Goal: Task Accomplishment & Management: Manage account settings

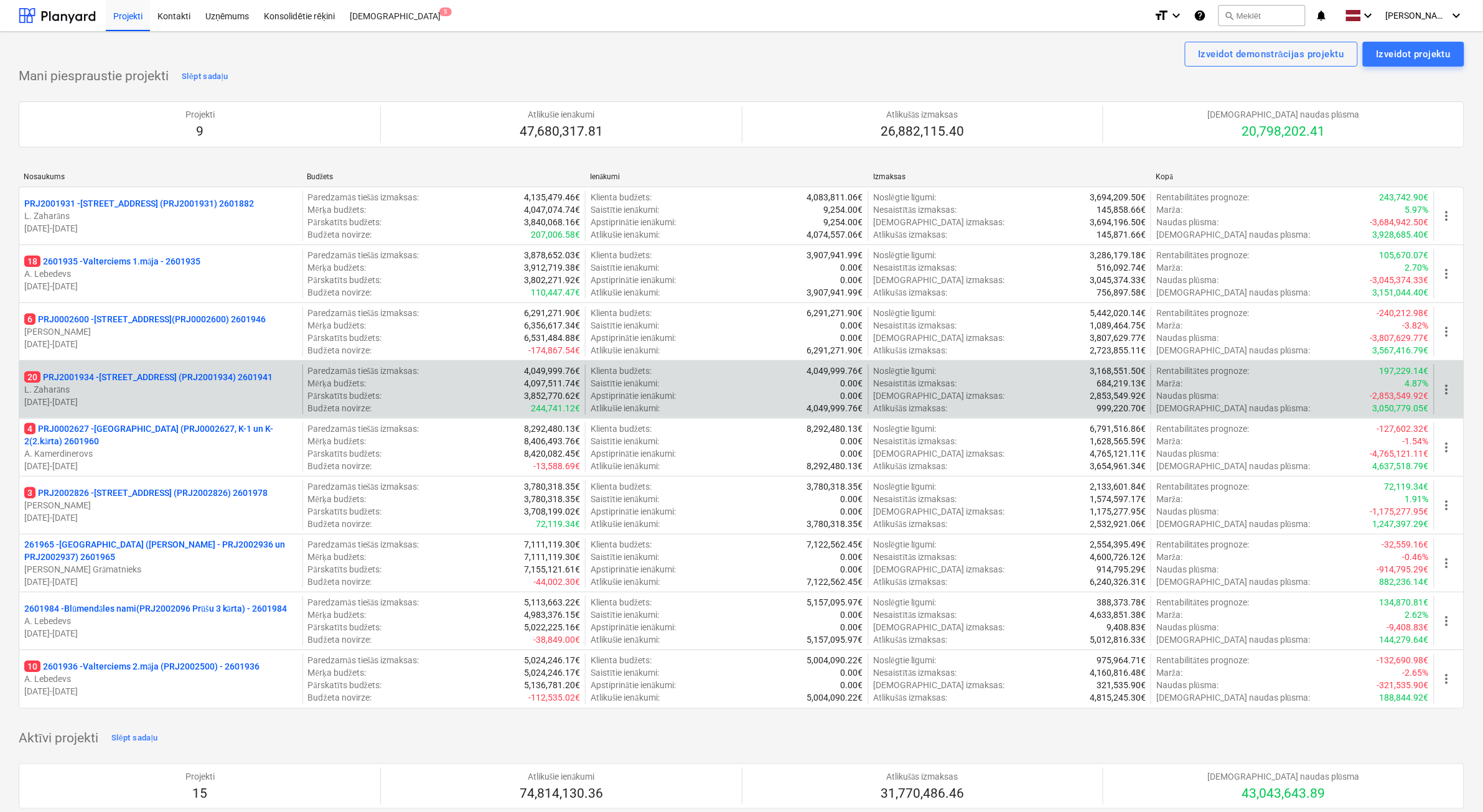
click at [193, 390] on p "L. Zaharāns" at bounding box center [161, 389] width 273 height 12
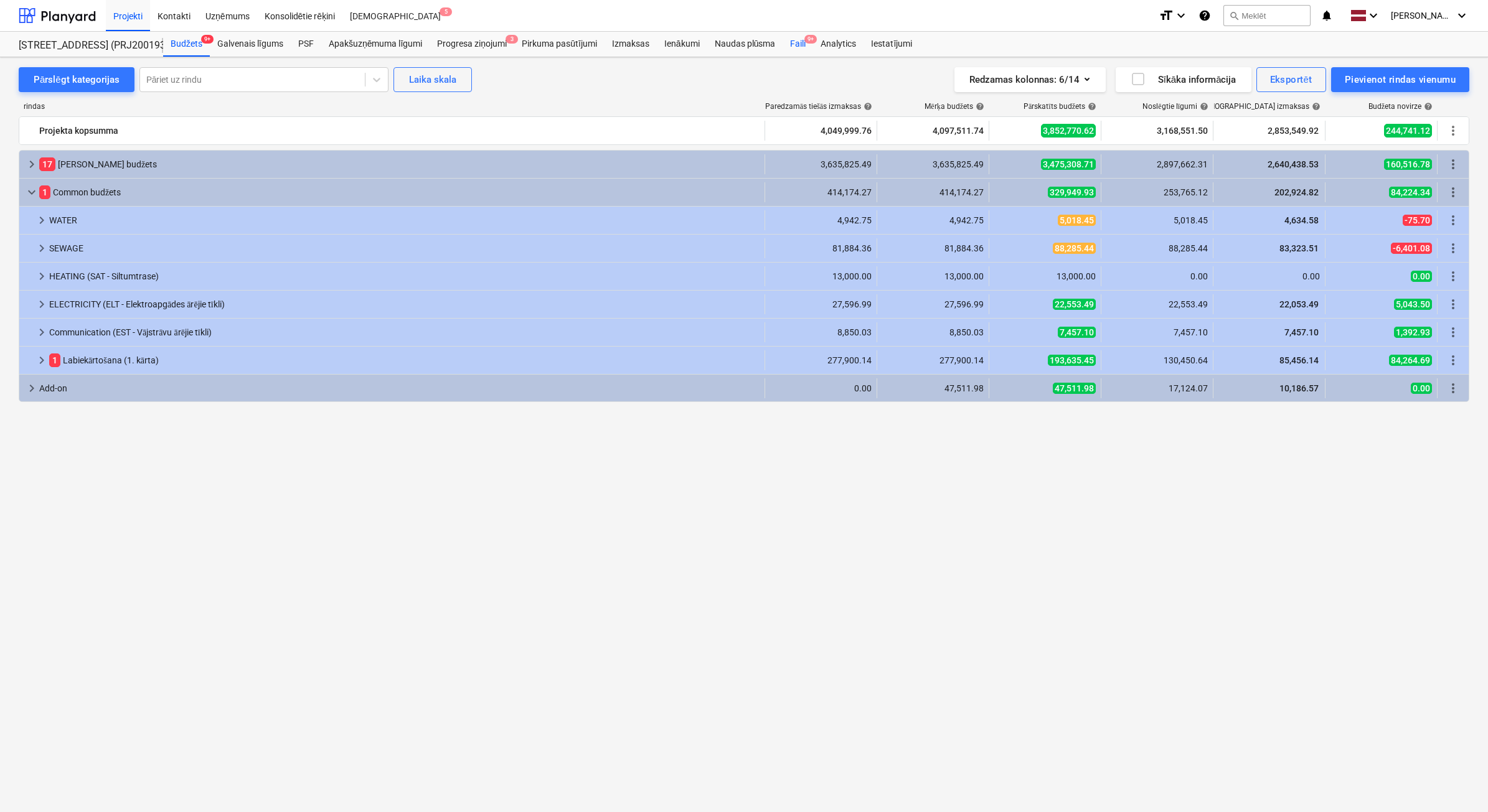
click at [802, 41] on div "Faili 9+" at bounding box center [797, 44] width 31 height 25
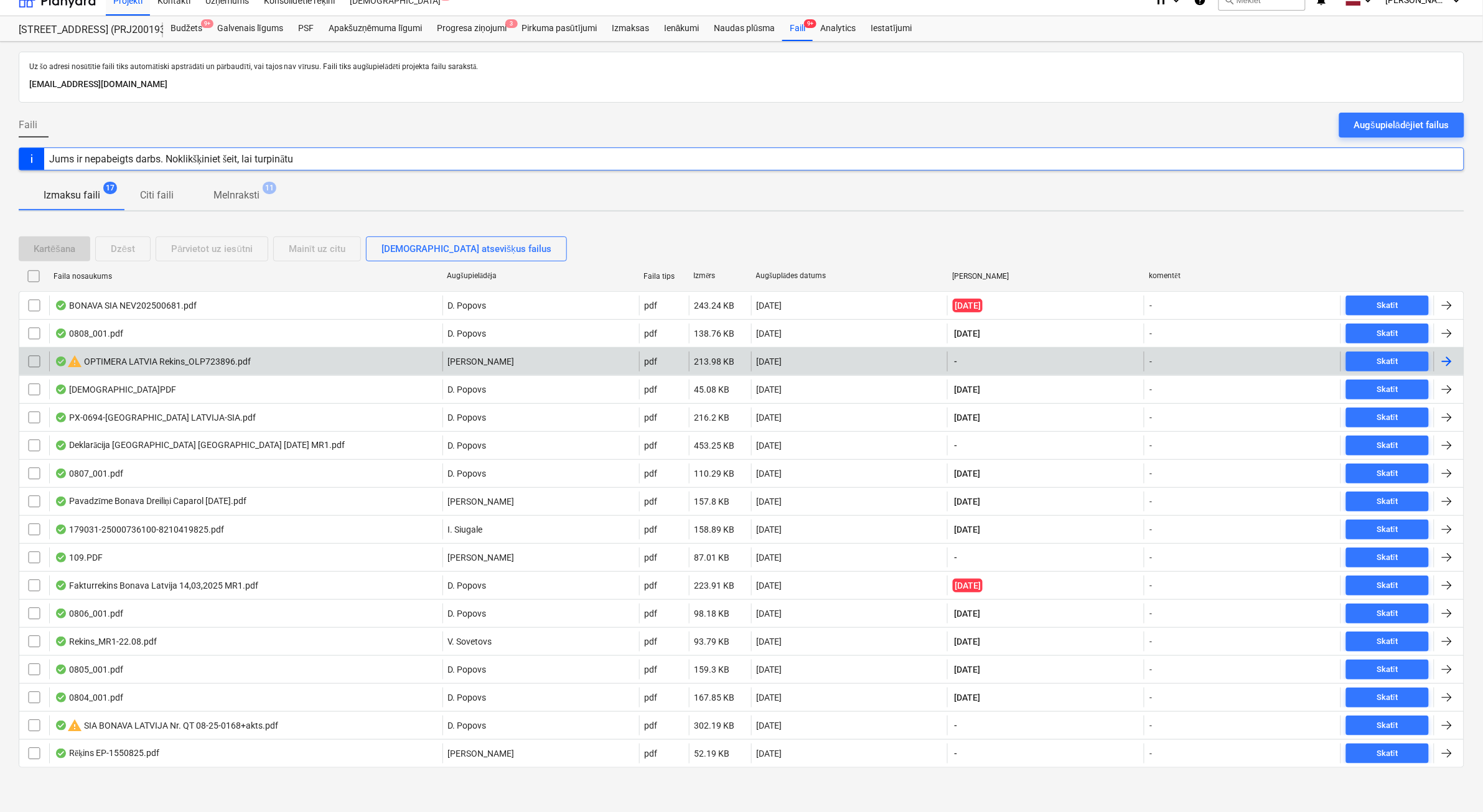
scroll to position [19, 0]
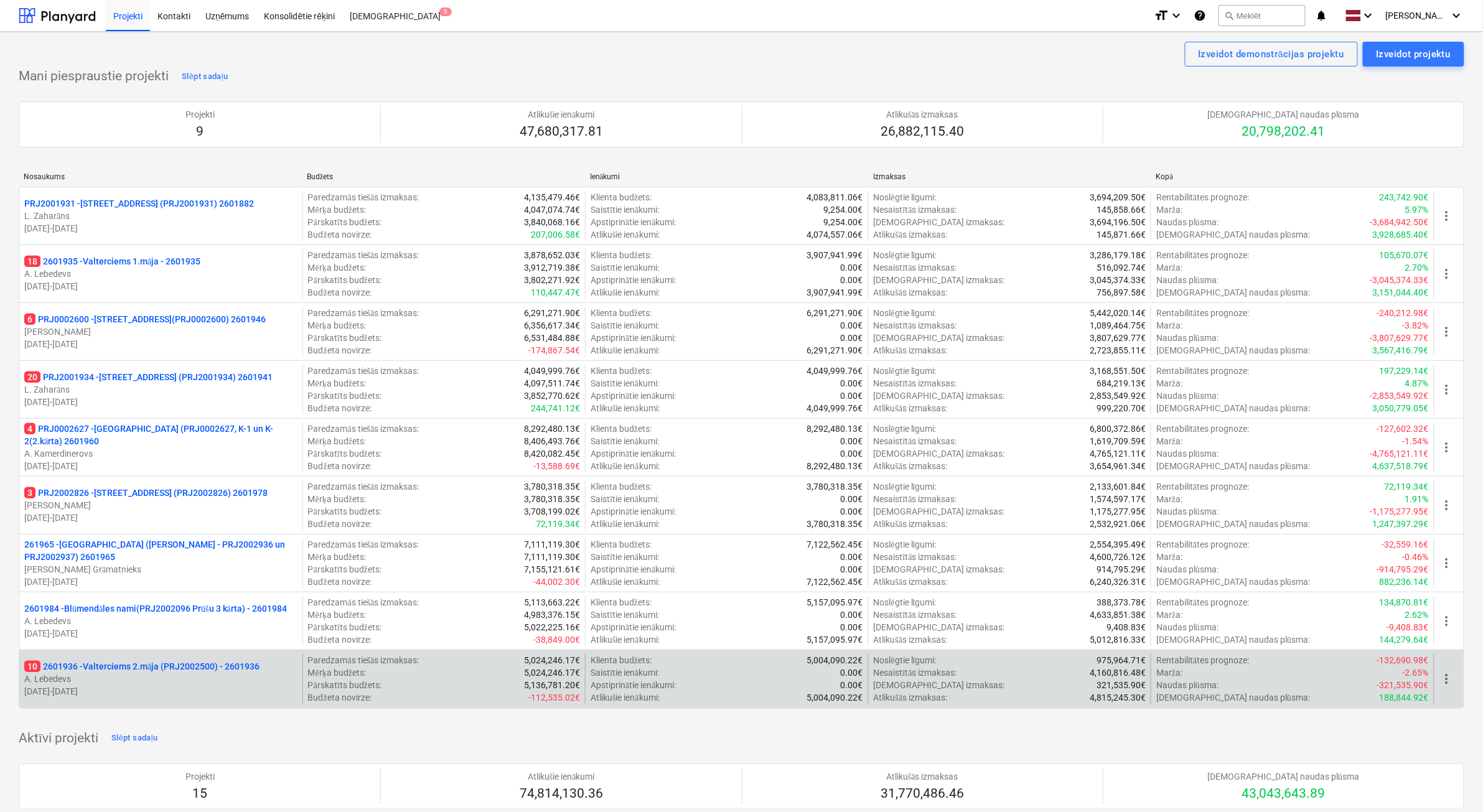
click at [209, 688] on p "[DATE] - [DATE]" at bounding box center [161, 691] width 273 height 12
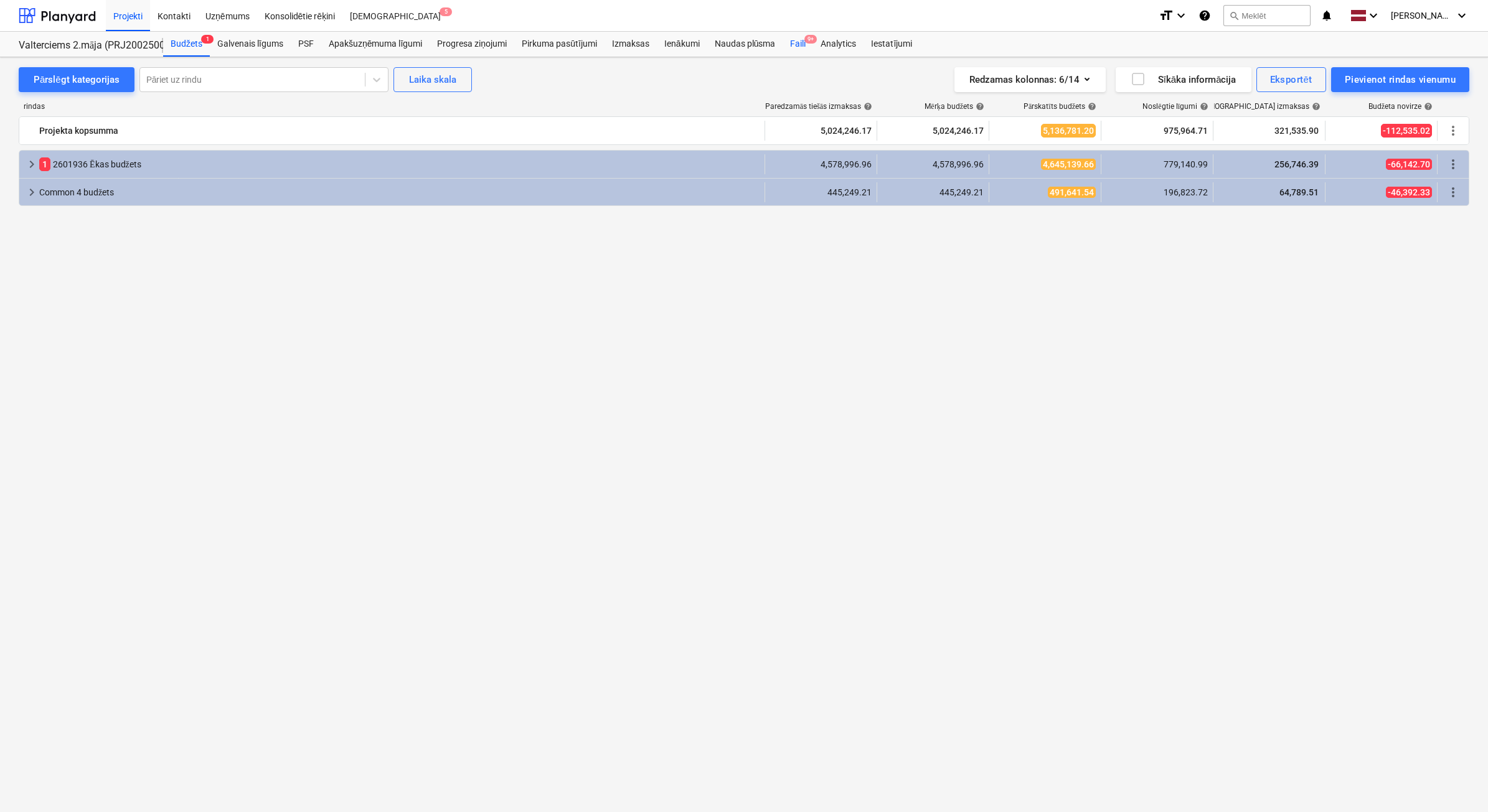
click at [792, 42] on div "Faili 9+" at bounding box center [797, 44] width 31 height 25
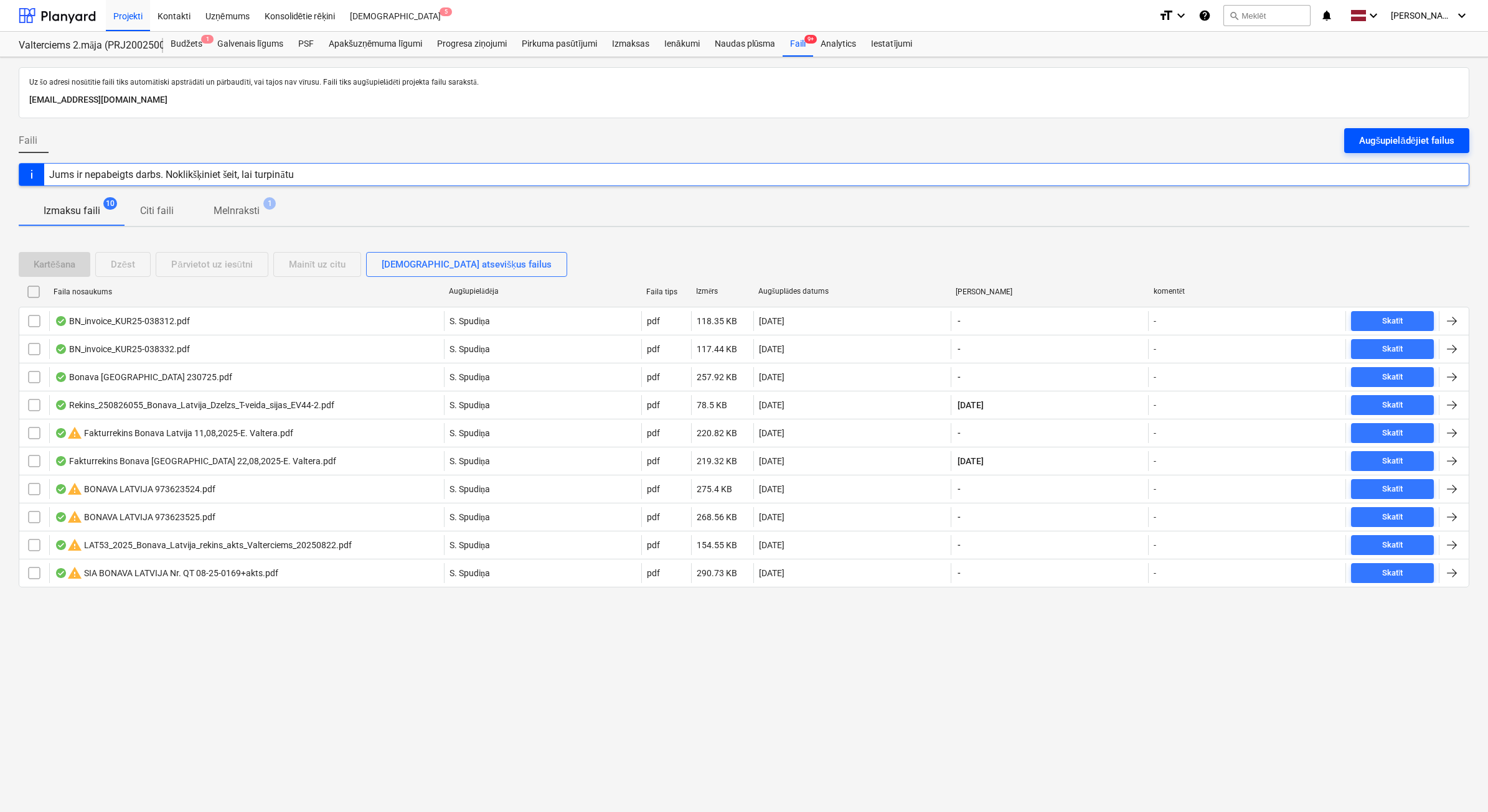
click at [1405, 145] on div "Augšupielādējiet failus" at bounding box center [1406, 140] width 95 height 16
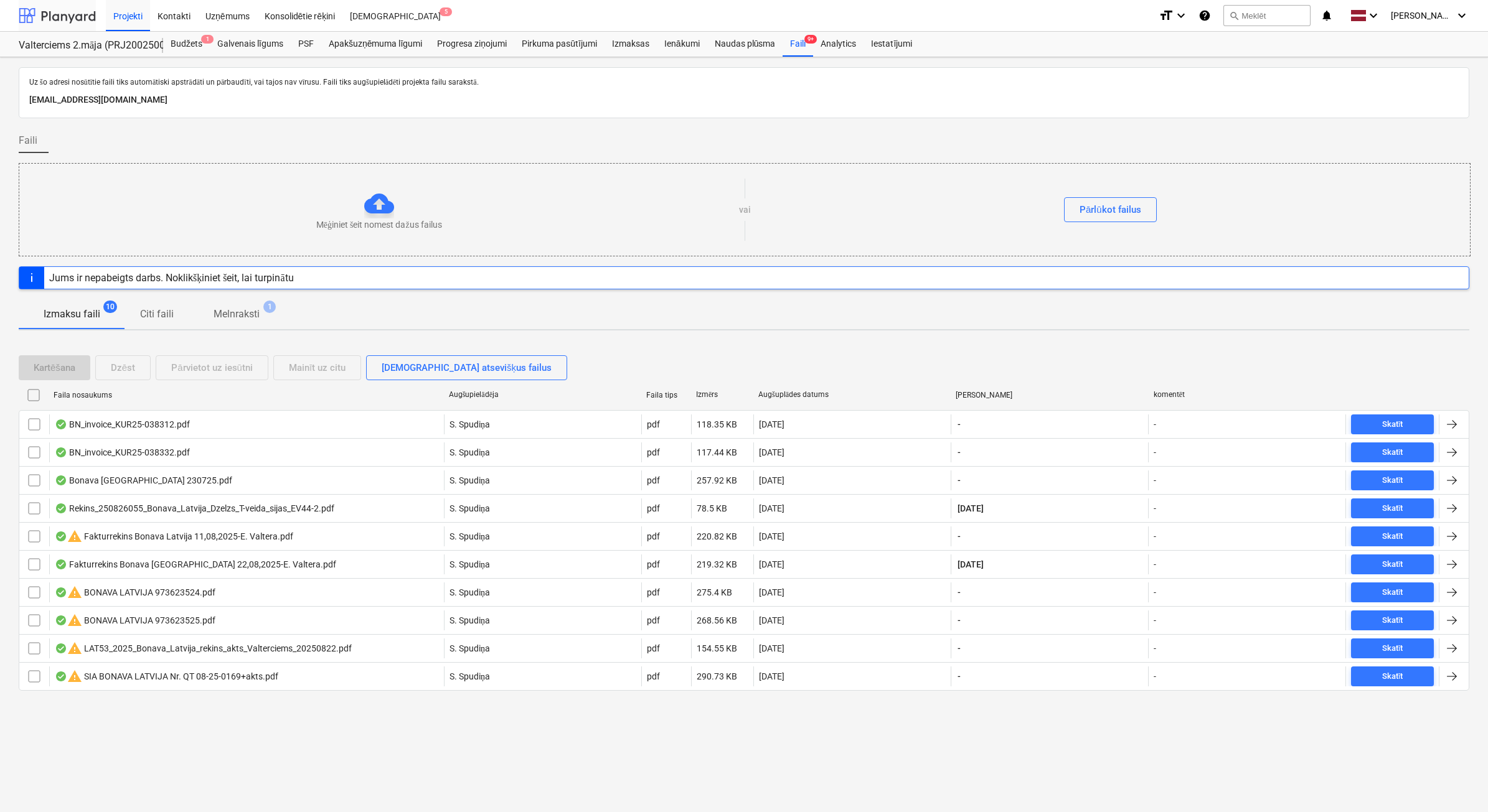
click at [69, 9] on div at bounding box center [57, 15] width 77 height 31
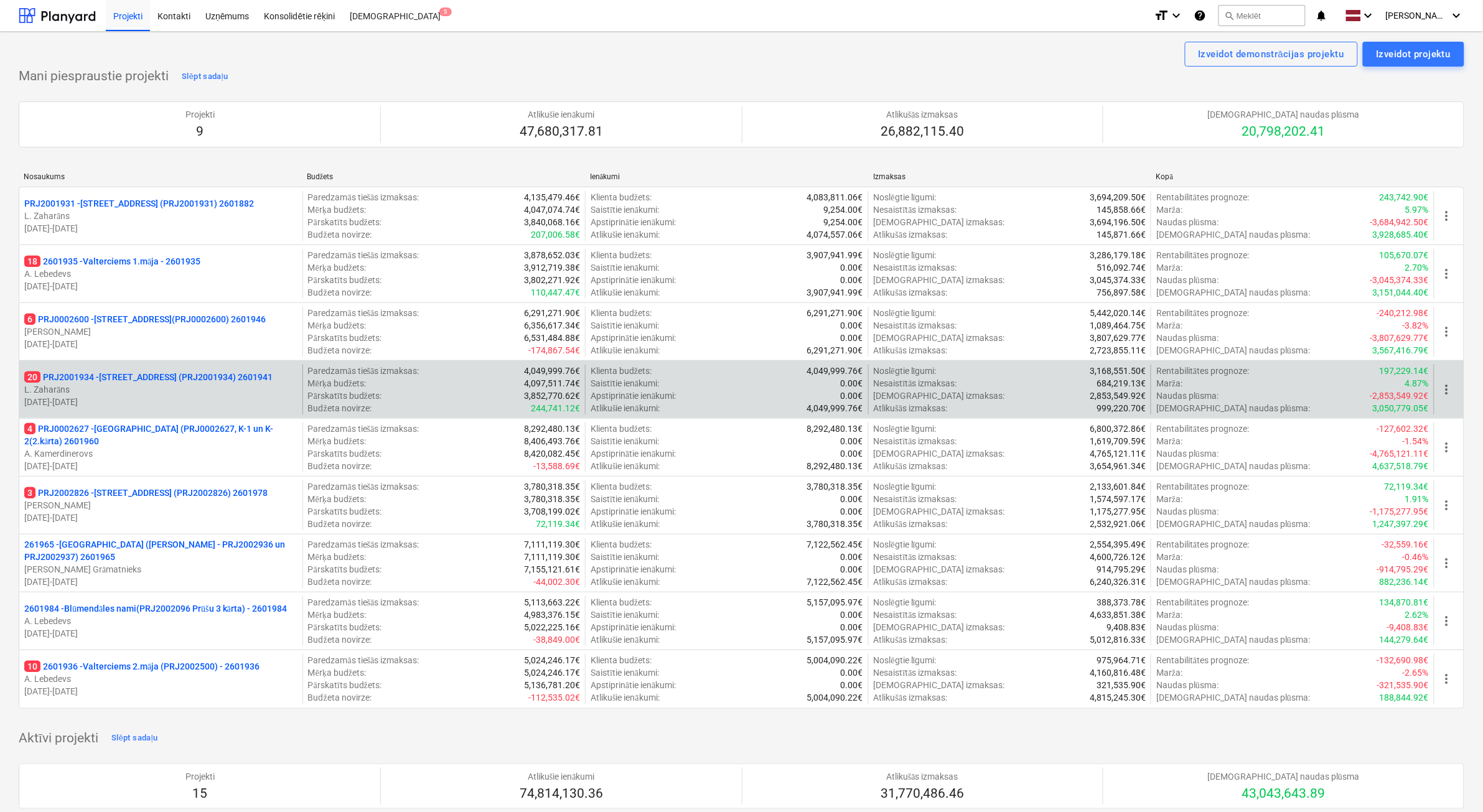
click at [246, 391] on p "L. Zaharāns" at bounding box center [161, 389] width 273 height 12
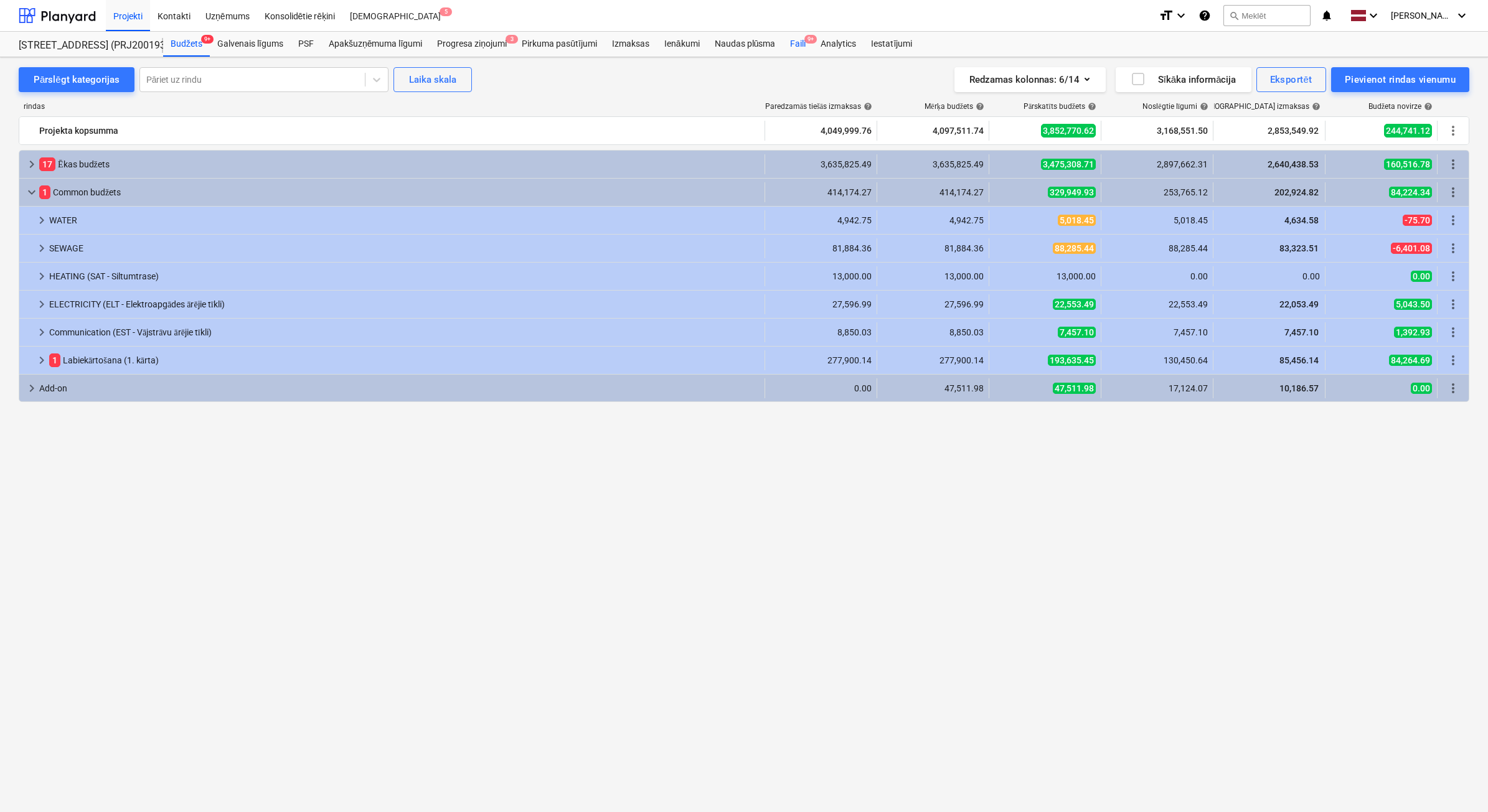
click at [792, 44] on div "Faili 9+" at bounding box center [797, 44] width 31 height 25
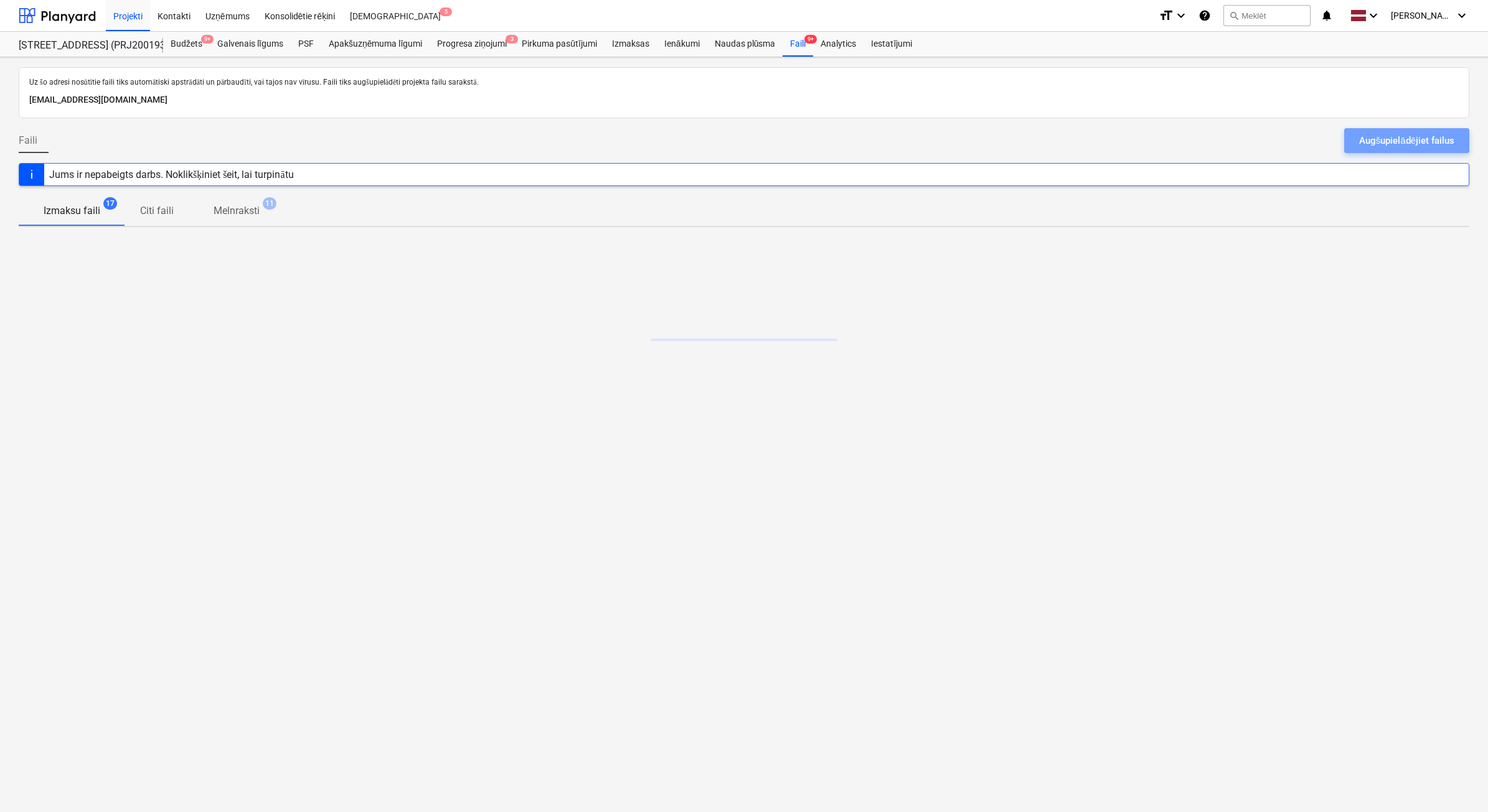
click at [1434, 141] on div "Augšupielādējiet failus" at bounding box center [1406, 140] width 95 height 16
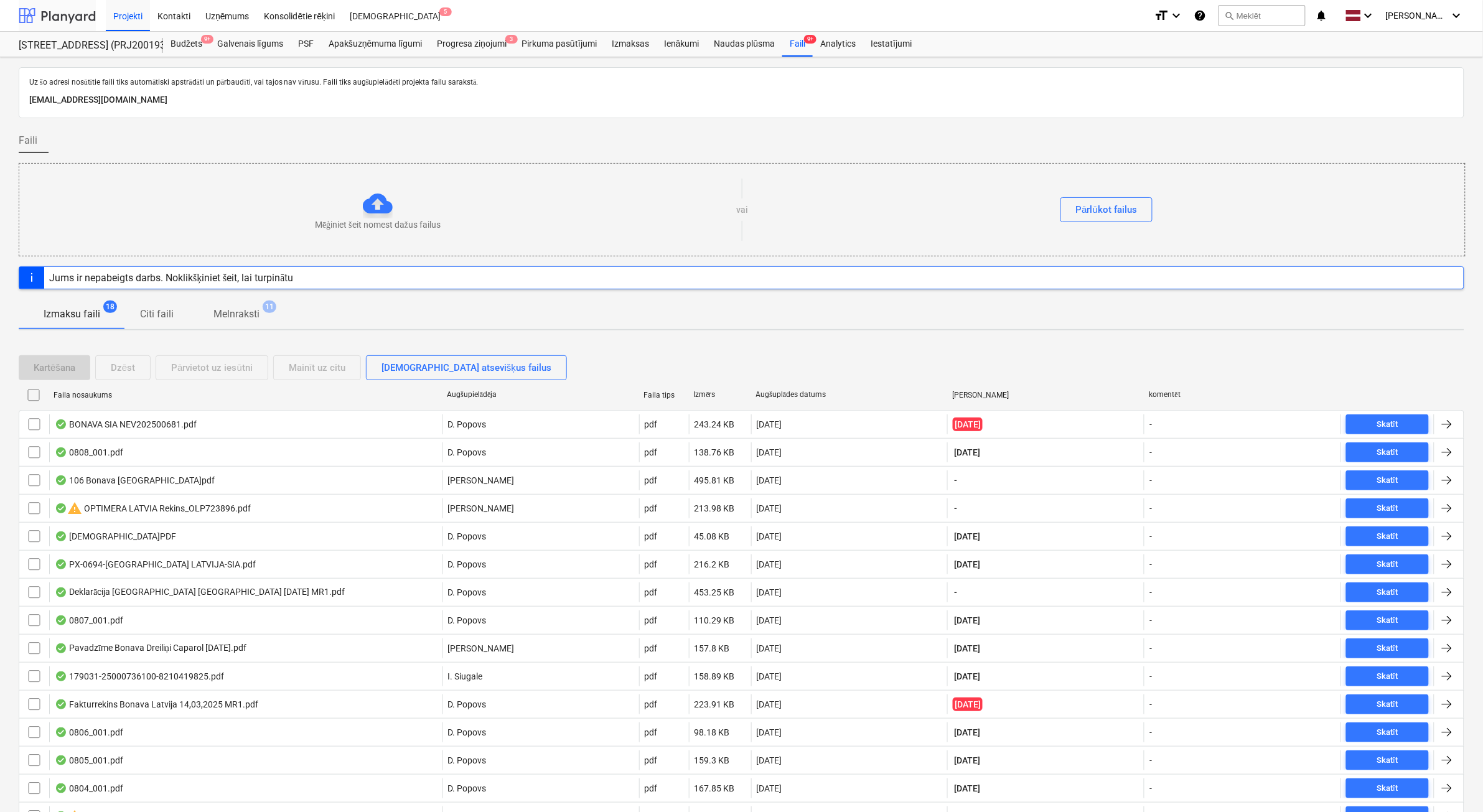
click at [62, 9] on div at bounding box center [57, 15] width 77 height 31
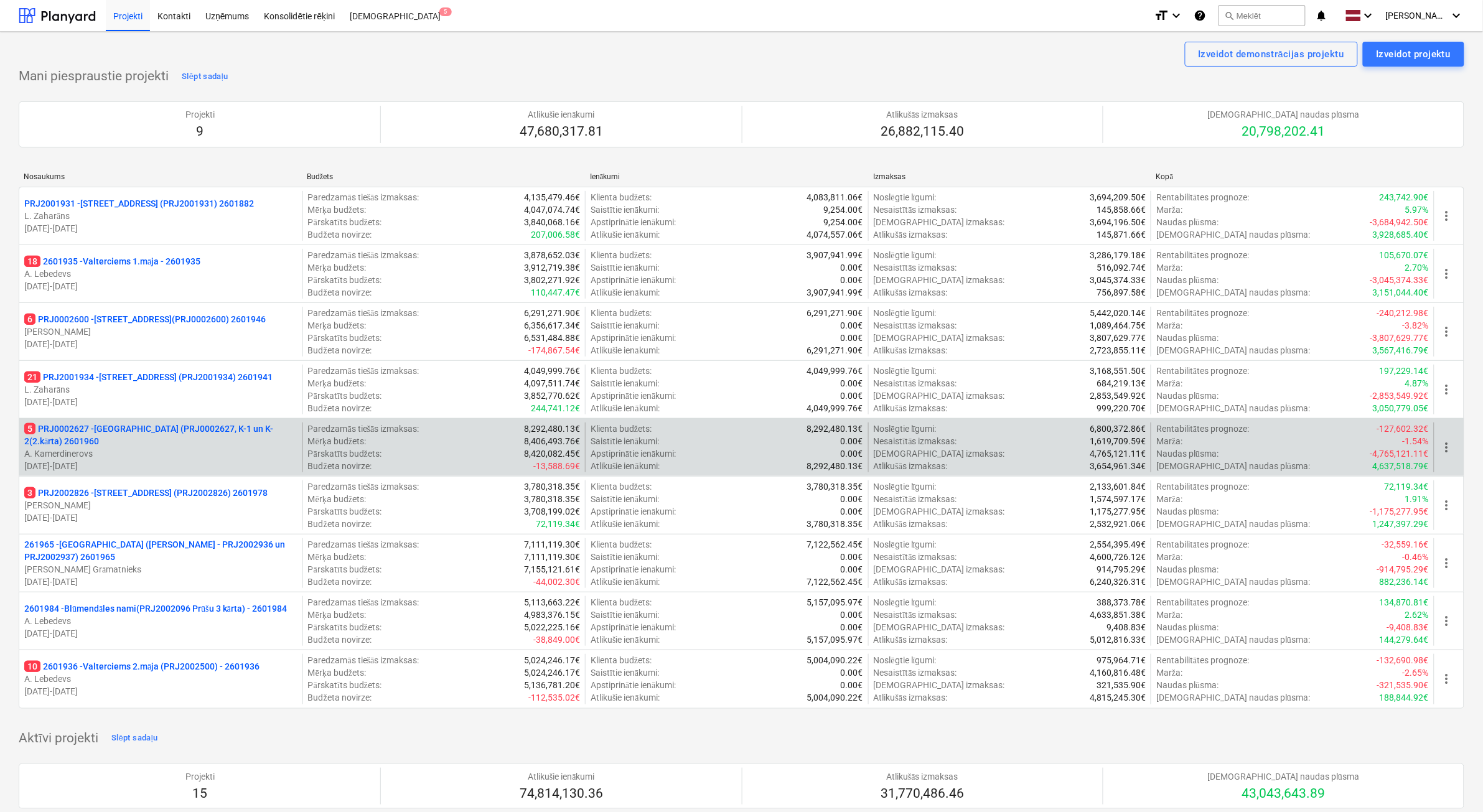
click at [162, 466] on p "[DATE] - [DATE]" at bounding box center [161, 466] width 273 height 12
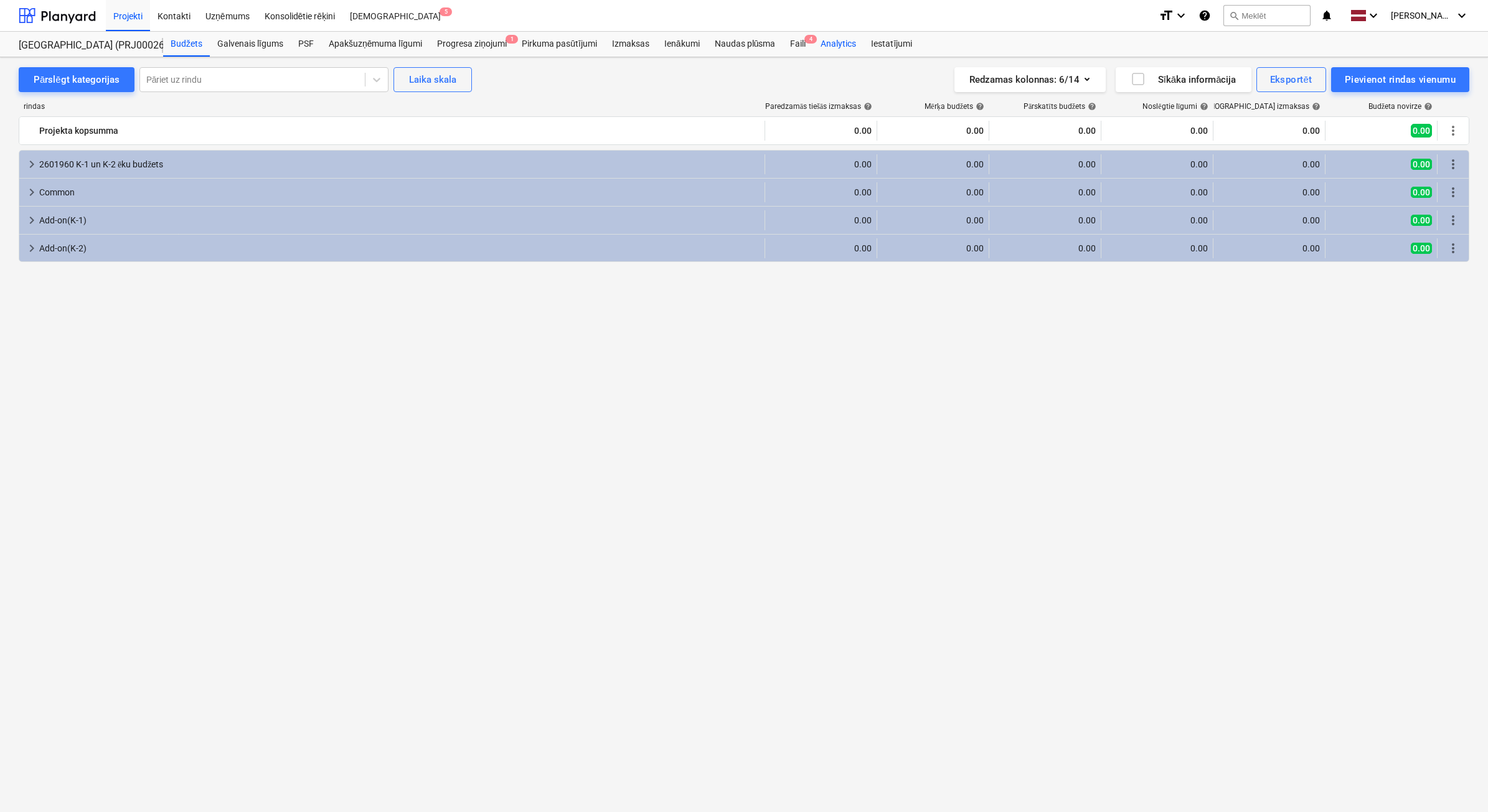
drag, startPoint x: 795, startPoint y: 42, endPoint x: 817, endPoint y: 44, distance: 22.1
click at [796, 41] on div "Faili 4" at bounding box center [797, 44] width 31 height 25
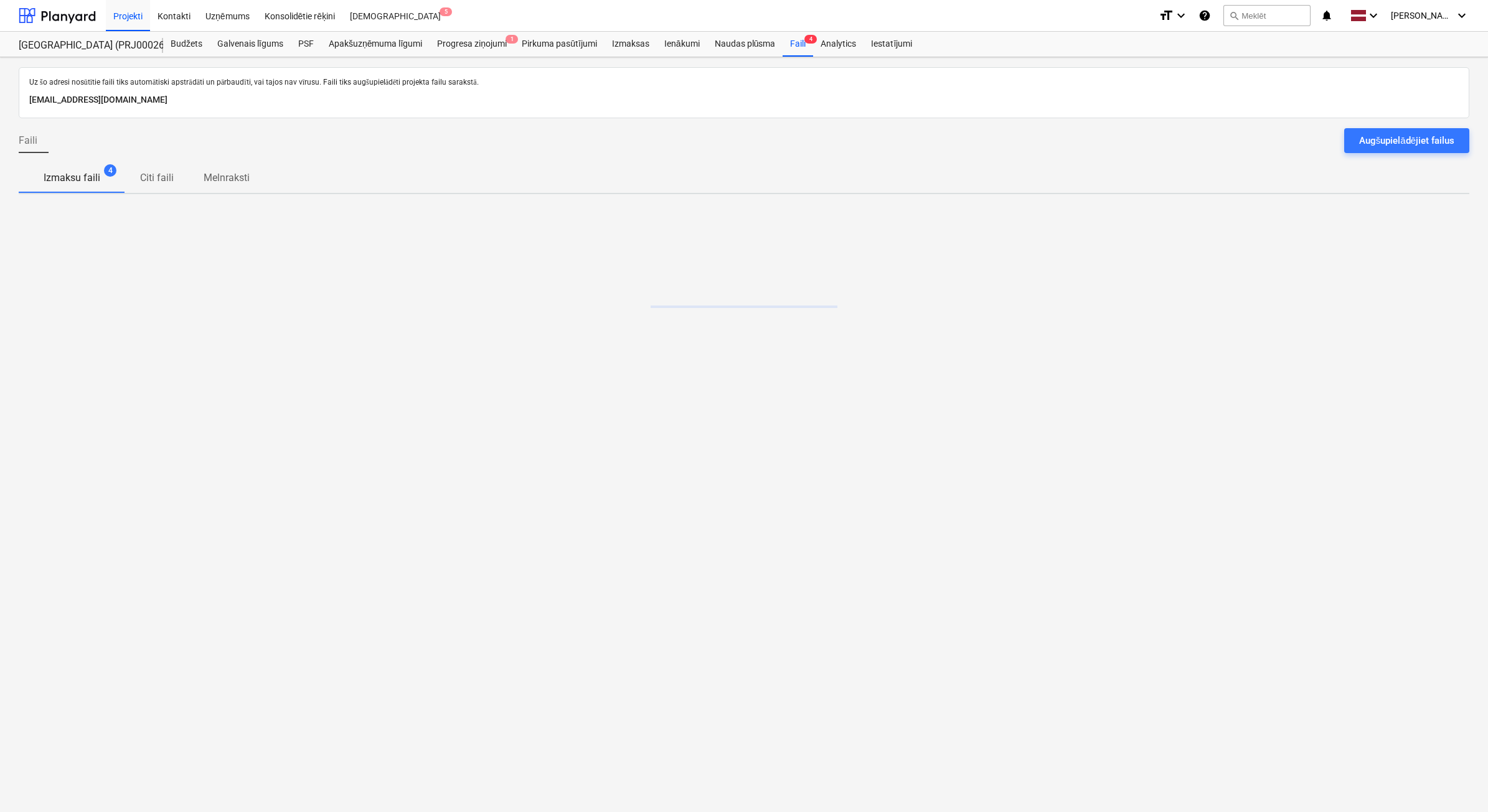
click at [1412, 145] on div "Augšupielādējiet failus" at bounding box center [1406, 140] width 95 height 16
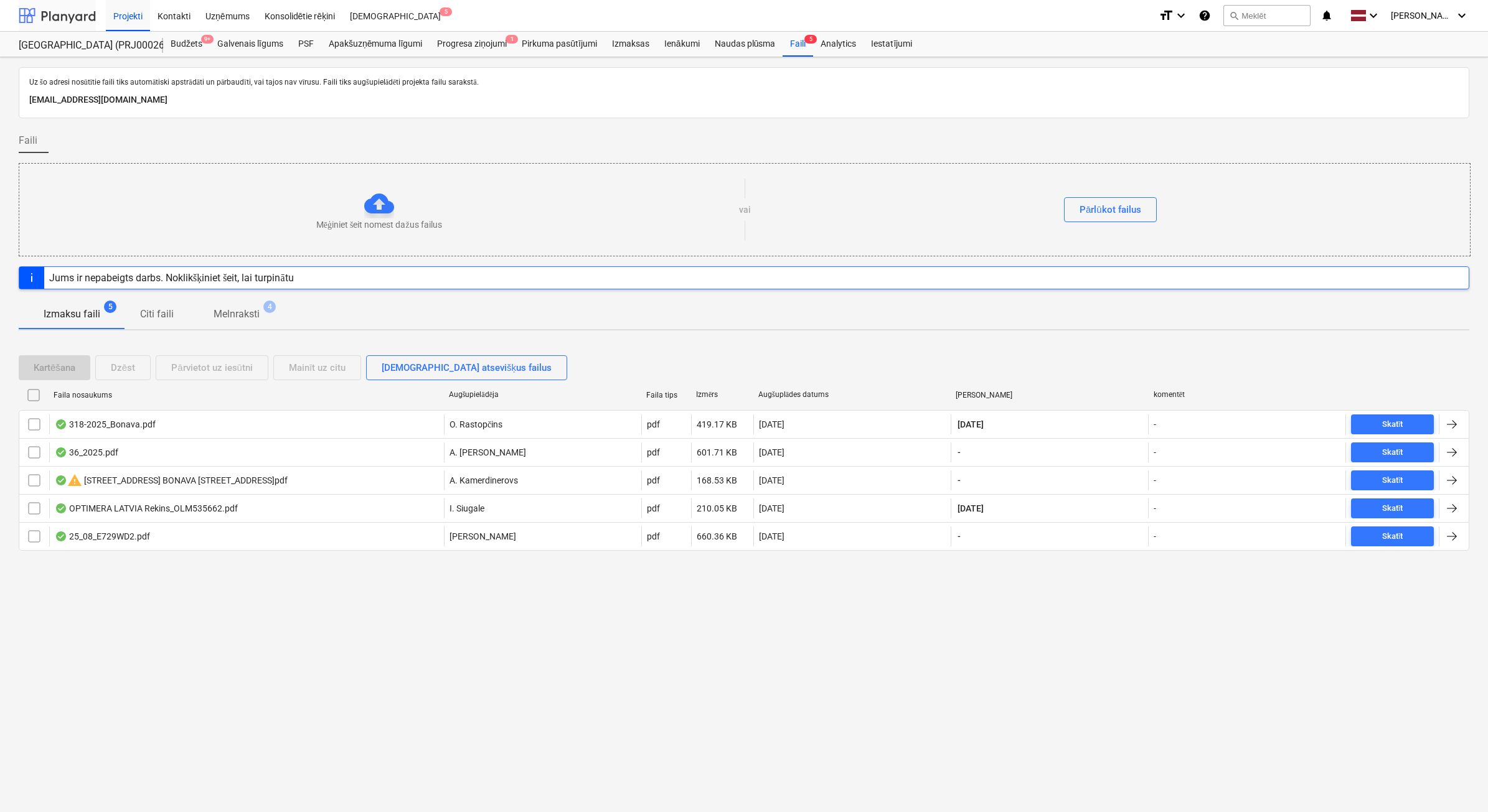
click at [77, 14] on div at bounding box center [57, 15] width 77 height 31
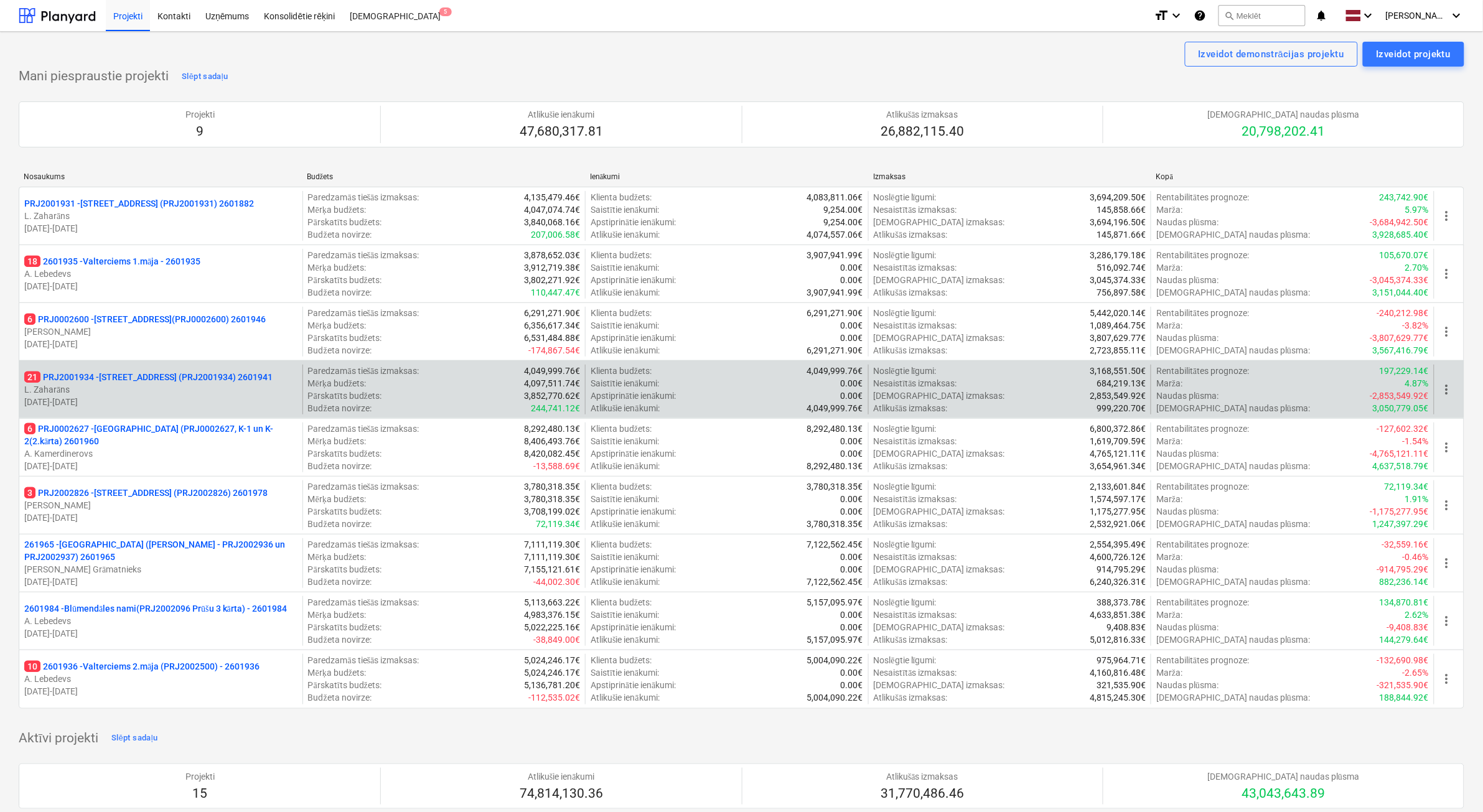
click at [194, 388] on p "L. Zaharāns" at bounding box center [161, 389] width 273 height 12
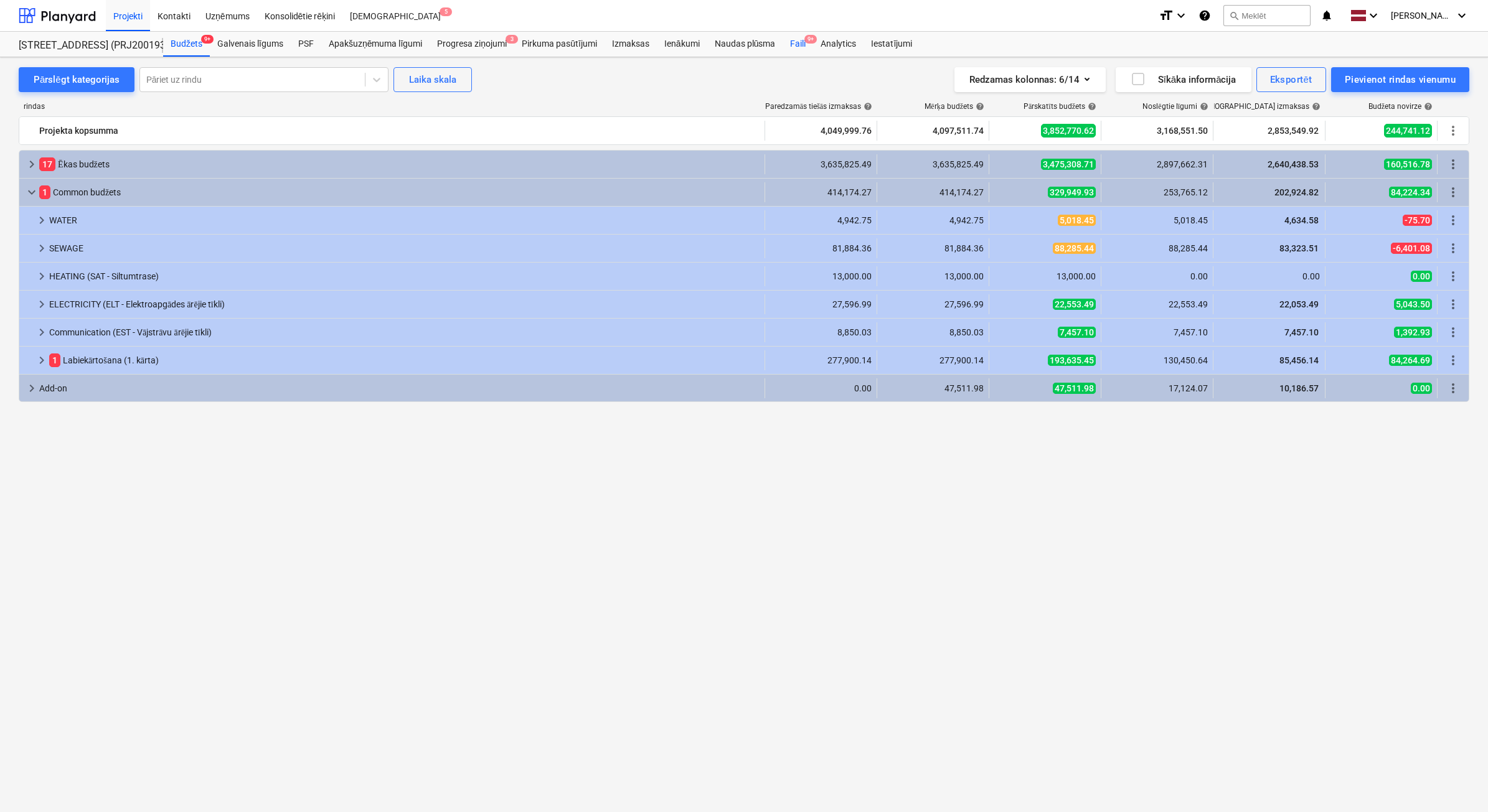
click at [796, 42] on div "Faili 9+" at bounding box center [797, 44] width 31 height 25
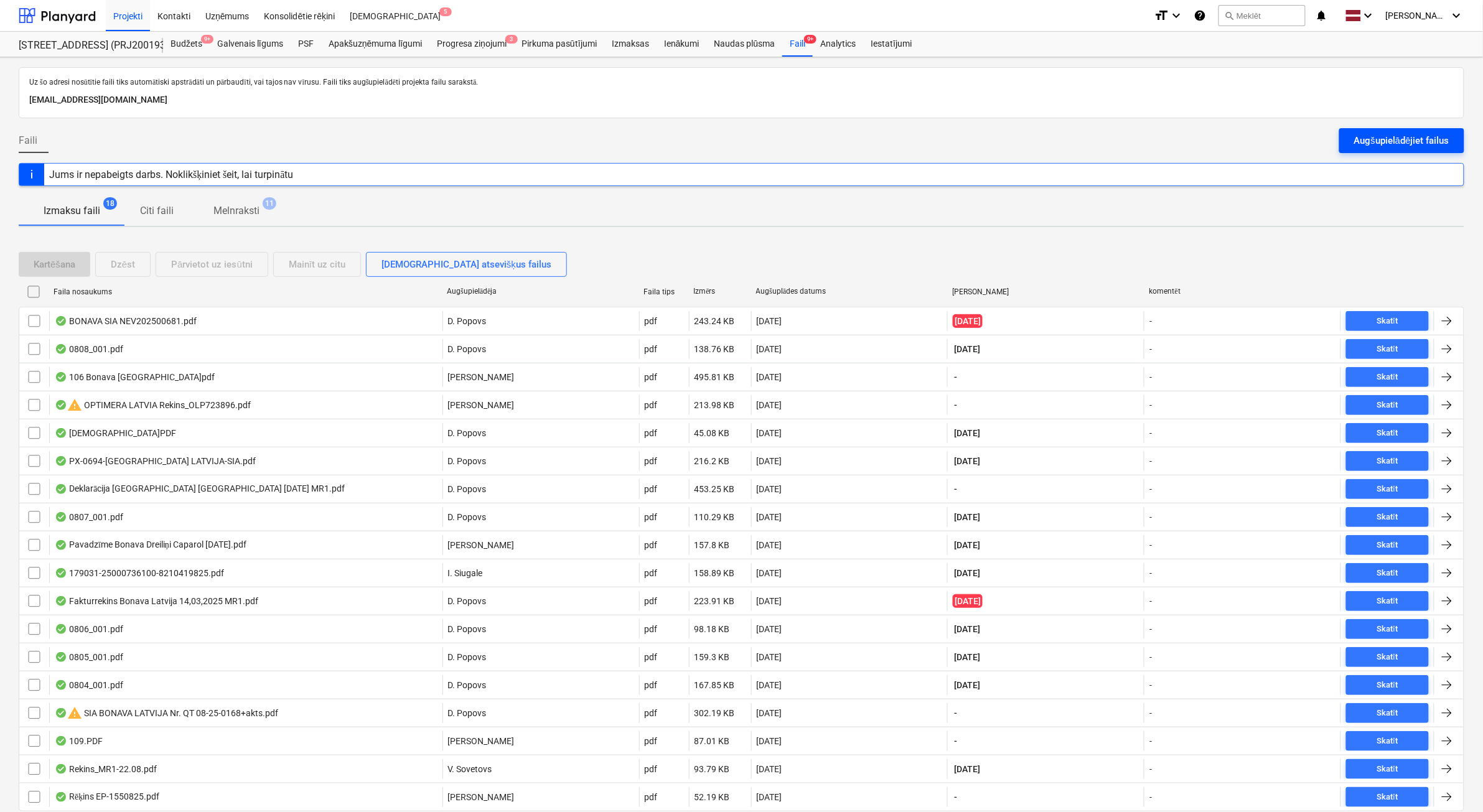
click at [1376, 145] on div "Augšupielādējiet failus" at bounding box center [1401, 140] width 95 height 16
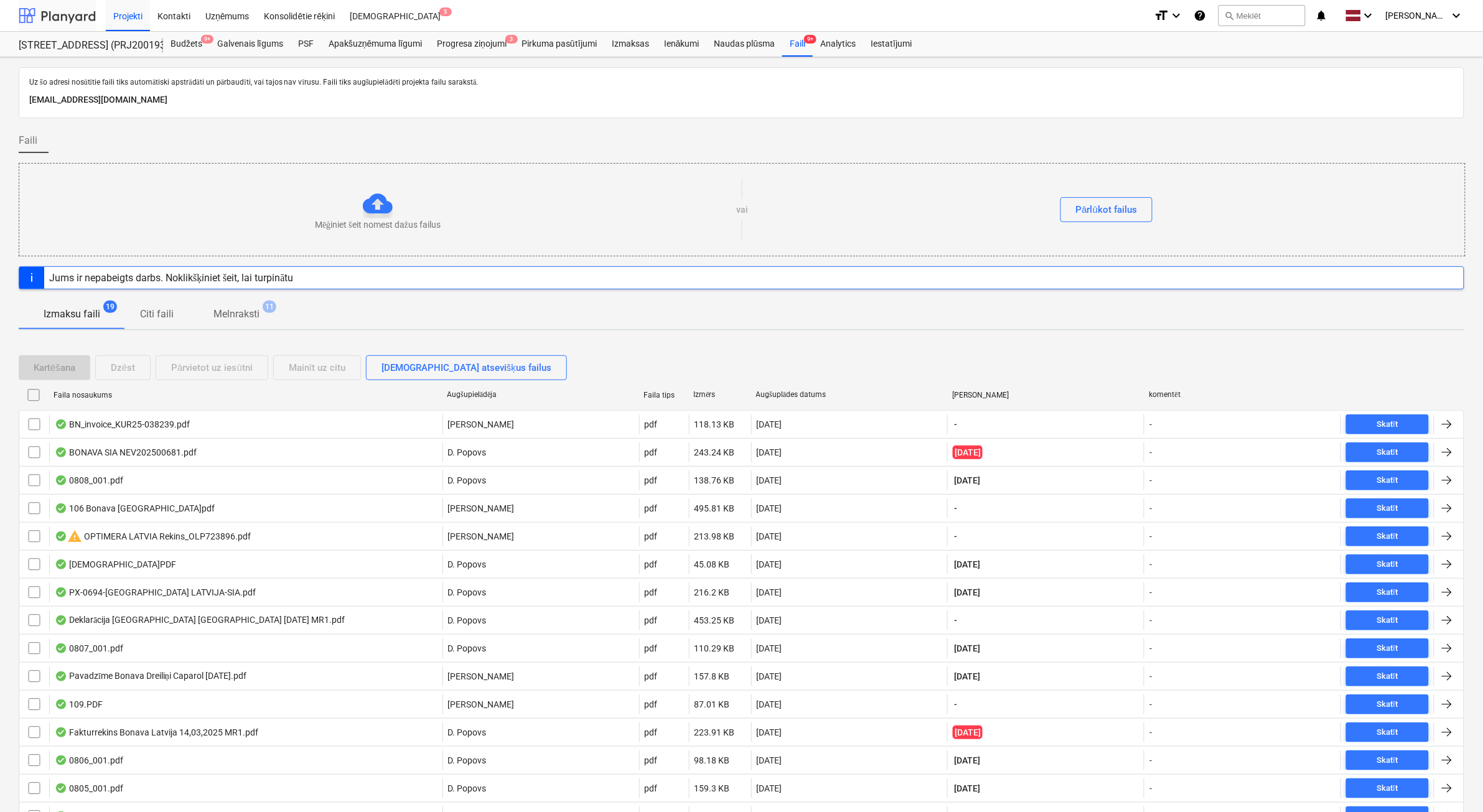
click at [82, 16] on div at bounding box center [57, 15] width 77 height 31
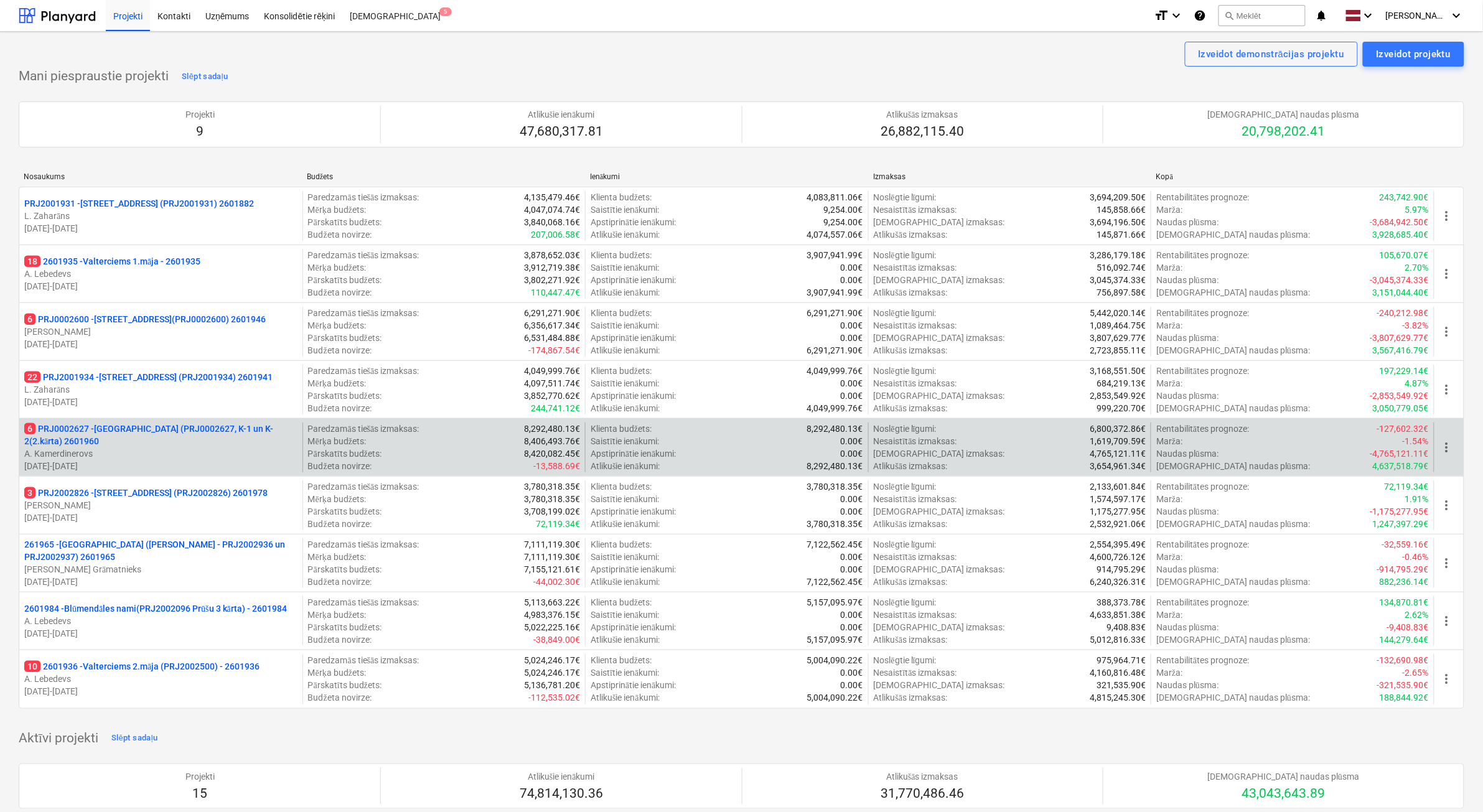
click at [141, 456] on p "A. Kamerdinerovs" at bounding box center [161, 453] width 273 height 12
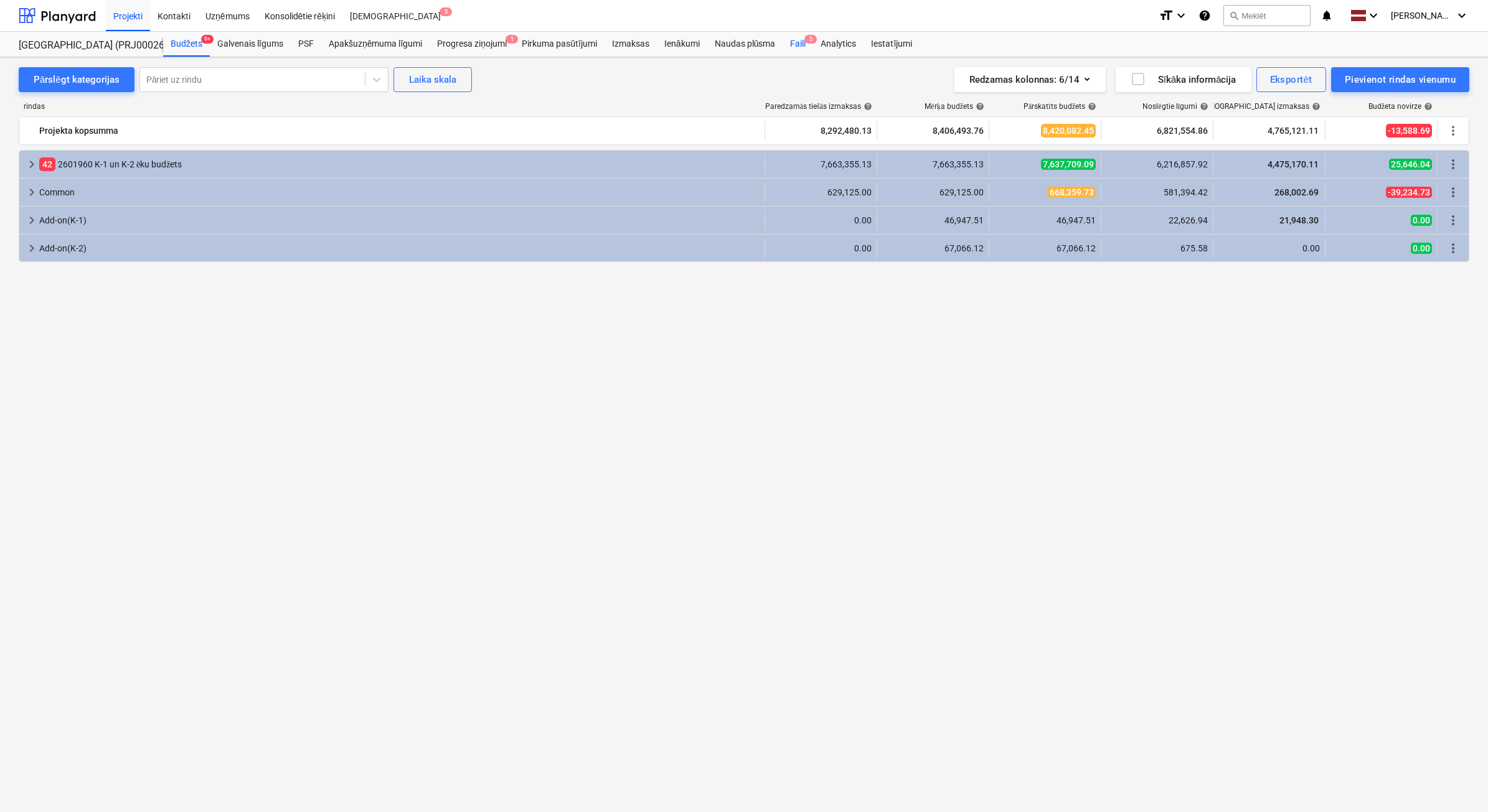
click at [806, 39] on span "5" at bounding box center [810, 39] width 12 height 9
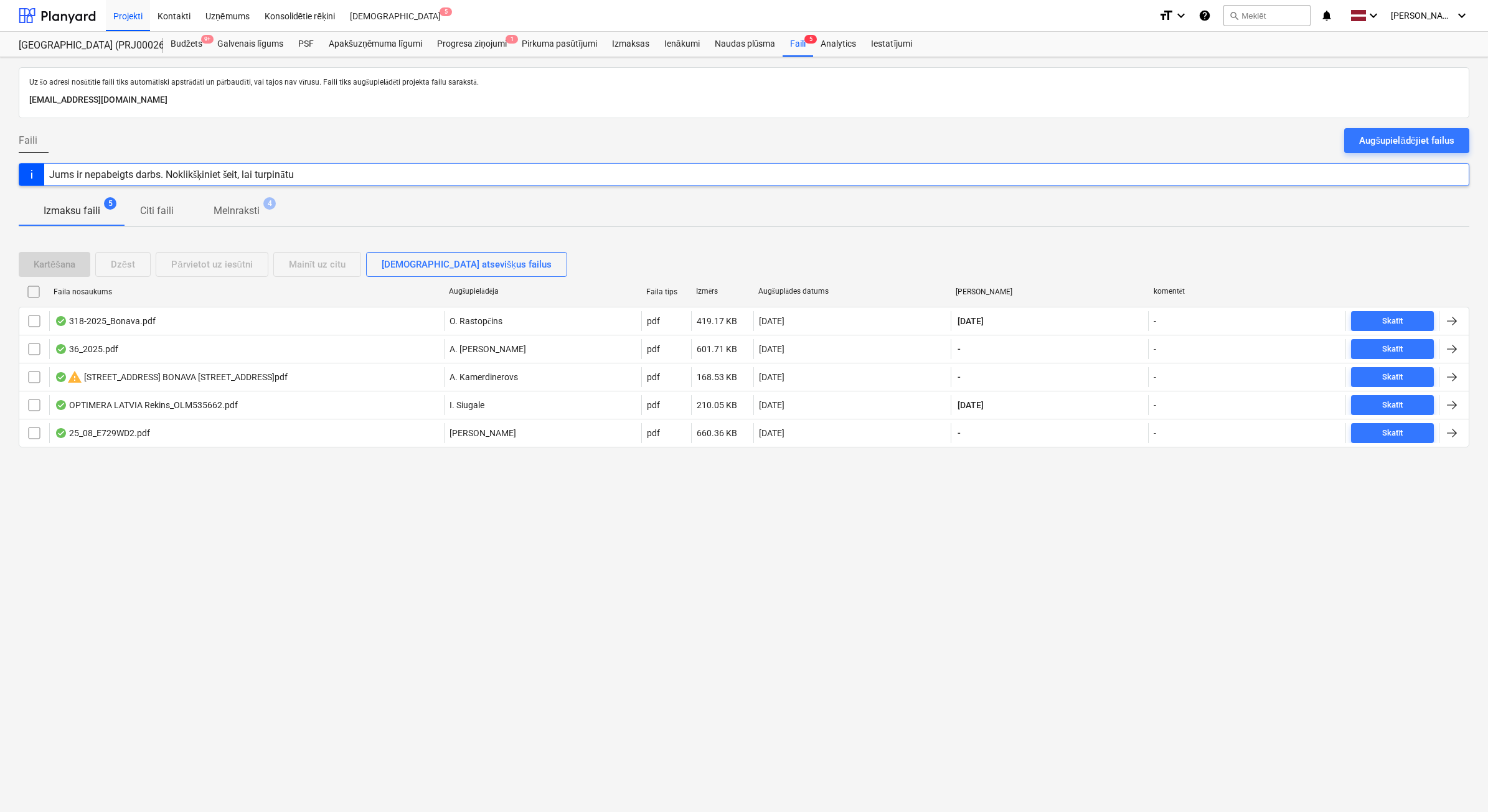
click at [1381, 148] on div "Augšupielādējiet failus" at bounding box center [1406, 140] width 95 height 16
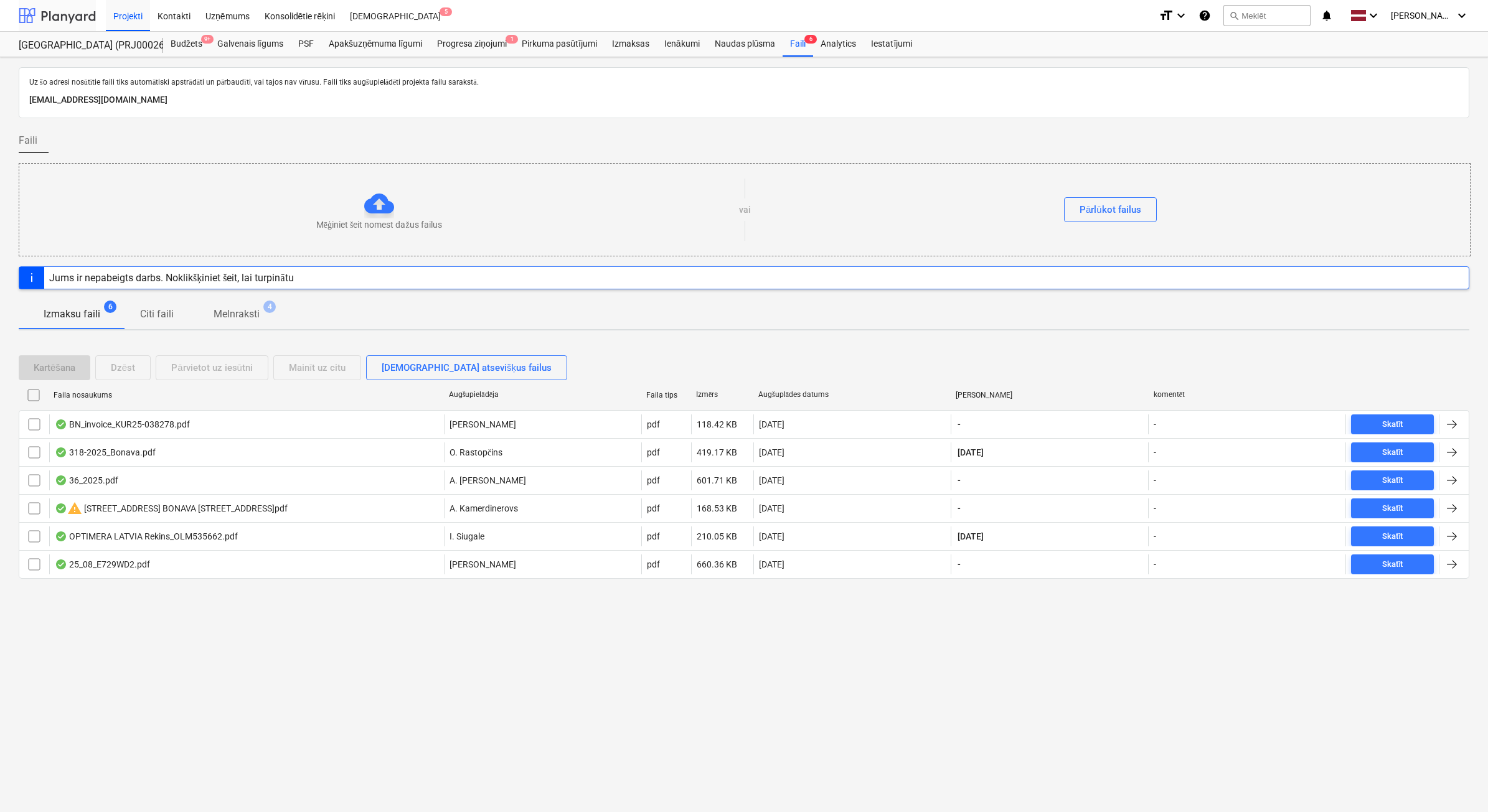
drag, startPoint x: 67, startPoint y: 19, endPoint x: 75, endPoint y: 16, distance: 8.5
click at [67, 19] on div at bounding box center [57, 15] width 77 height 31
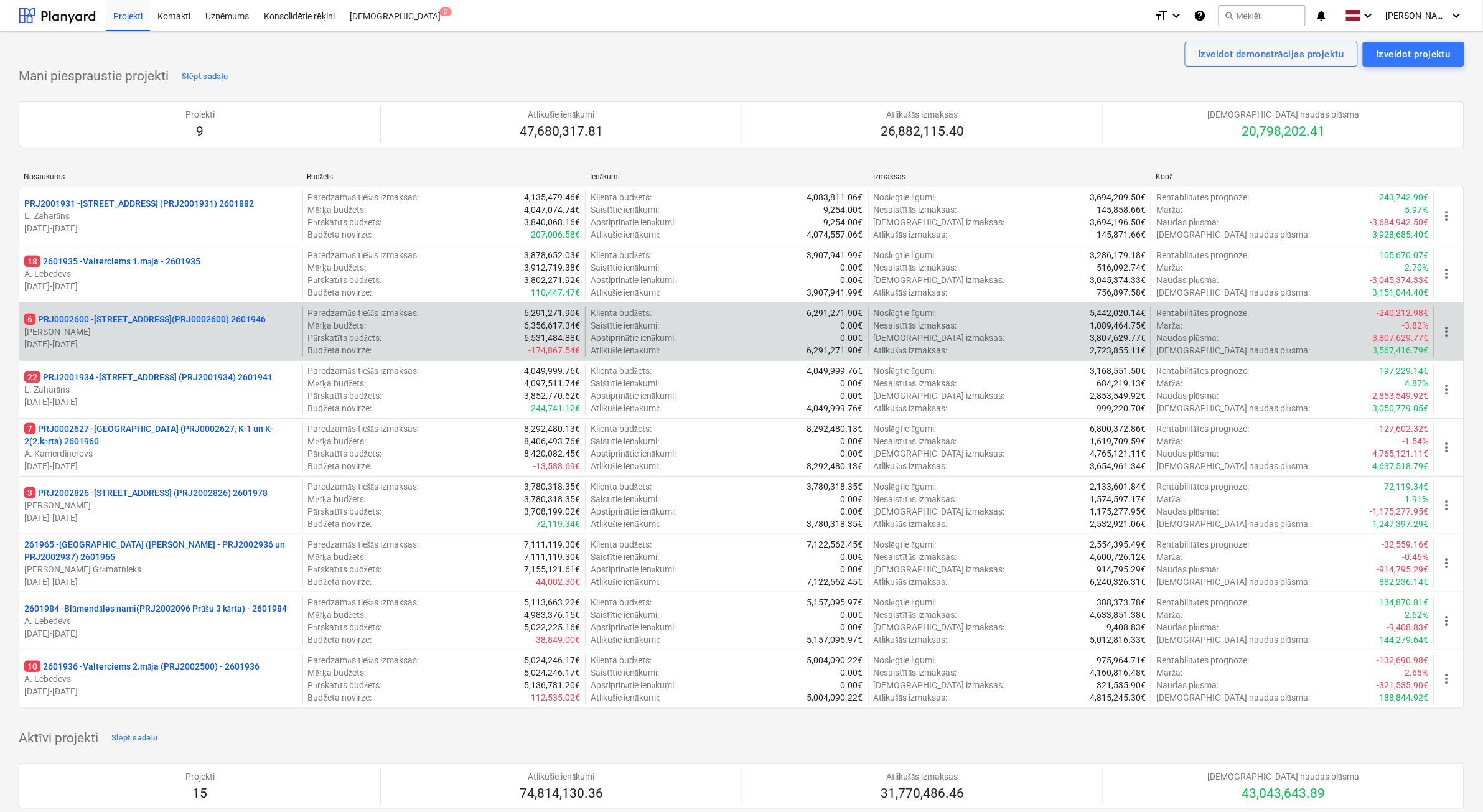
click at [170, 338] on p "[DATE] - [DATE]" at bounding box center [161, 343] width 273 height 12
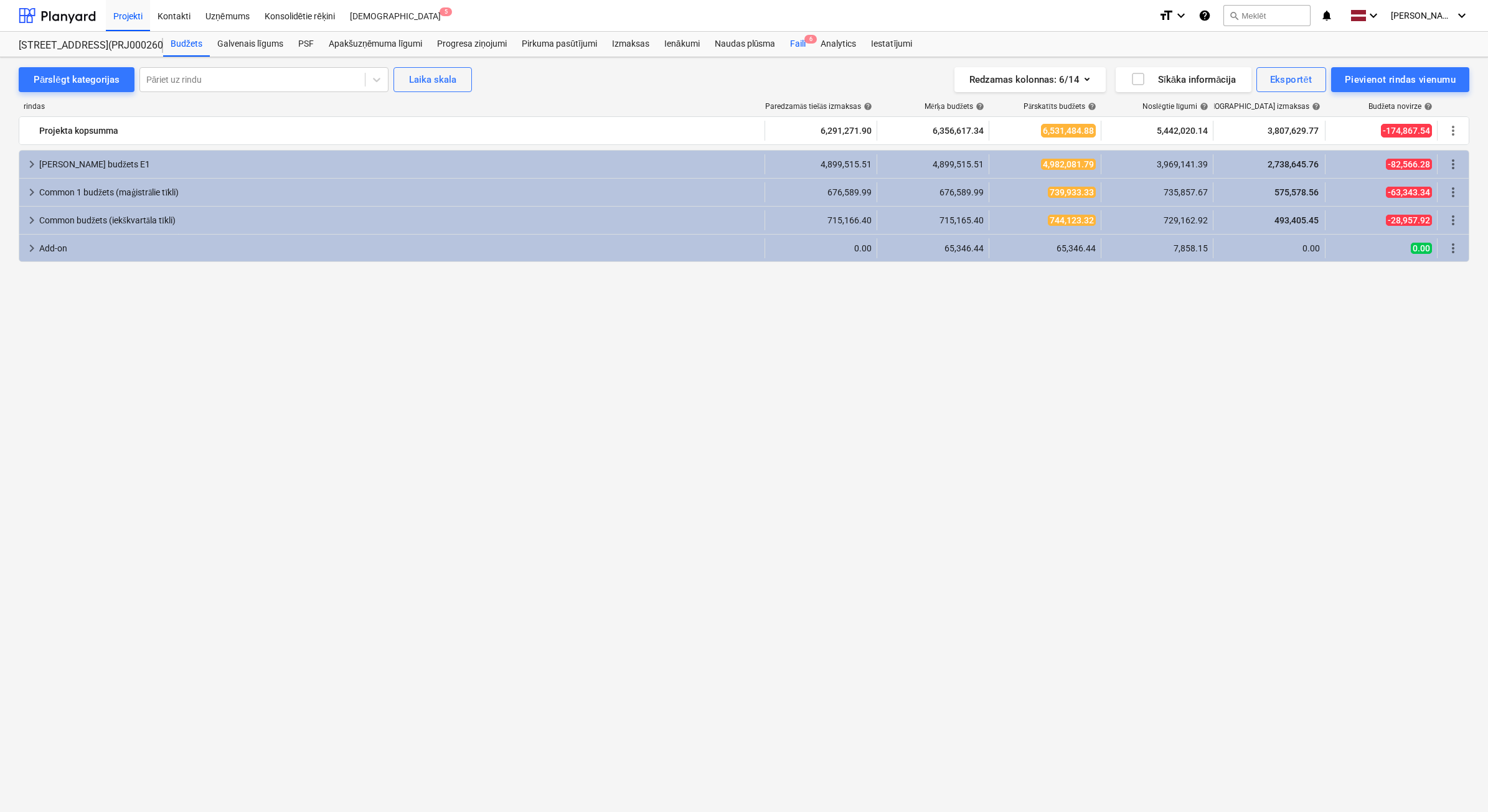
click at [796, 49] on div "Faili 6" at bounding box center [797, 44] width 31 height 25
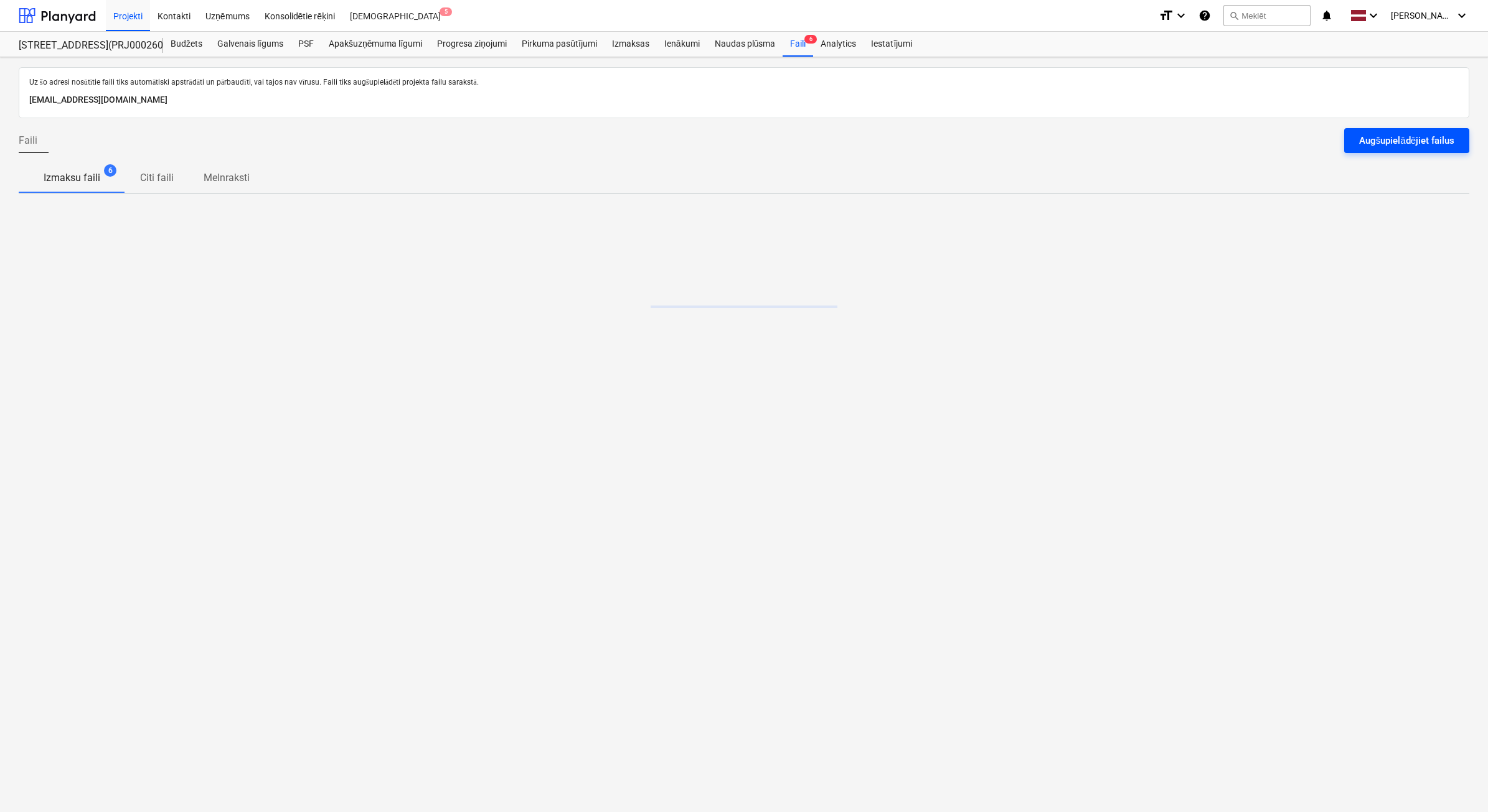
click at [1412, 145] on div "Augšupielādējiet failus" at bounding box center [1406, 140] width 95 height 16
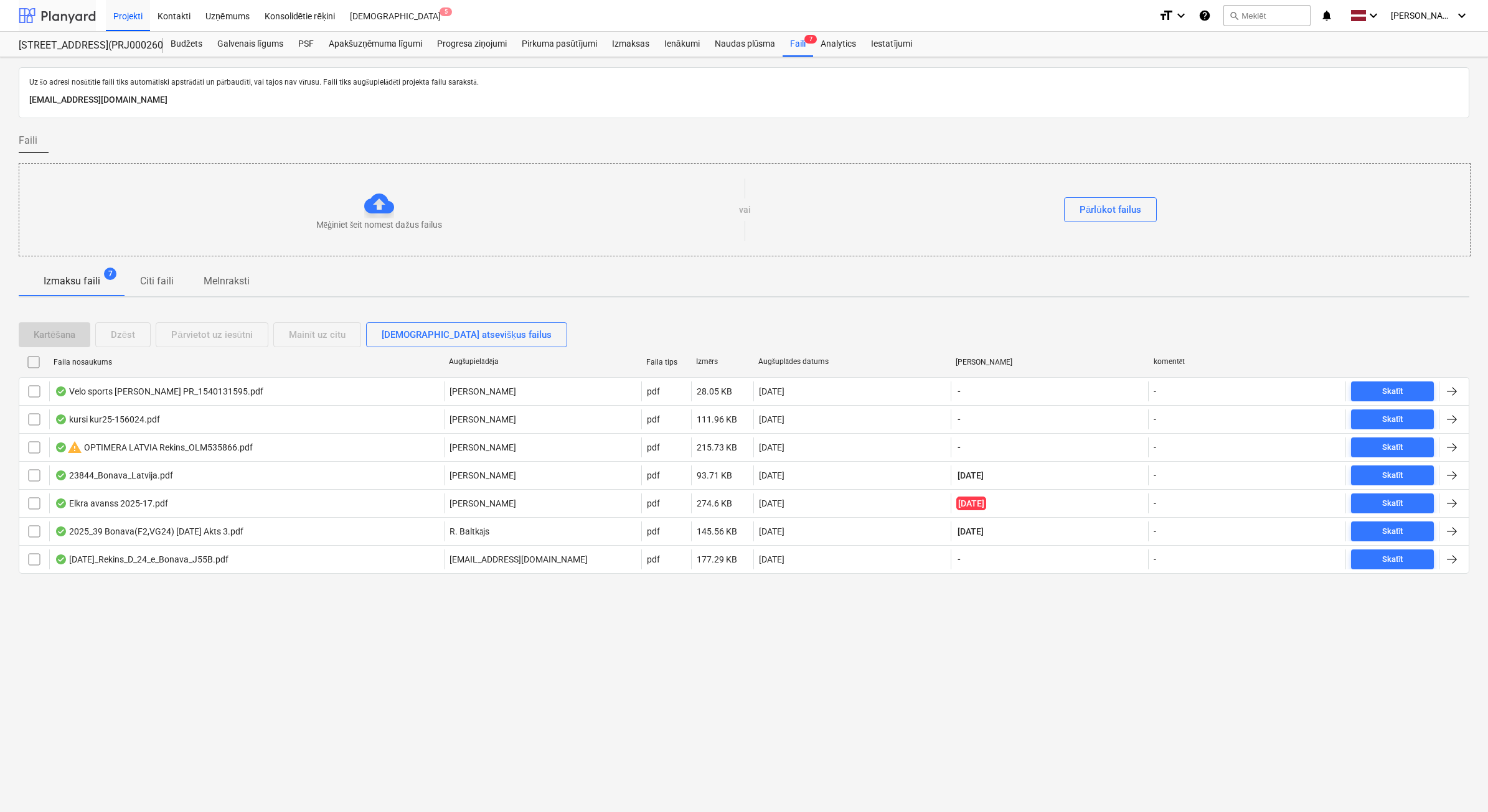
click at [61, 10] on div at bounding box center [57, 15] width 77 height 31
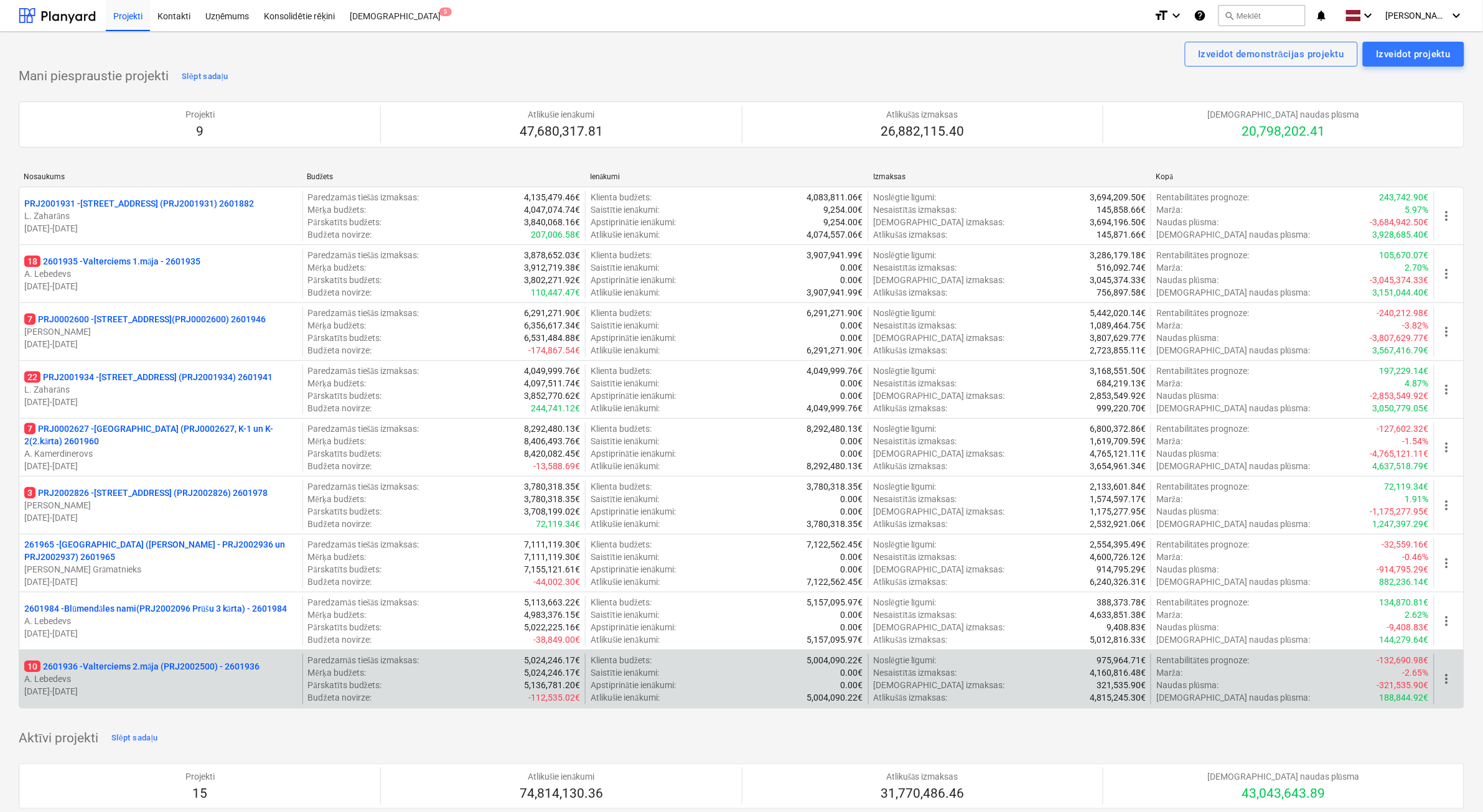
click at [141, 680] on p "A. Lebedevs" at bounding box center [161, 678] width 273 height 12
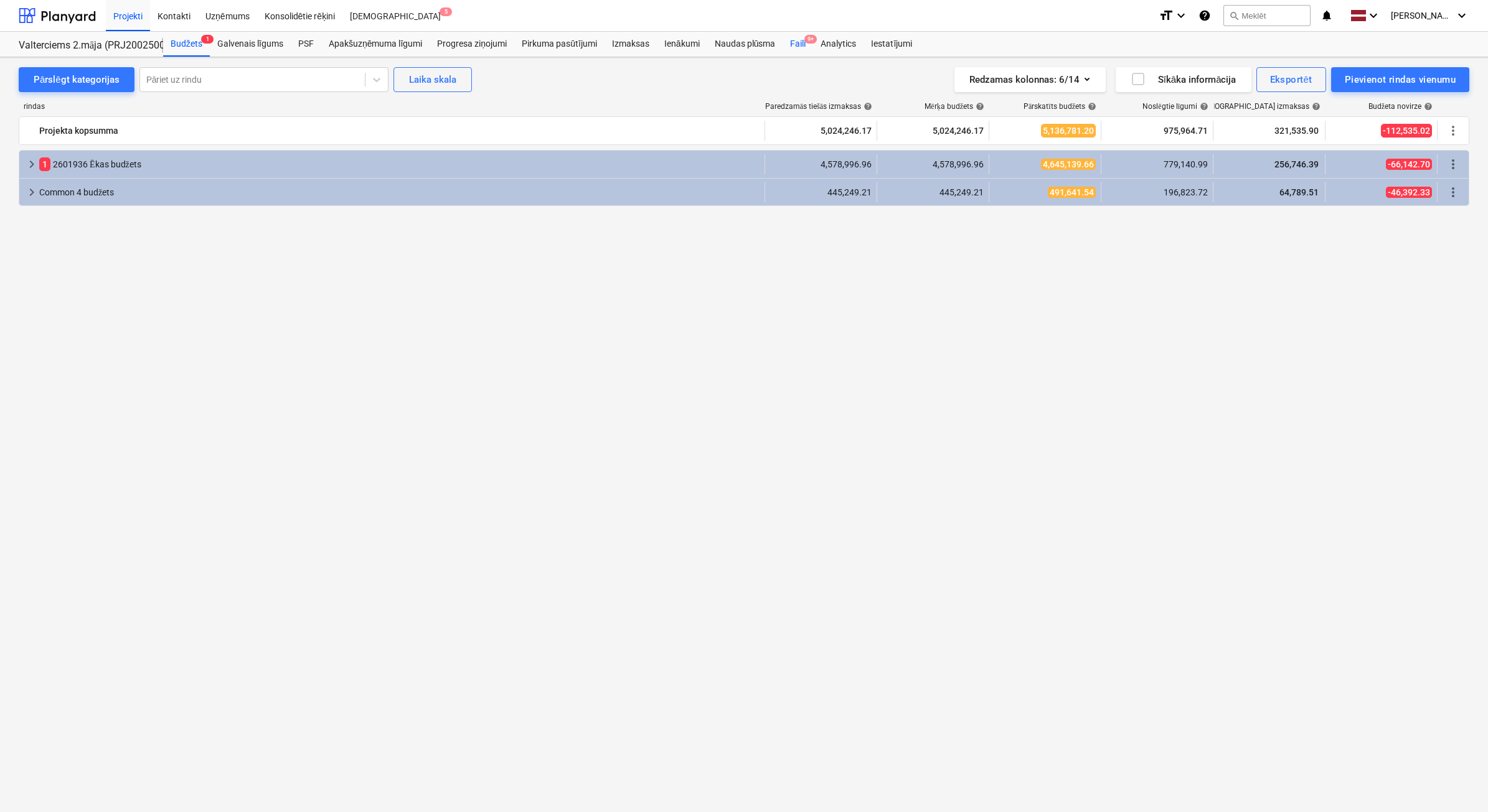
click at [804, 41] on span "9+" at bounding box center [810, 39] width 12 height 9
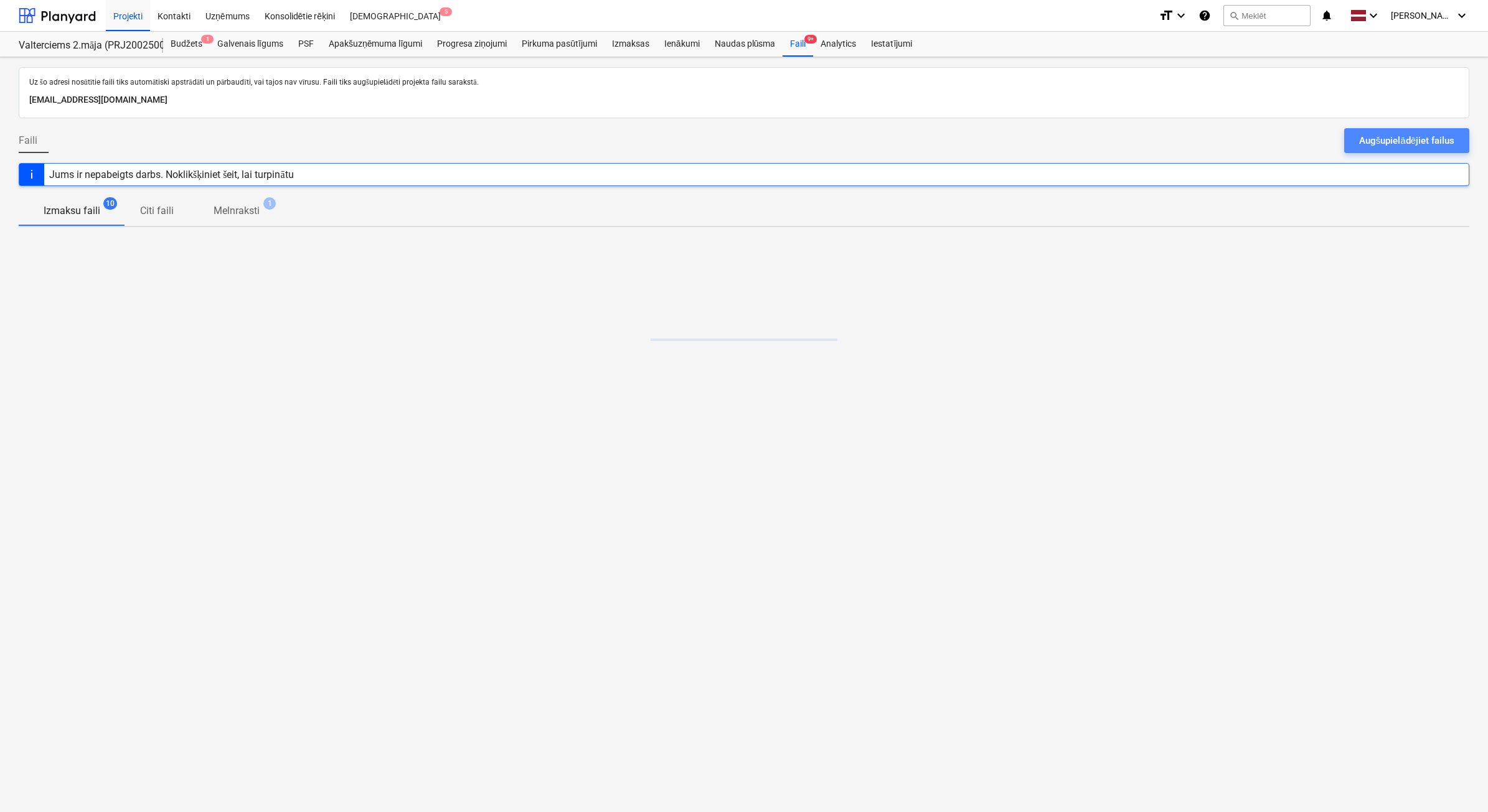
click at [1432, 135] on div "Augšupielādējiet failus" at bounding box center [1406, 140] width 95 height 16
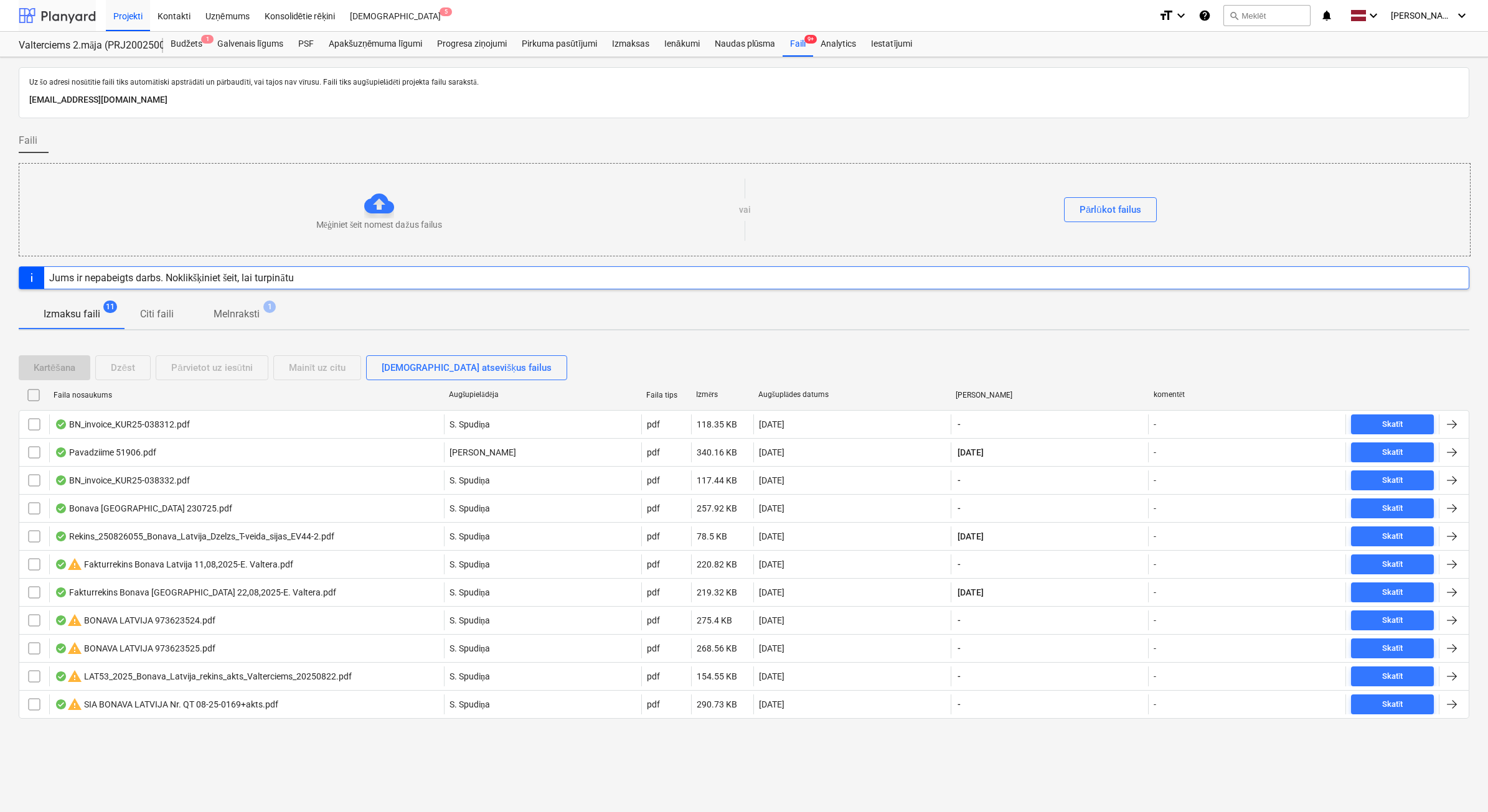
click at [57, 11] on div at bounding box center [57, 15] width 77 height 31
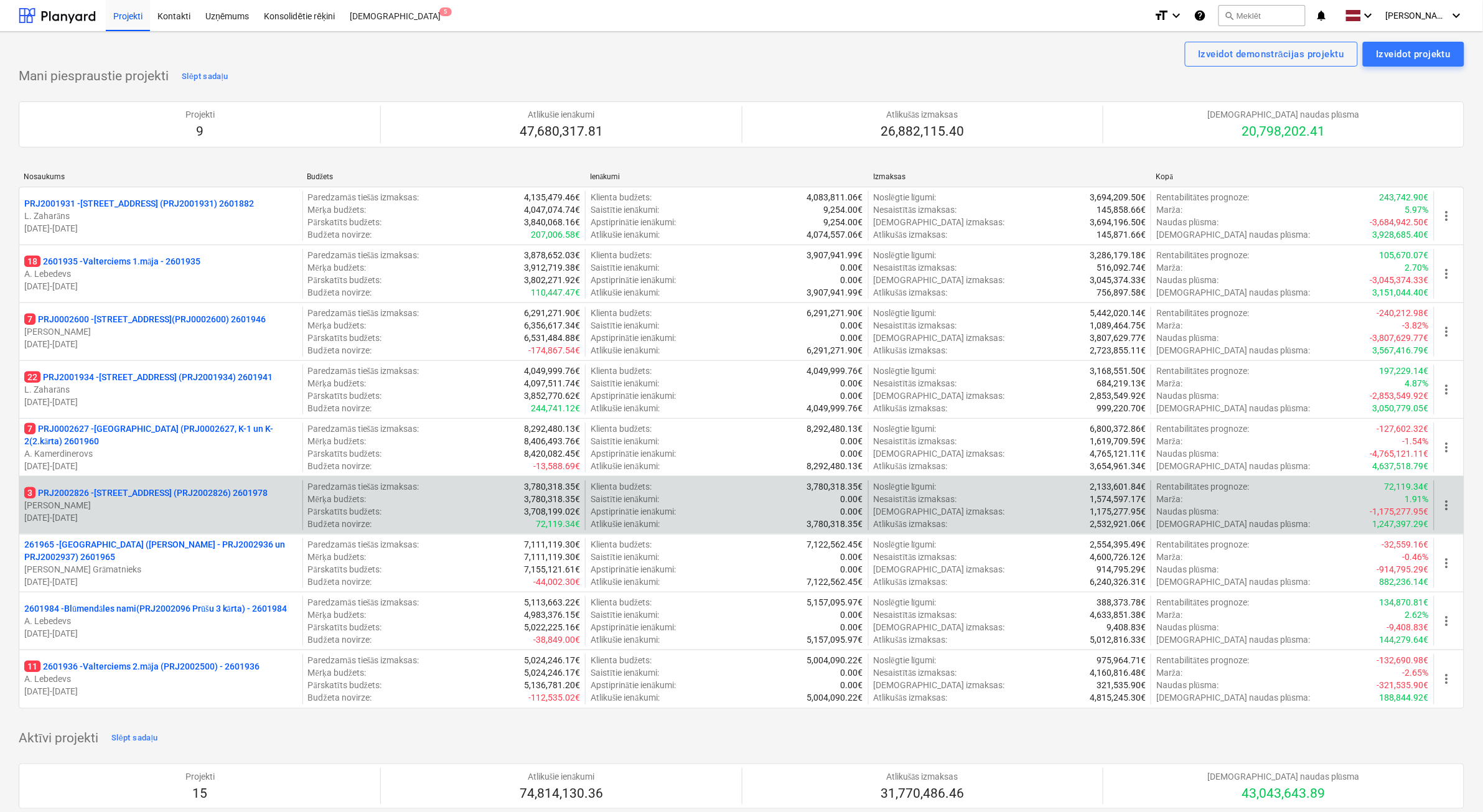
click at [167, 508] on p "[PERSON_NAME]" at bounding box center [161, 505] width 273 height 12
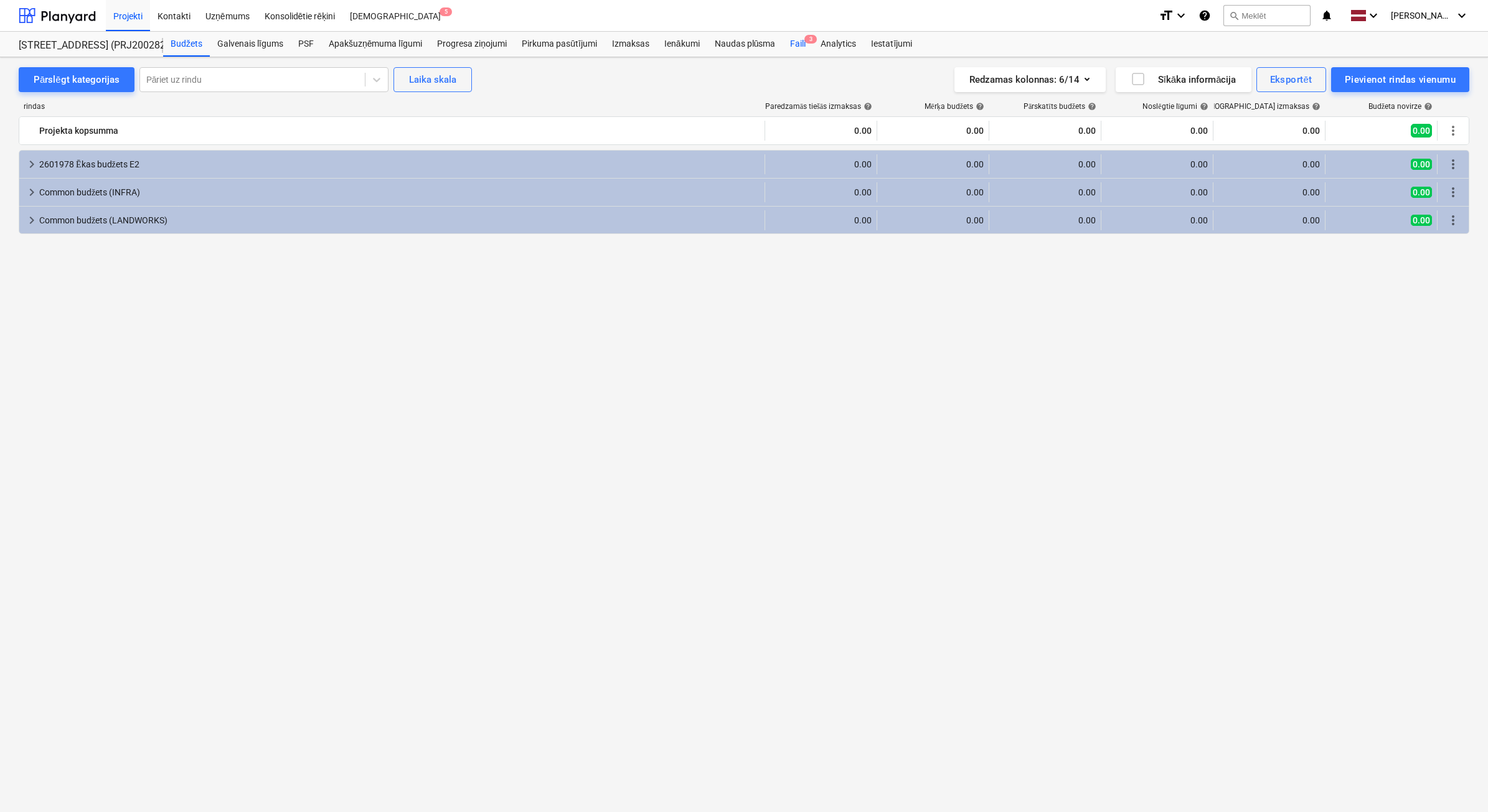
click at [802, 39] on div "Faili 3" at bounding box center [797, 44] width 31 height 25
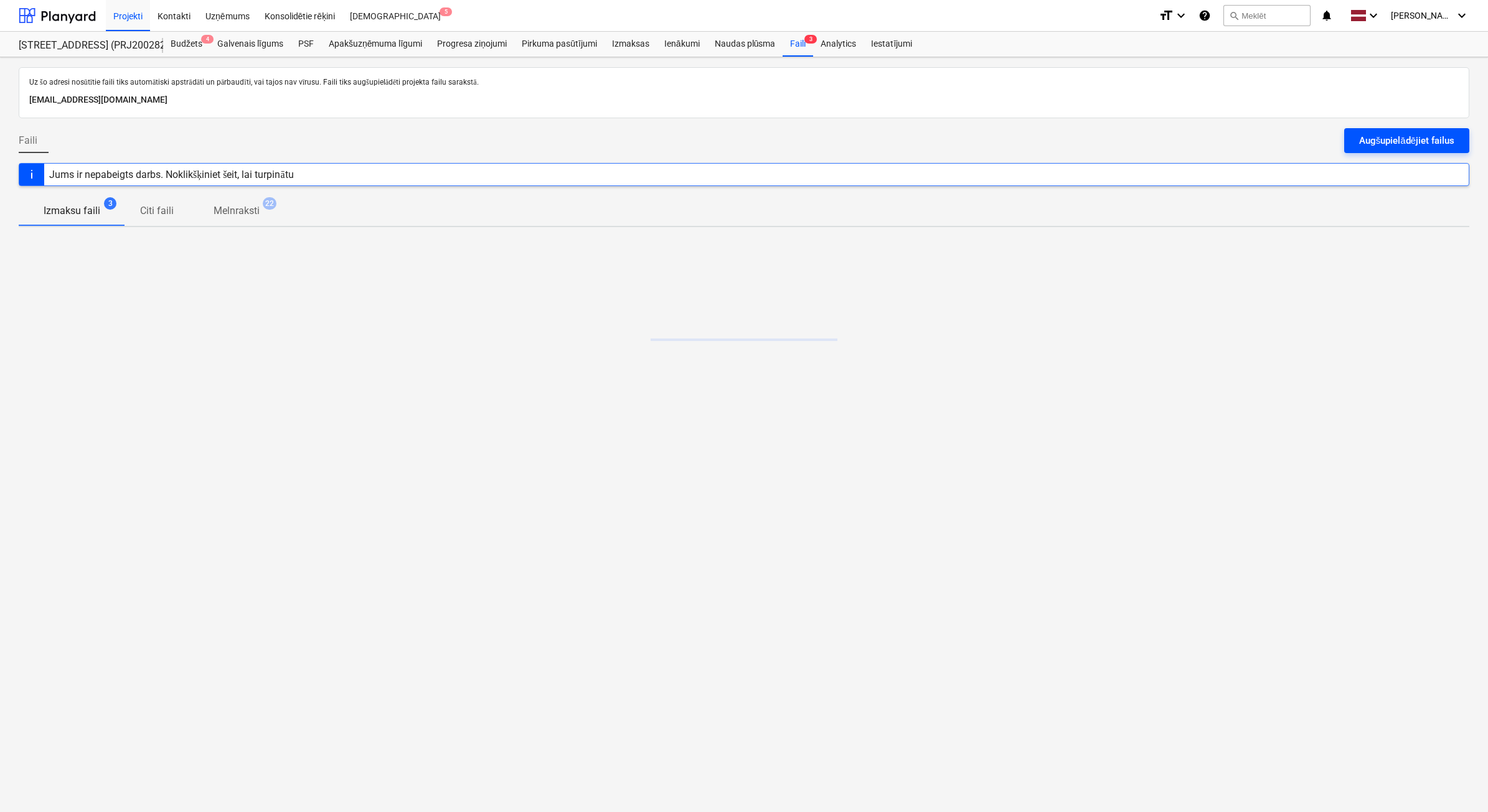
click at [1399, 148] on div "Augšupielādējiet failus" at bounding box center [1406, 140] width 95 height 16
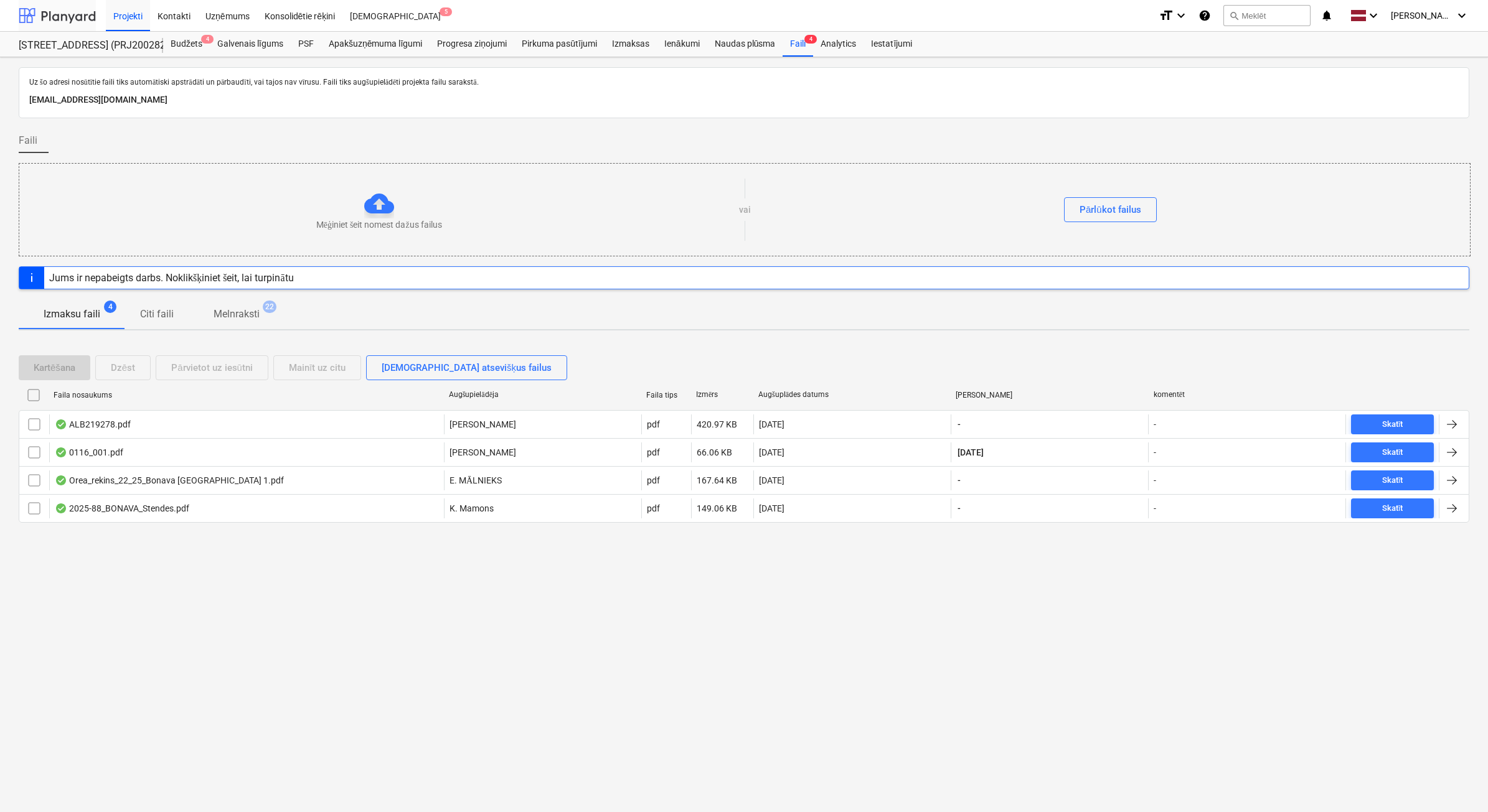
click at [42, 10] on div at bounding box center [57, 15] width 77 height 31
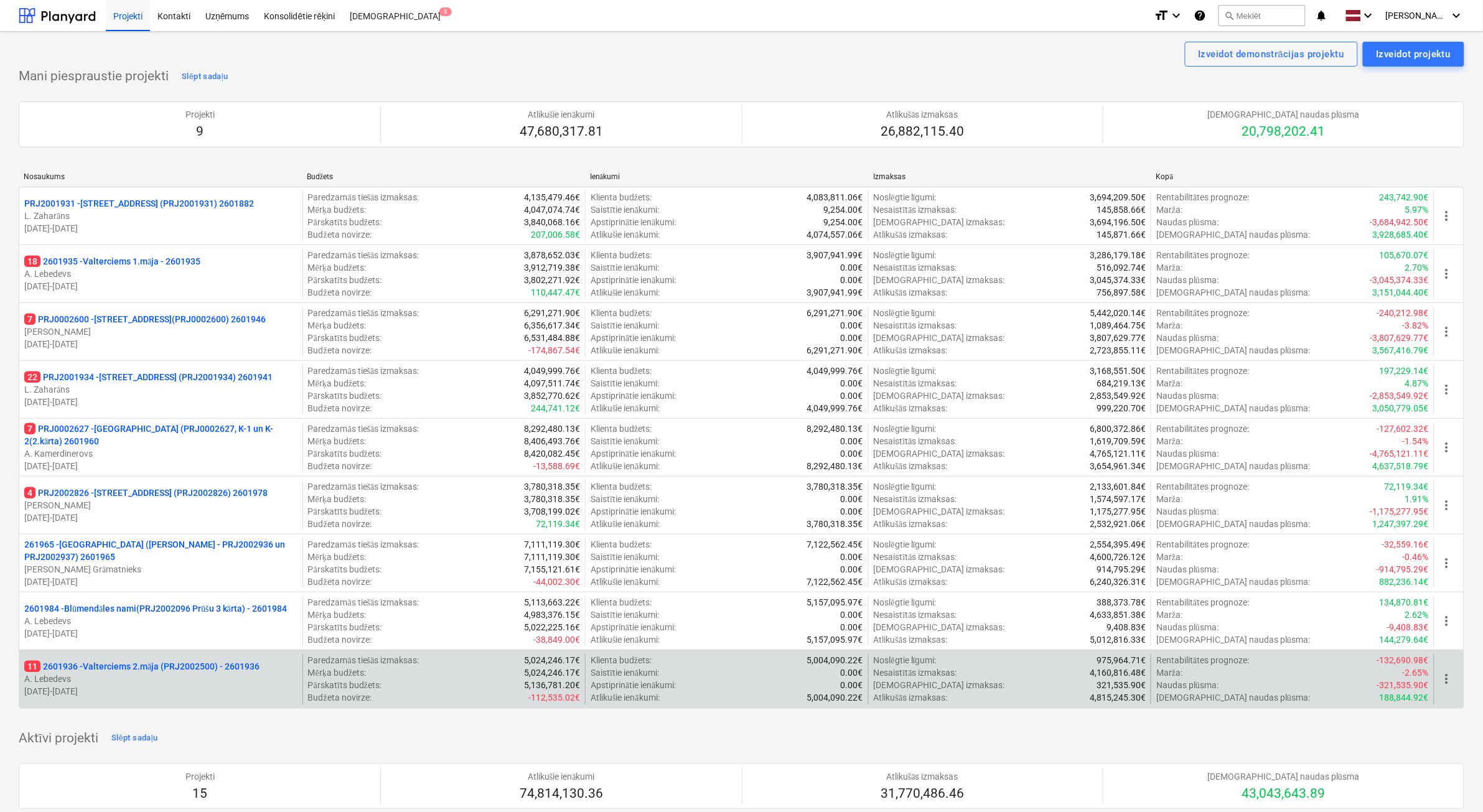
click at [229, 681] on p "A. Lebedevs" at bounding box center [161, 678] width 273 height 12
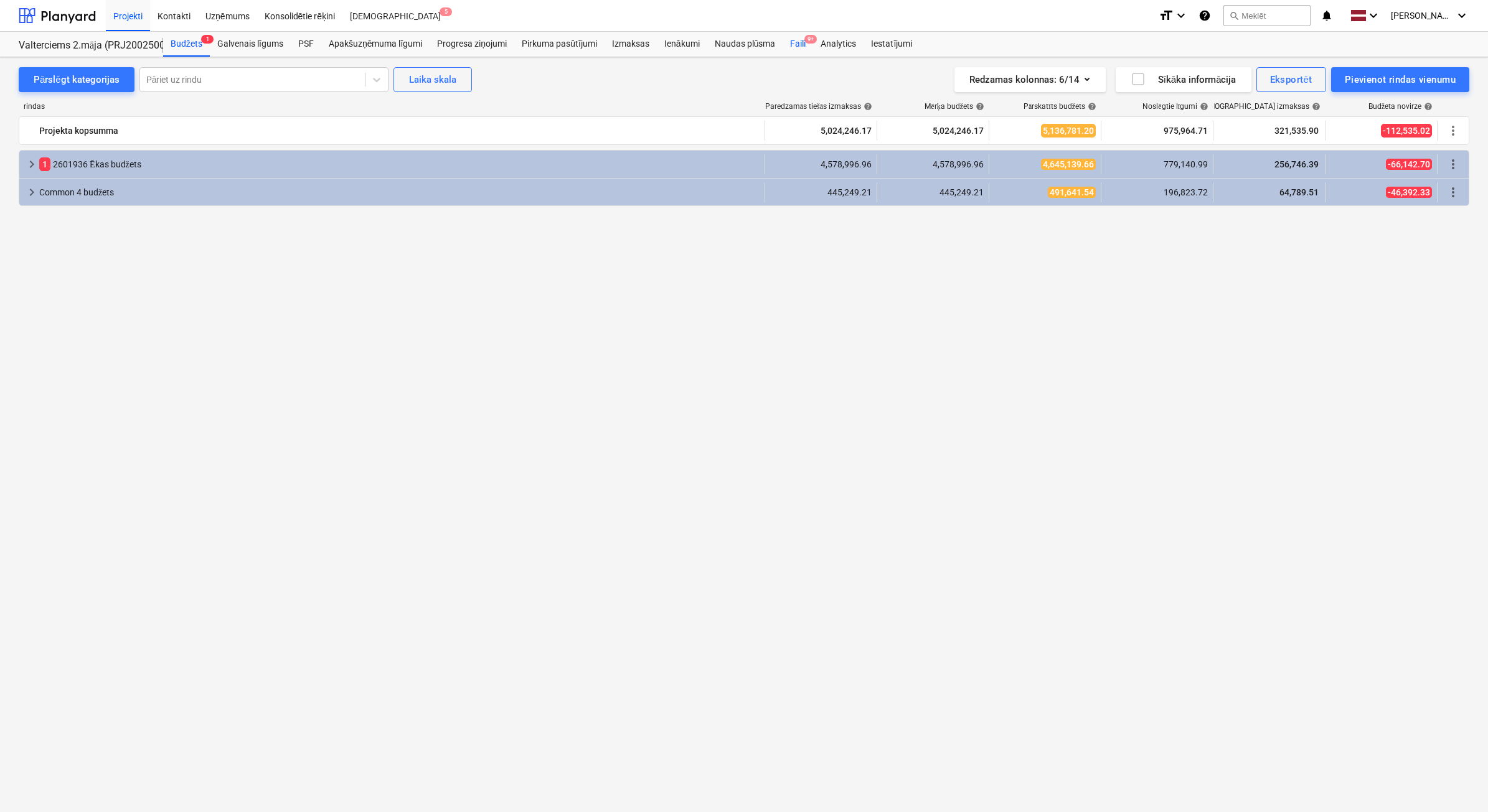
click at [797, 47] on div "Faili 9+" at bounding box center [797, 44] width 31 height 25
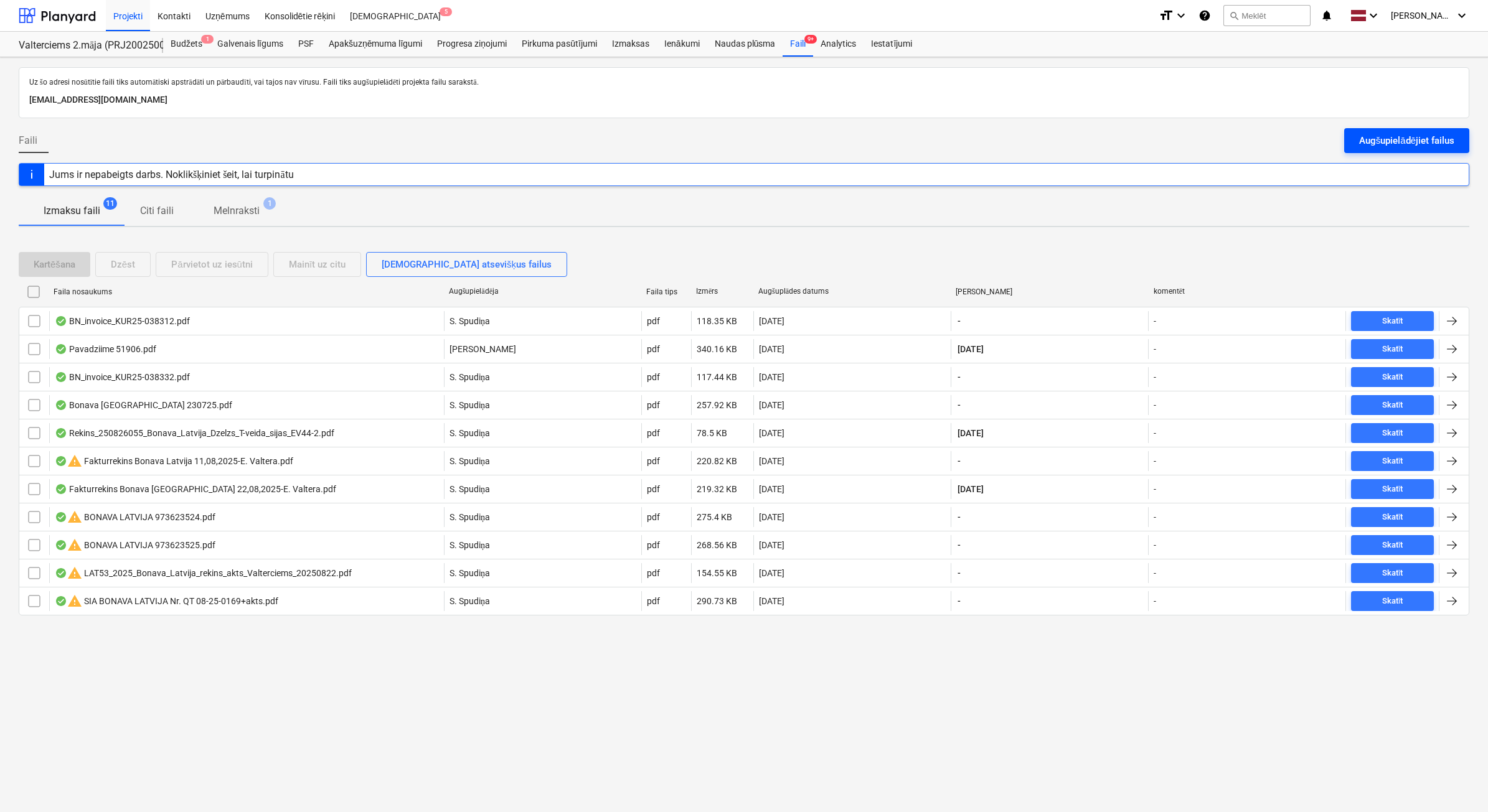
click at [1370, 143] on div "Augšupielādējiet failus" at bounding box center [1406, 140] width 95 height 16
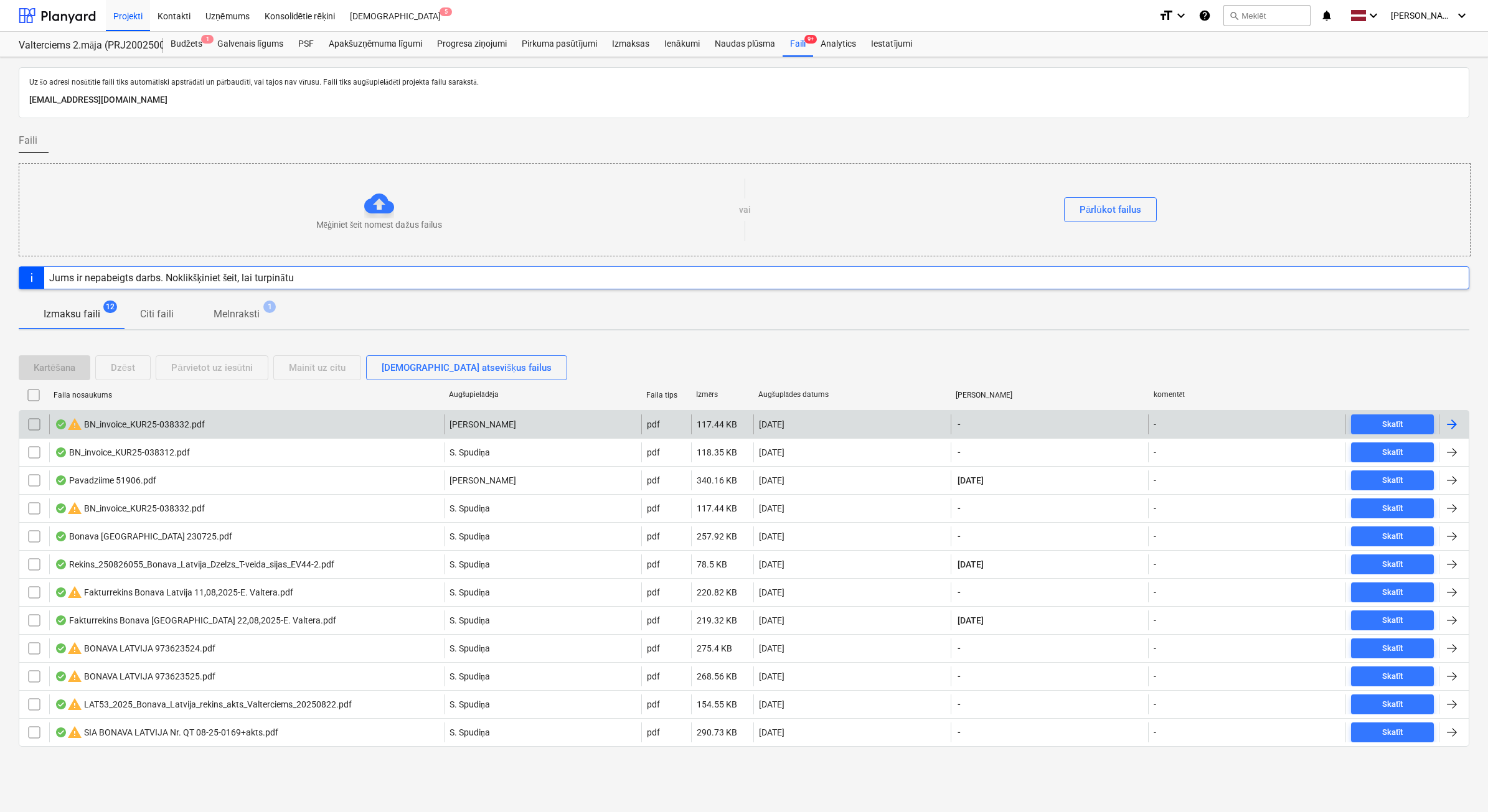
click at [36, 425] on input "checkbox" at bounding box center [34, 424] width 20 height 20
click at [130, 371] on div "Dzēst" at bounding box center [123, 368] width 24 height 16
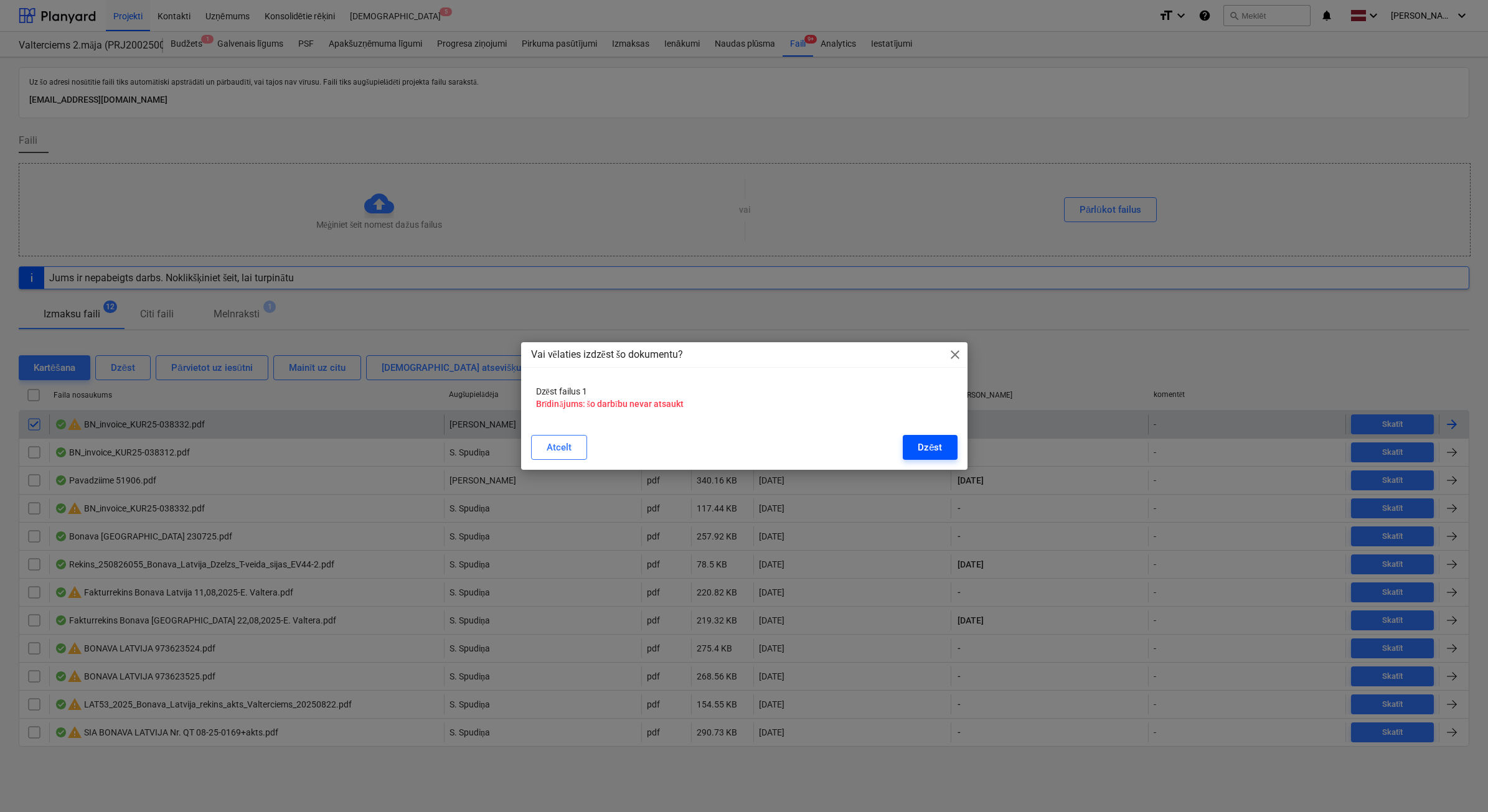
click at [918, 445] on button "Dzēst" at bounding box center [930, 447] width 54 height 25
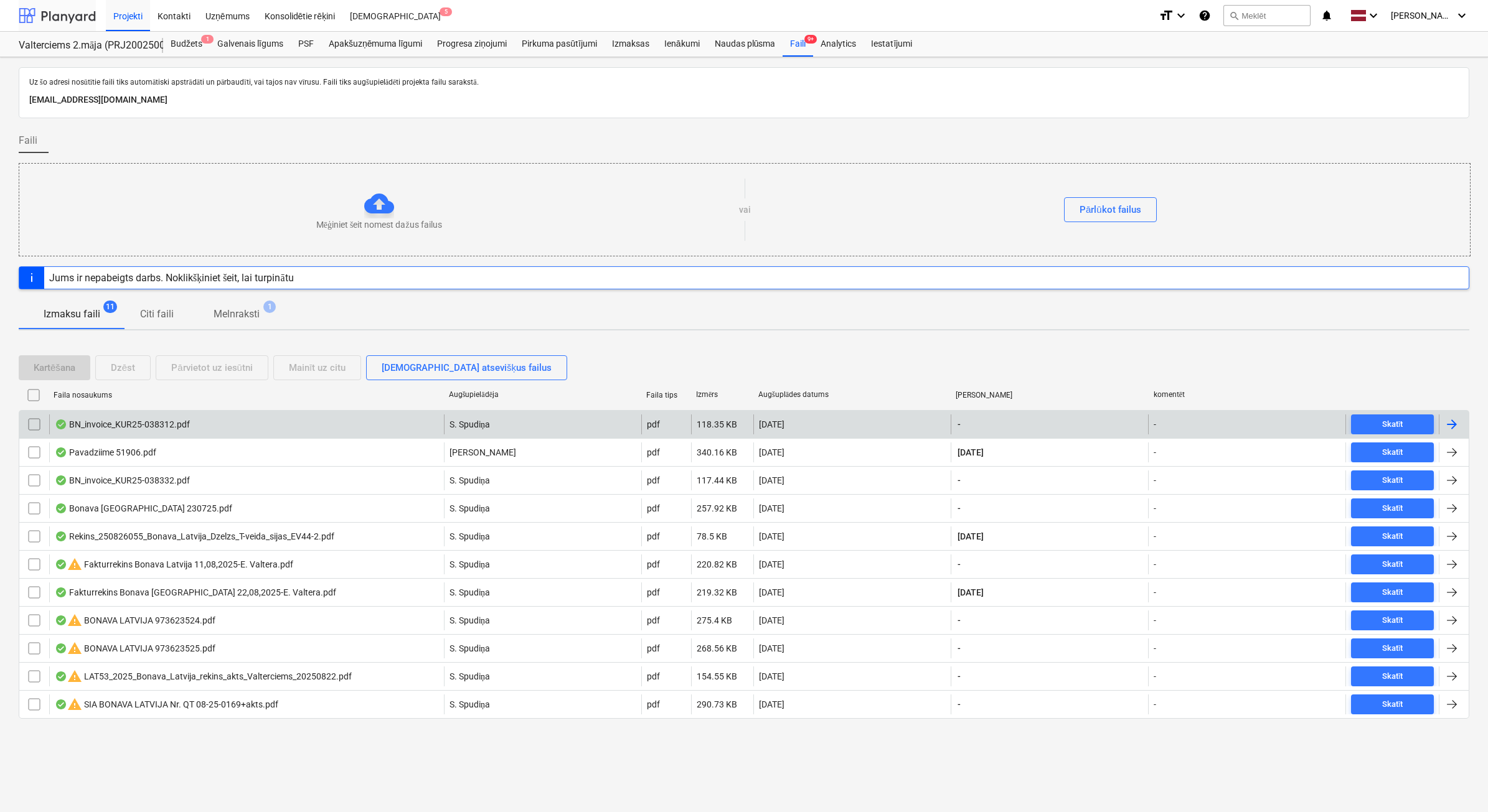
click at [77, 16] on div at bounding box center [57, 15] width 77 height 31
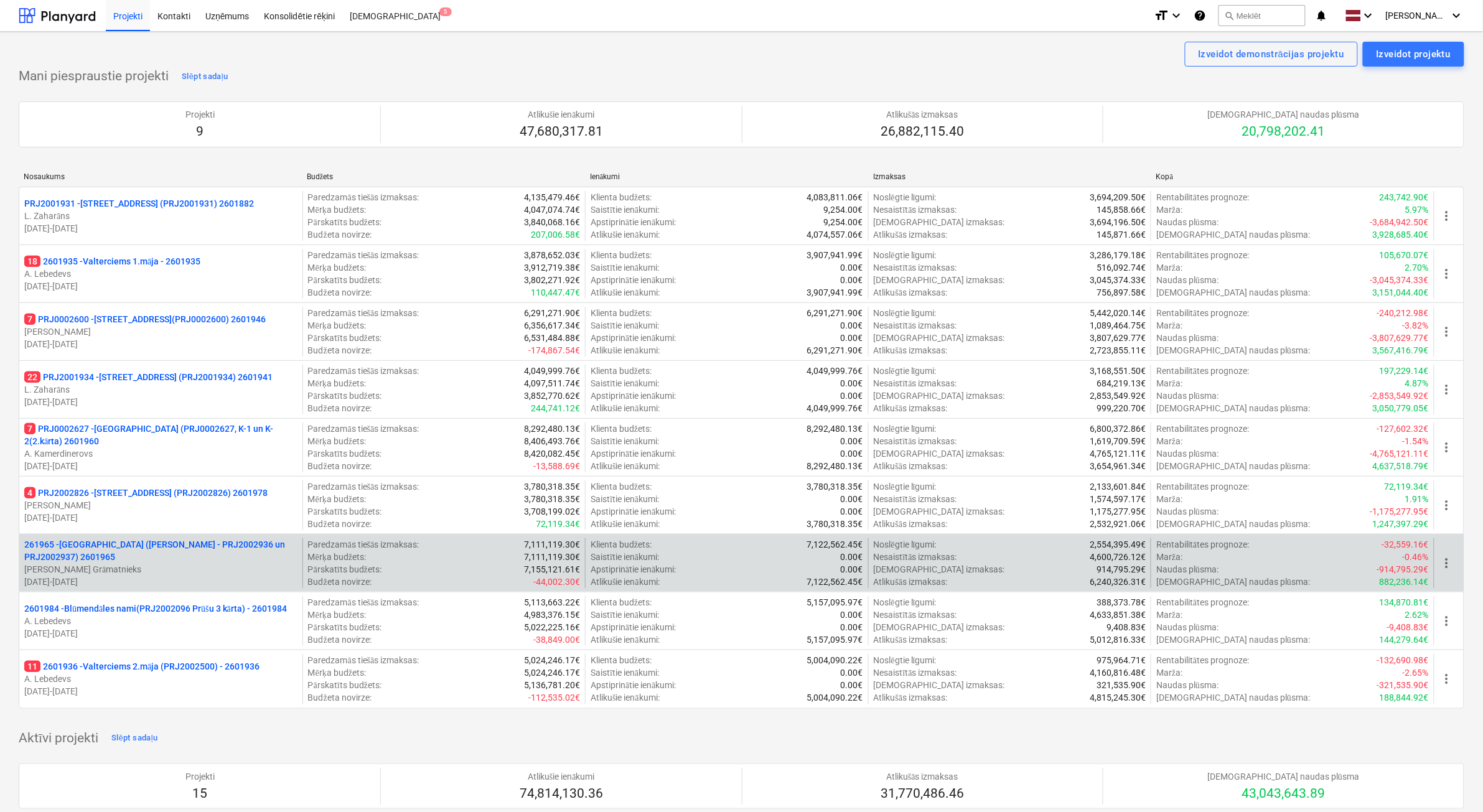
click at [224, 564] on p "[PERSON_NAME] Grāmatnieks" at bounding box center [161, 569] width 273 height 12
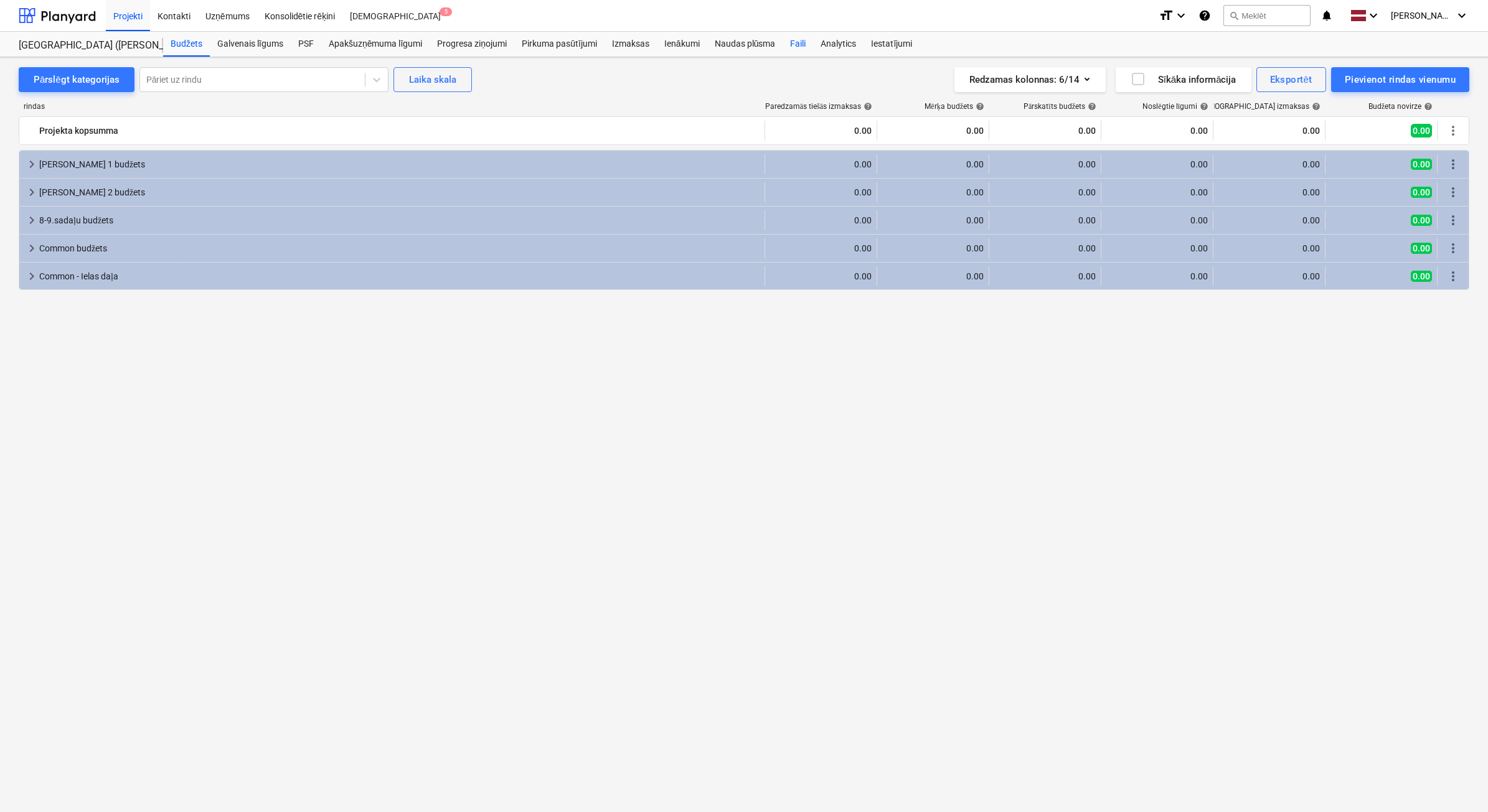
click at [807, 52] on div "Faili" at bounding box center [797, 44] width 31 height 25
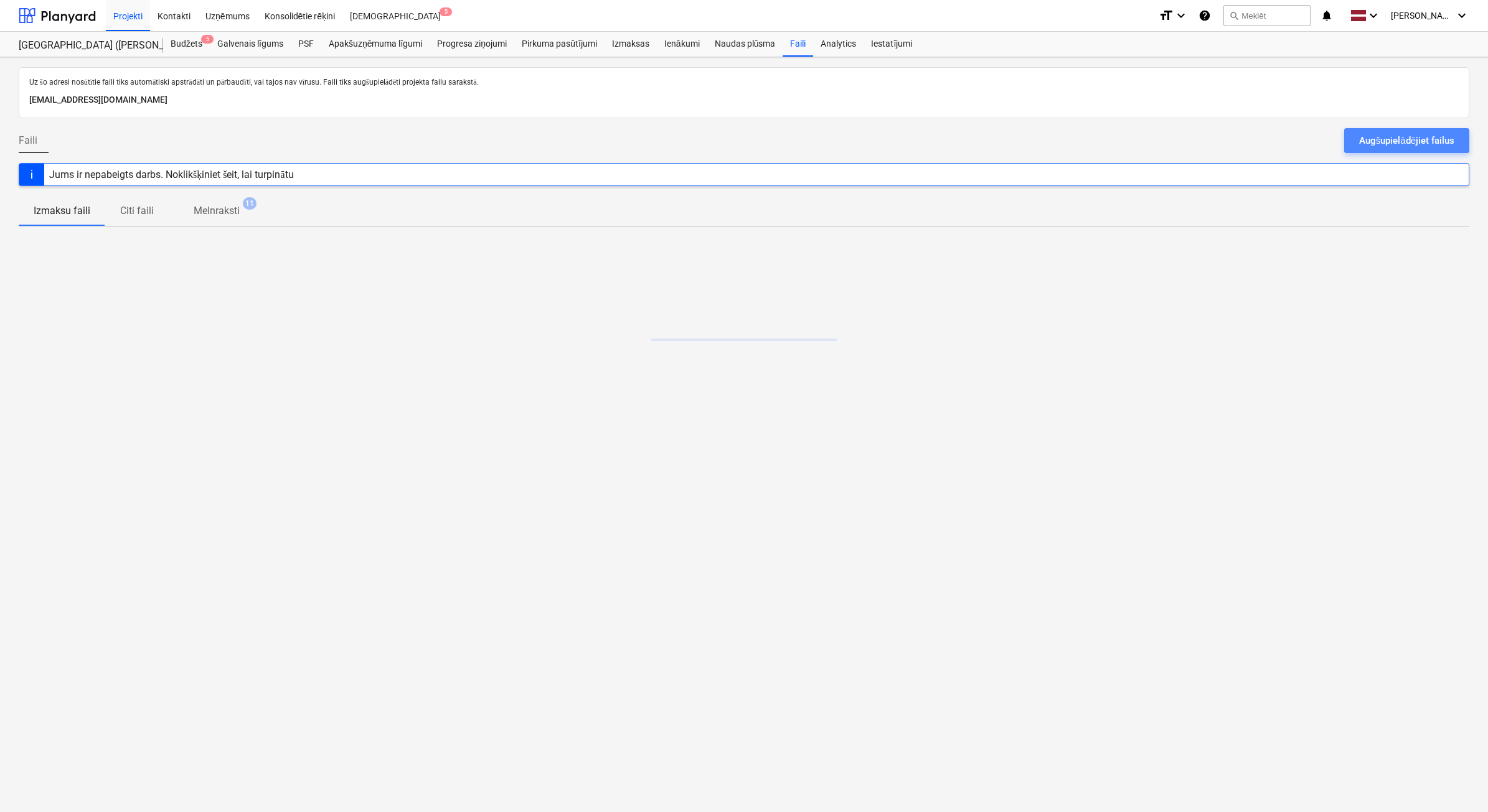
click at [1443, 151] on button "Augšupielādējiet failus" at bounding box center [1406, 140] width 125 height 25
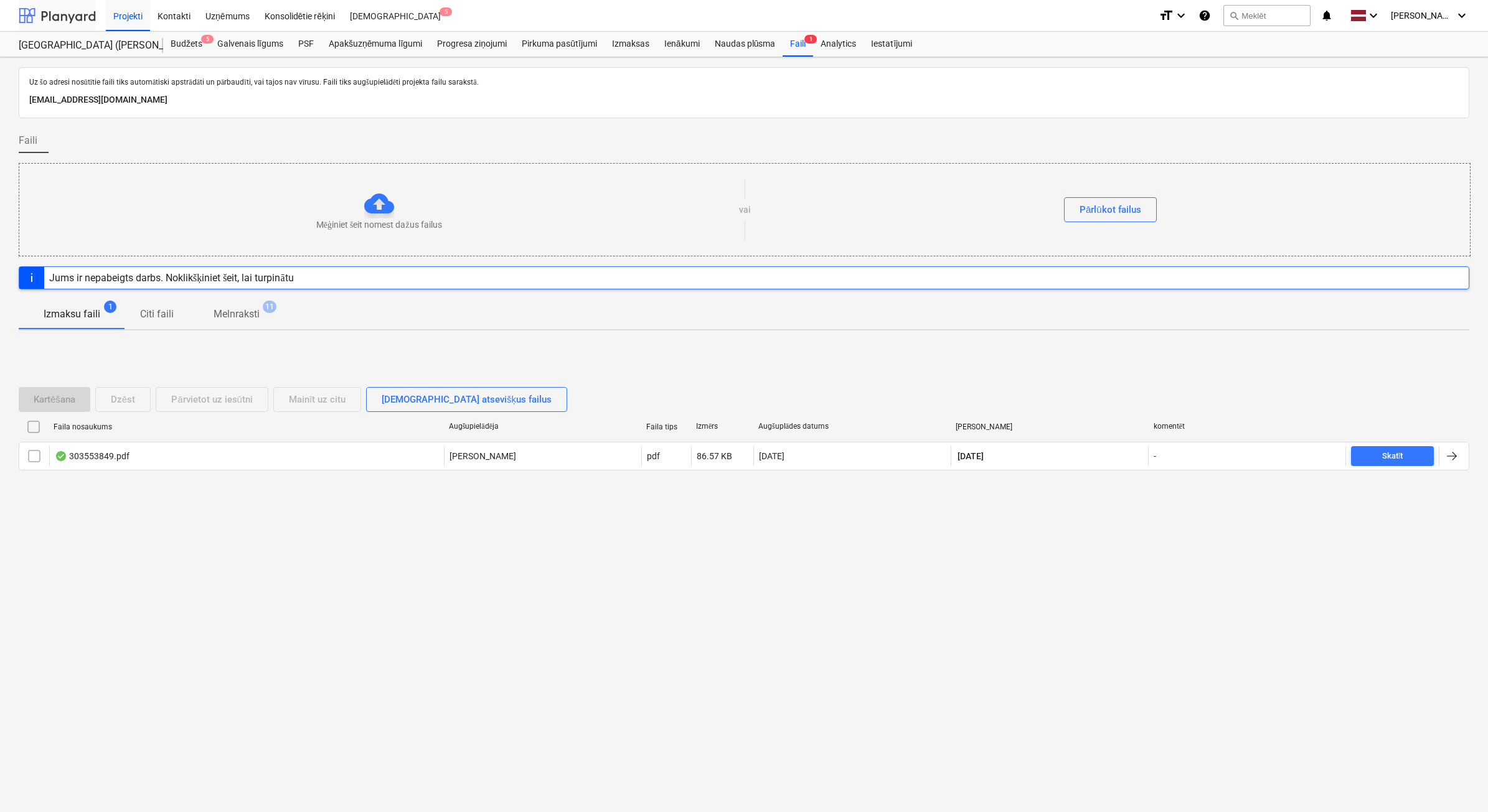
drag, startPoint x: 72, startPoint y: 14, endPoint x: 64, endPoint y: 19, distance: 9.4
click at [72, 14] on div at bounding box center [57, 15] width 77 height 31
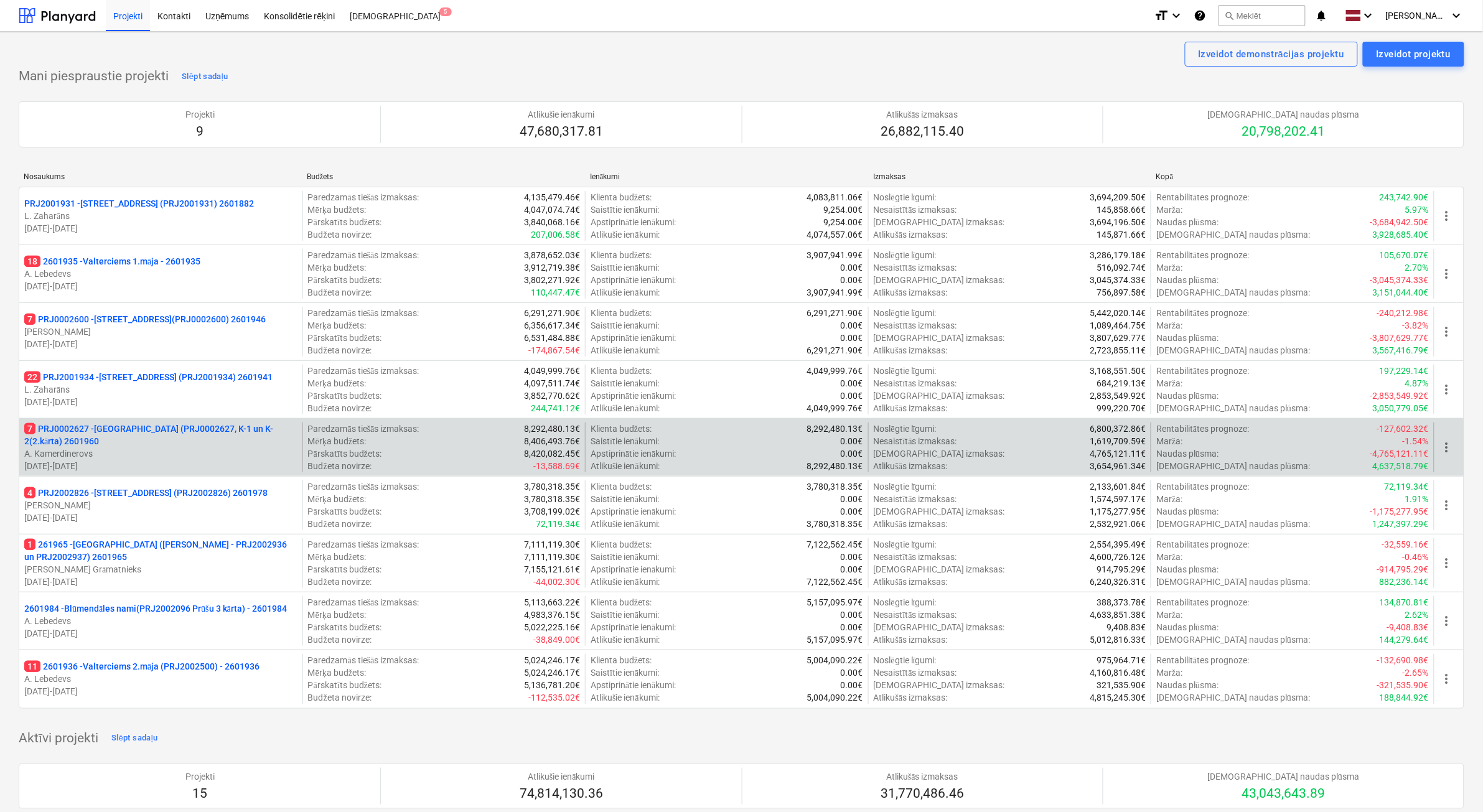
click at [160, 448] on p "A. Kamerdinerovs" at bounding box center [161, 453] width 273 height 12
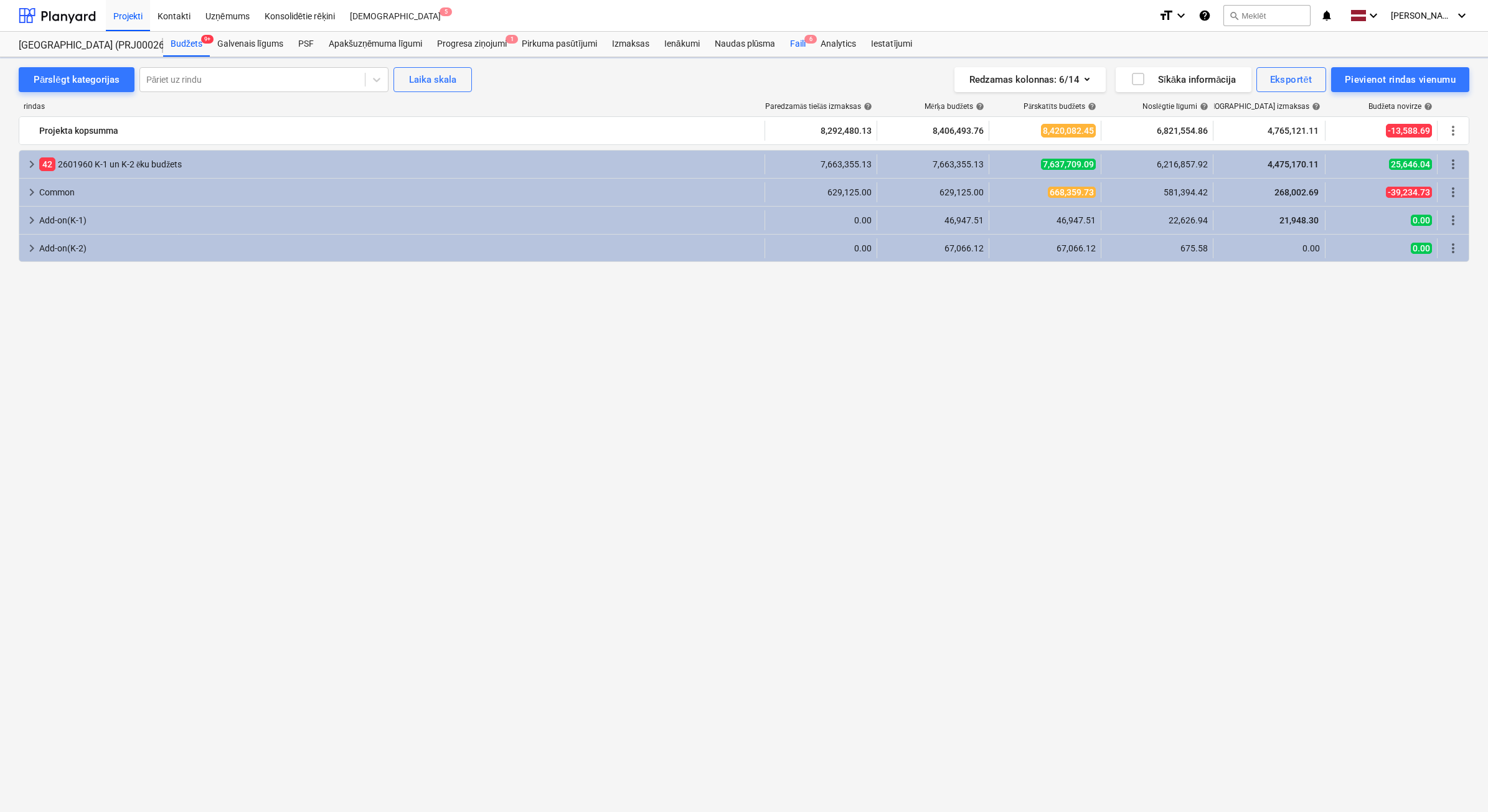
click at [798, 45] on div "Faili 6" at bounding box center [797, 44] width 31 height 25
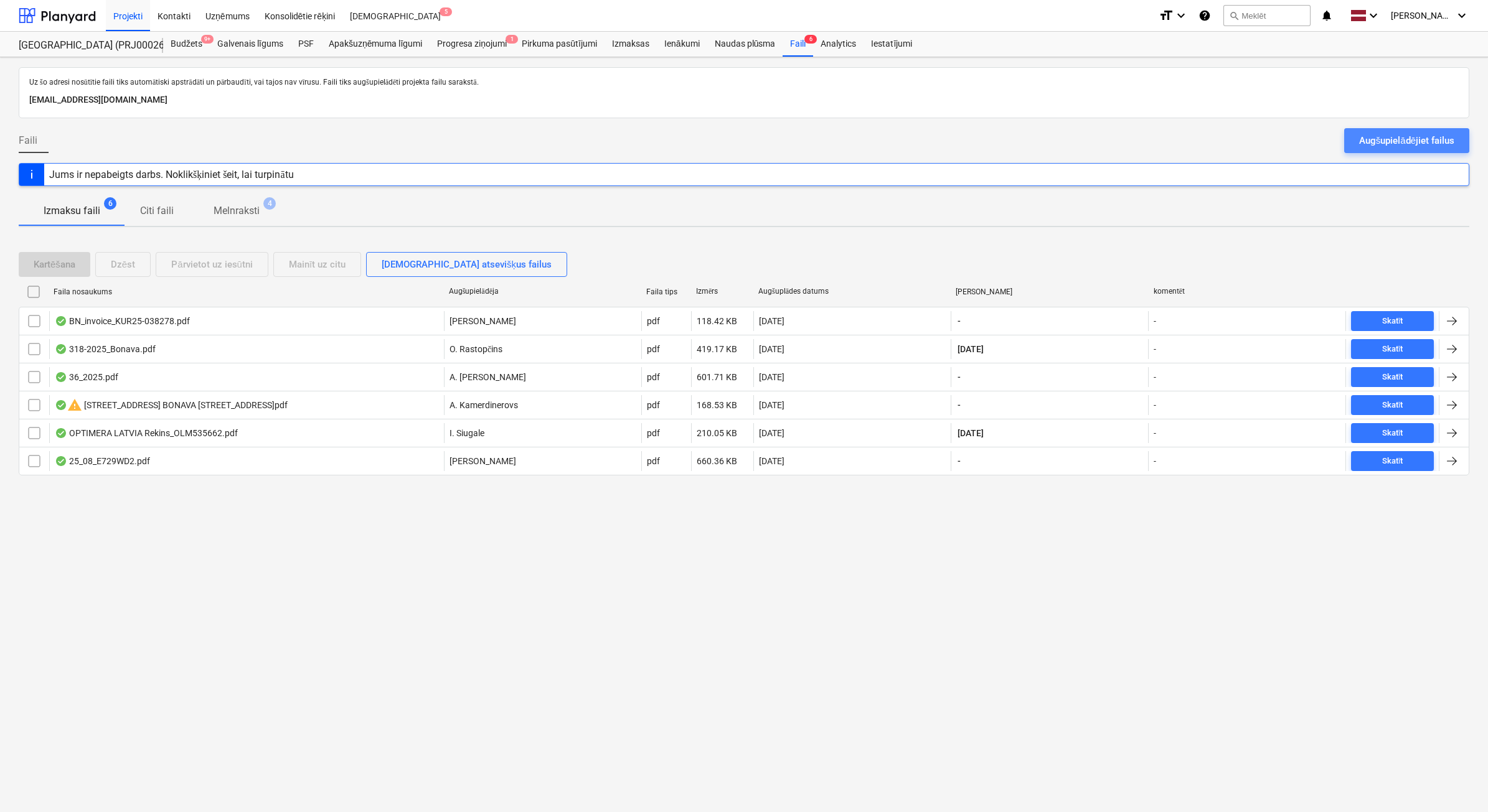
click at [1408, 137] on div "Augšupielādējiet failus" at bounding box center [1406, 140] width 95 height 16
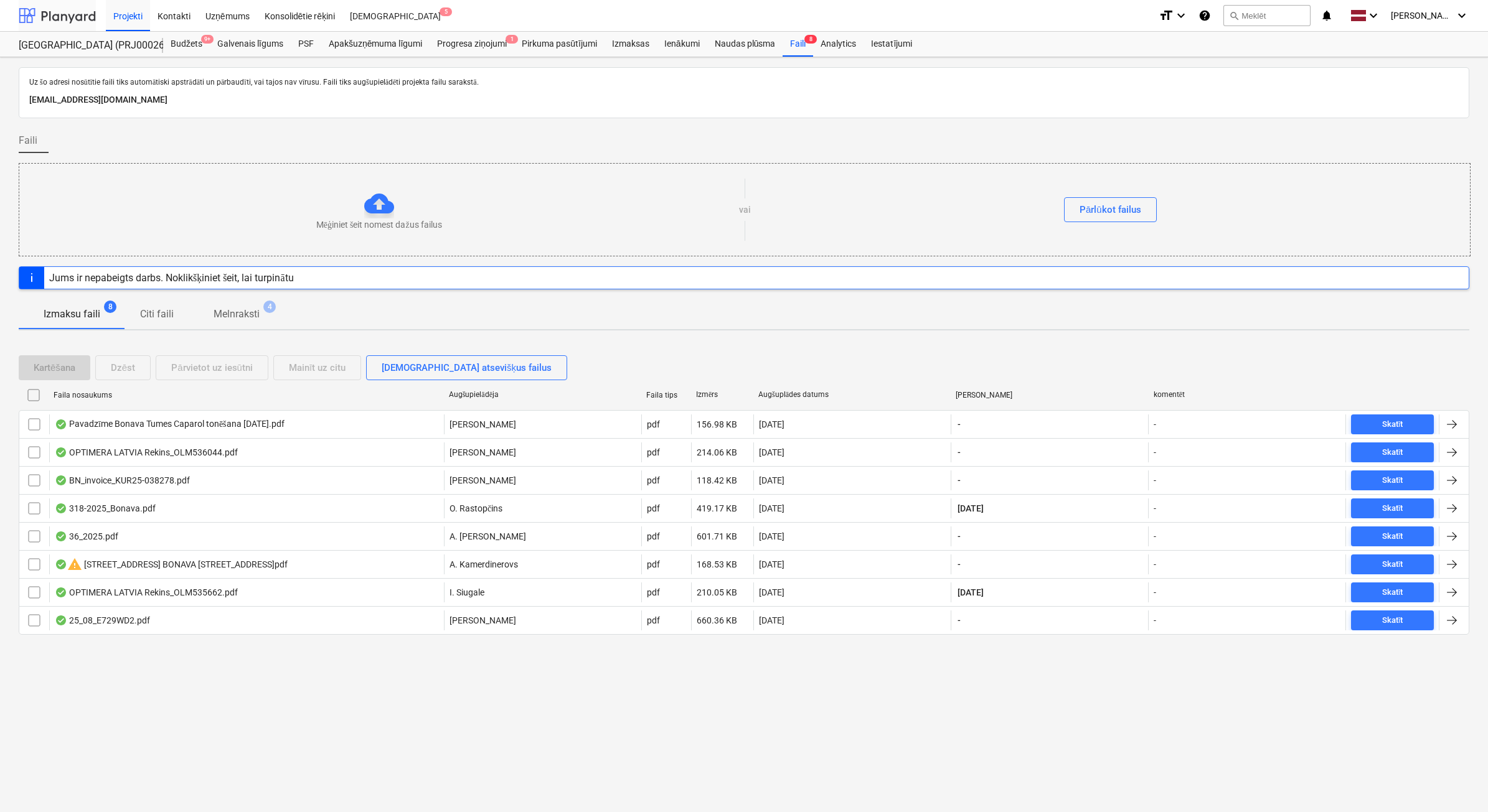
click at [60, 13] on div at bounding box center [57, 15] width 77 height 31
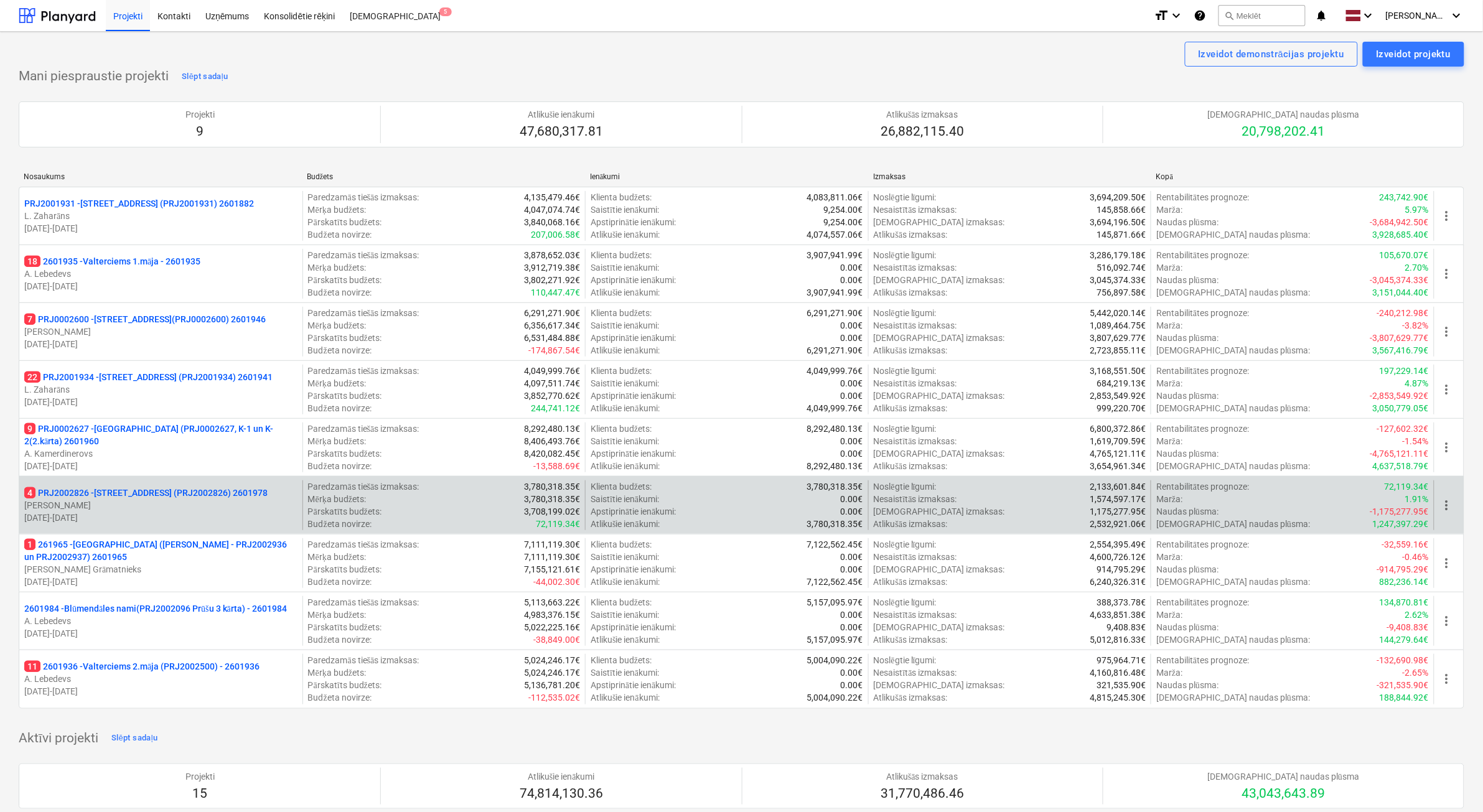
click at [199, 512] on p "[DATE] - [DATE]" at bounding box center [161, 517] width 273 height 12
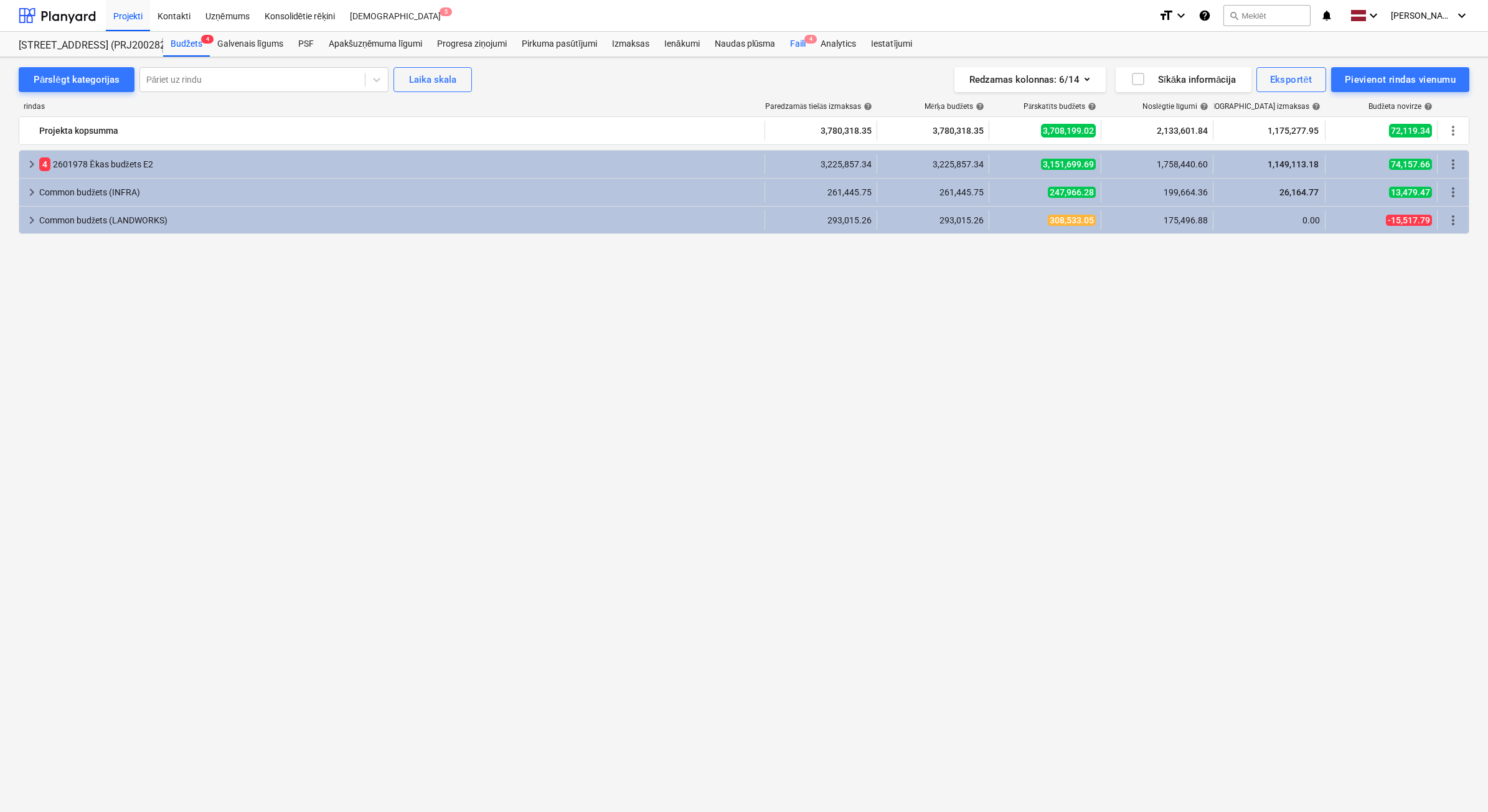
click at [802, 45] on div "Faili 4" at bounding box center [797, 44] width 31 height 25
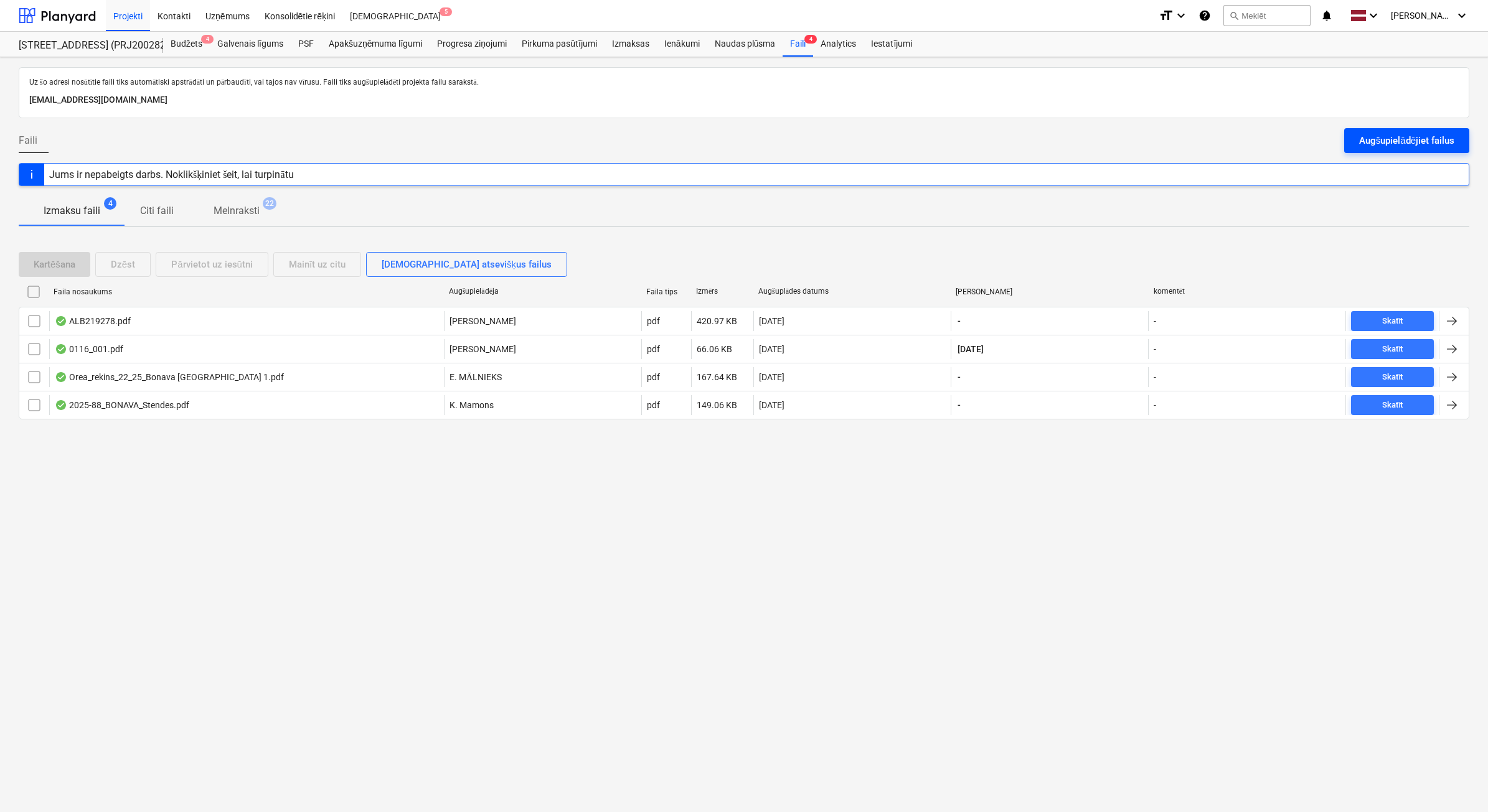
click at [1396, 141] on div "Augšupielādējiet failus" at bounding box center [1406, 140] width 95 height 16
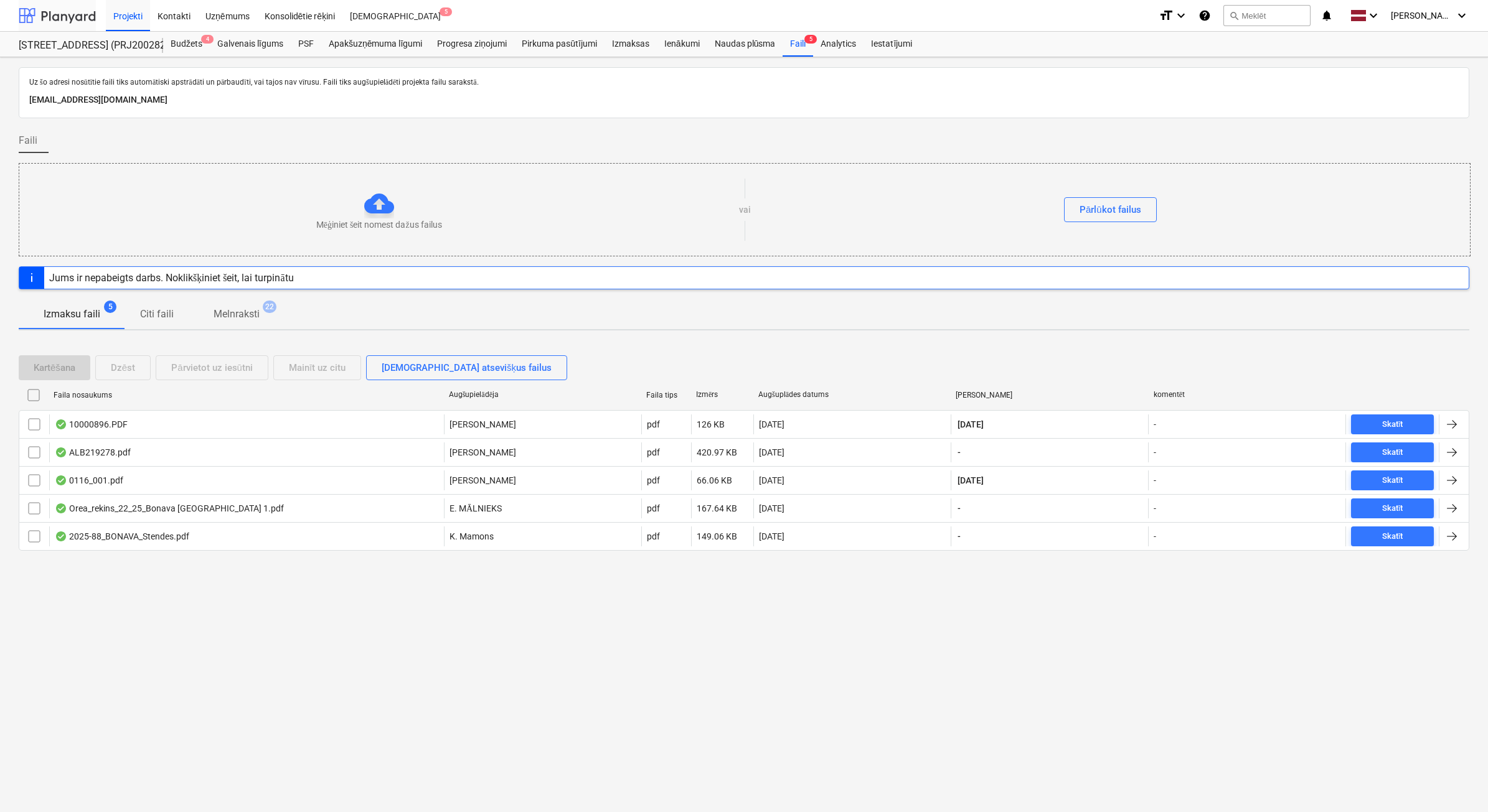
click at [61, 10] on div at bounding box center [57, 15] width 77 height 31
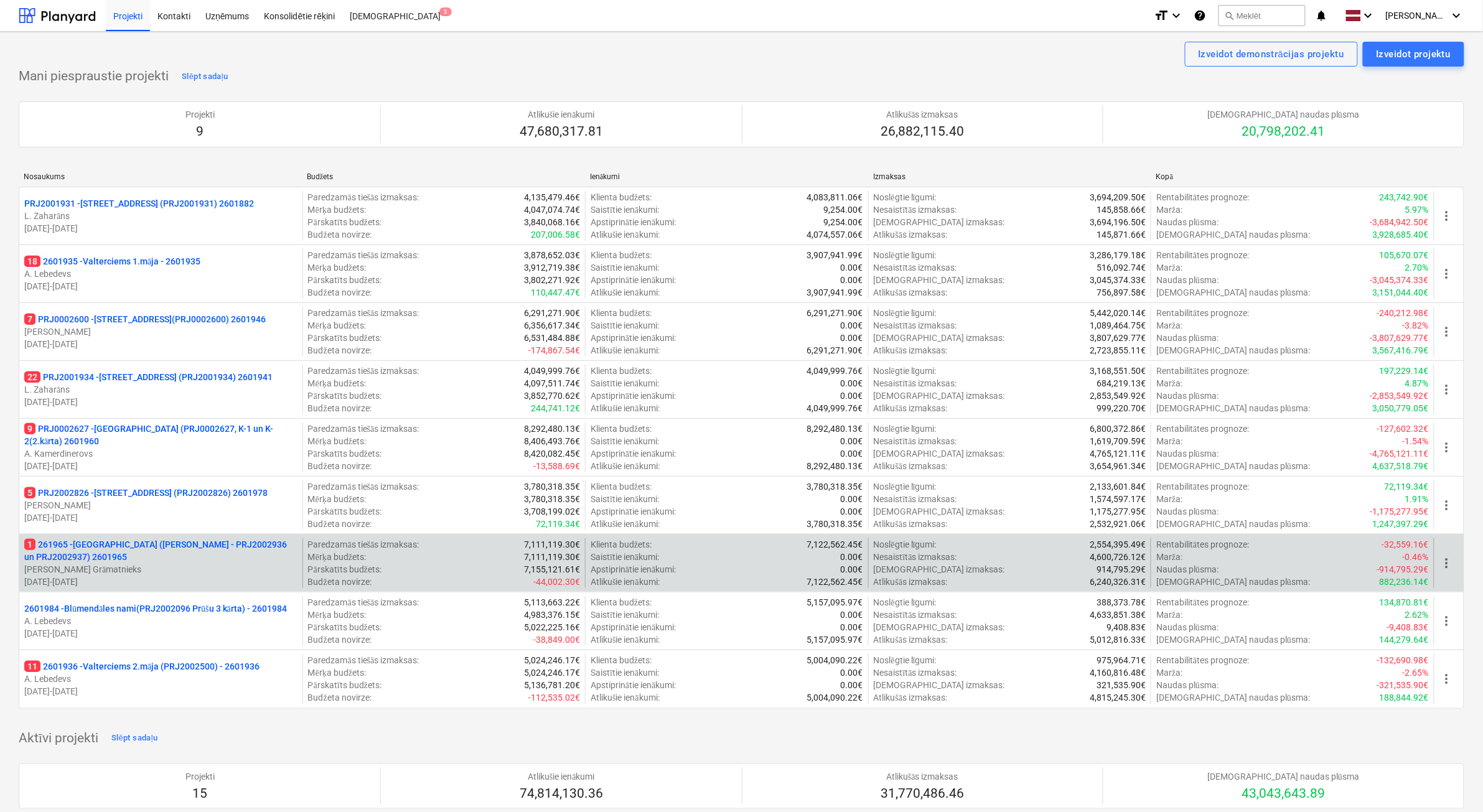
click at [150, 568] on p "[PERSON_NAME] Grāmatnieks" at bounding box center [161, 569] width 273 height 12
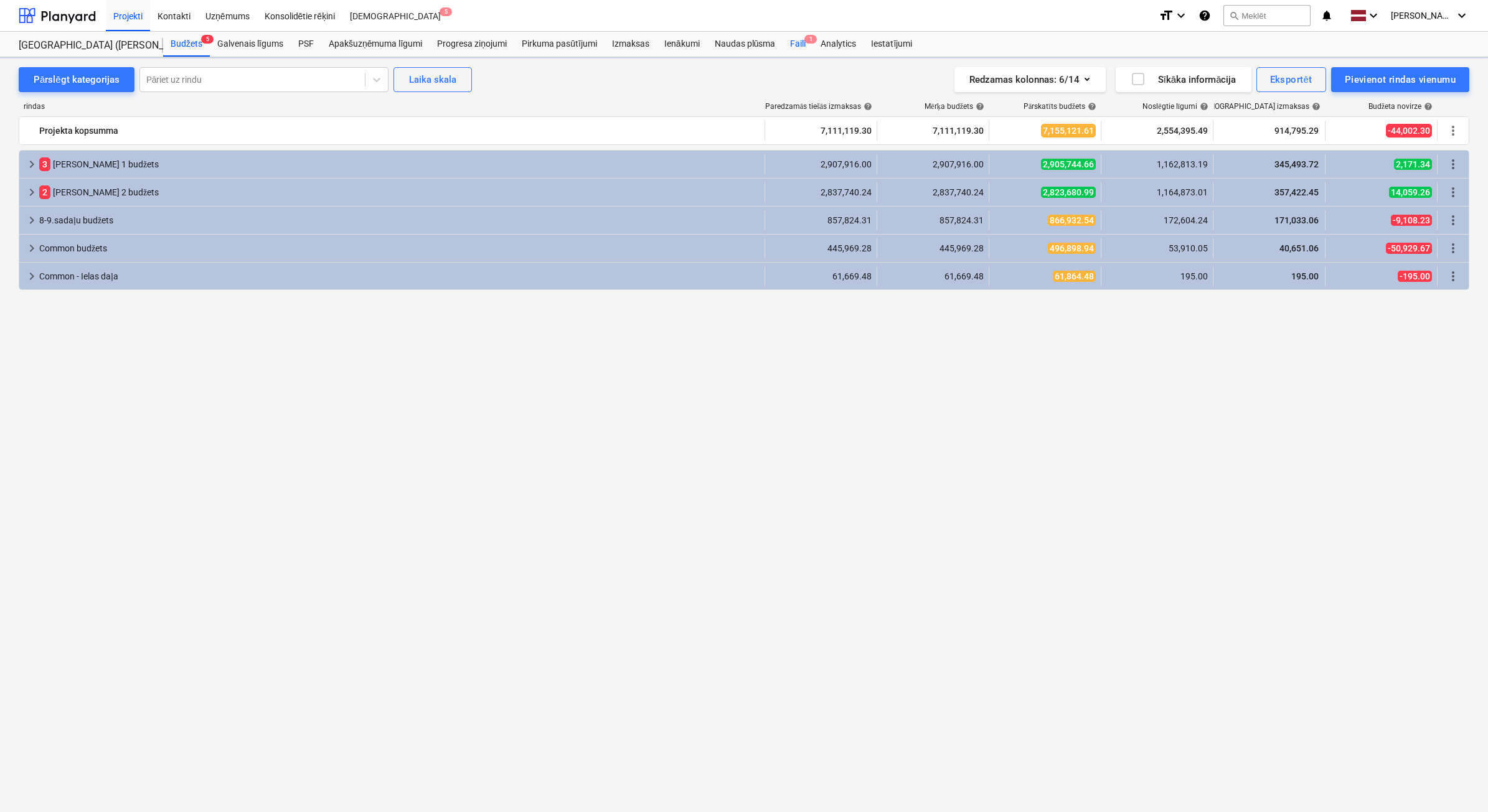
click at [805, 45] on div "Faili 1" at bounding box center [797, 44] width 31 height 25
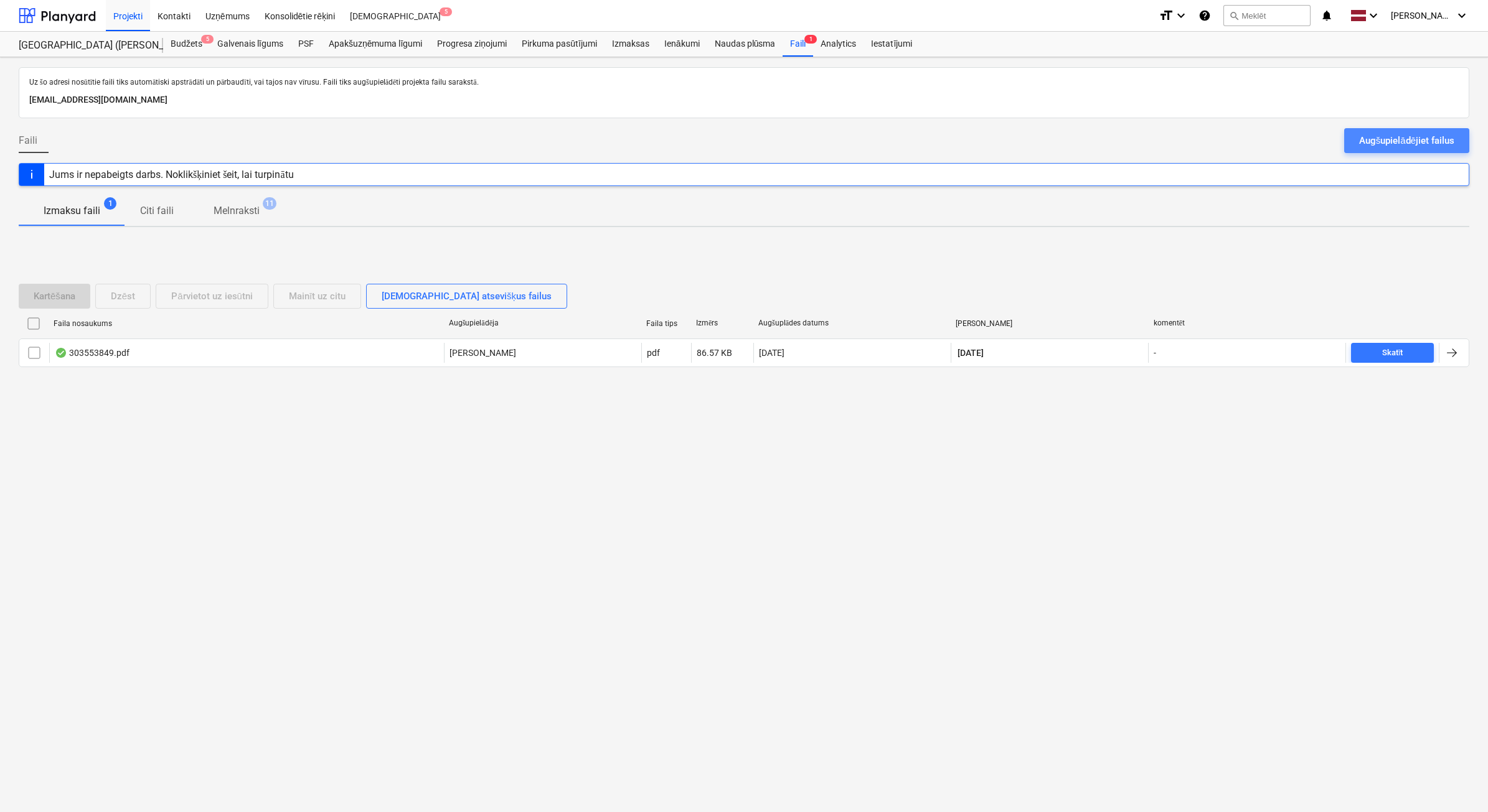
click at [1427, 136] on div "Augšupielādējiet failus" at bounding box center [1406, 140] width 95 height 16
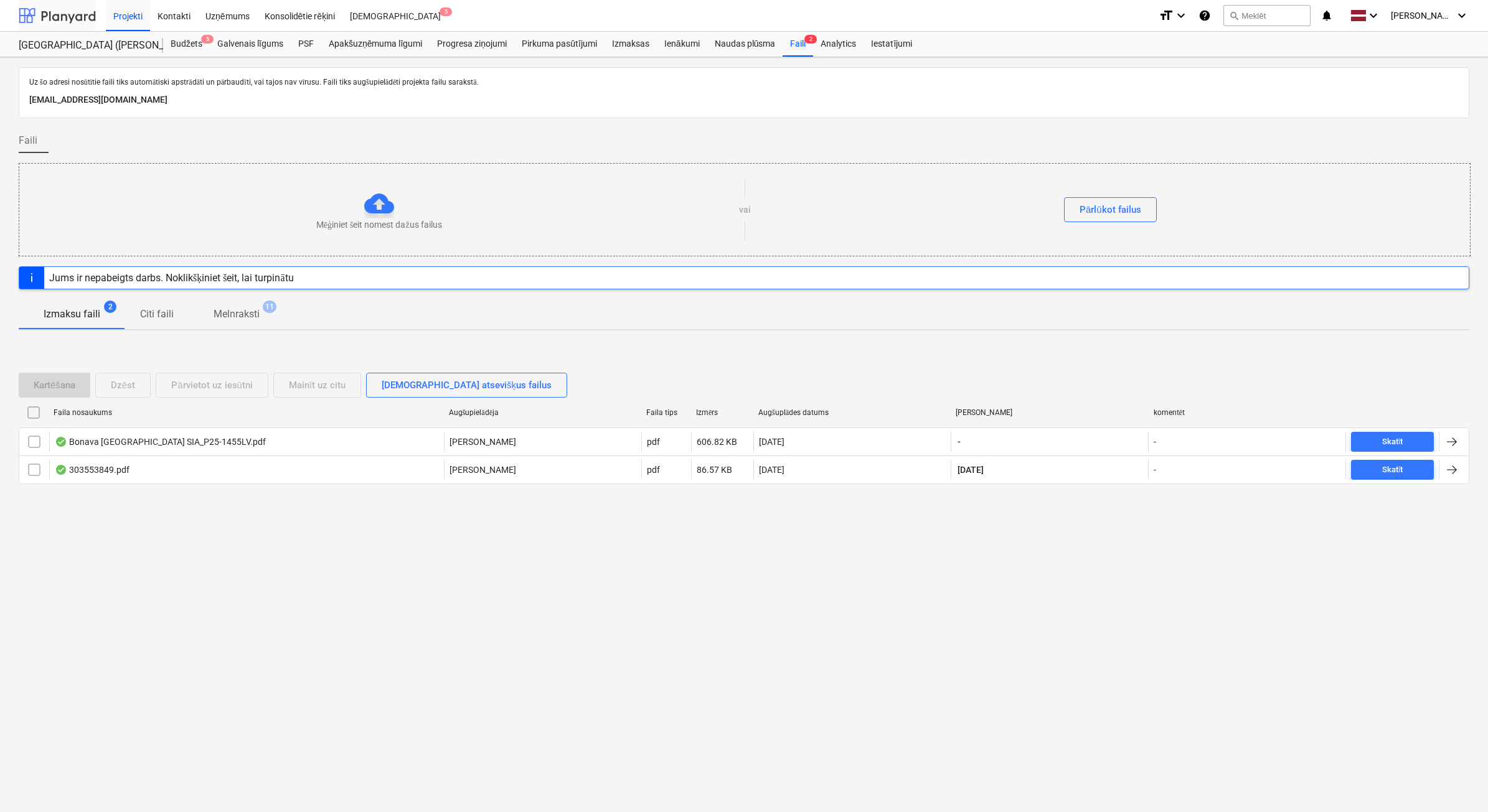
click at [85, 16] on div at bounding box center [57, 15] width 77 height 31
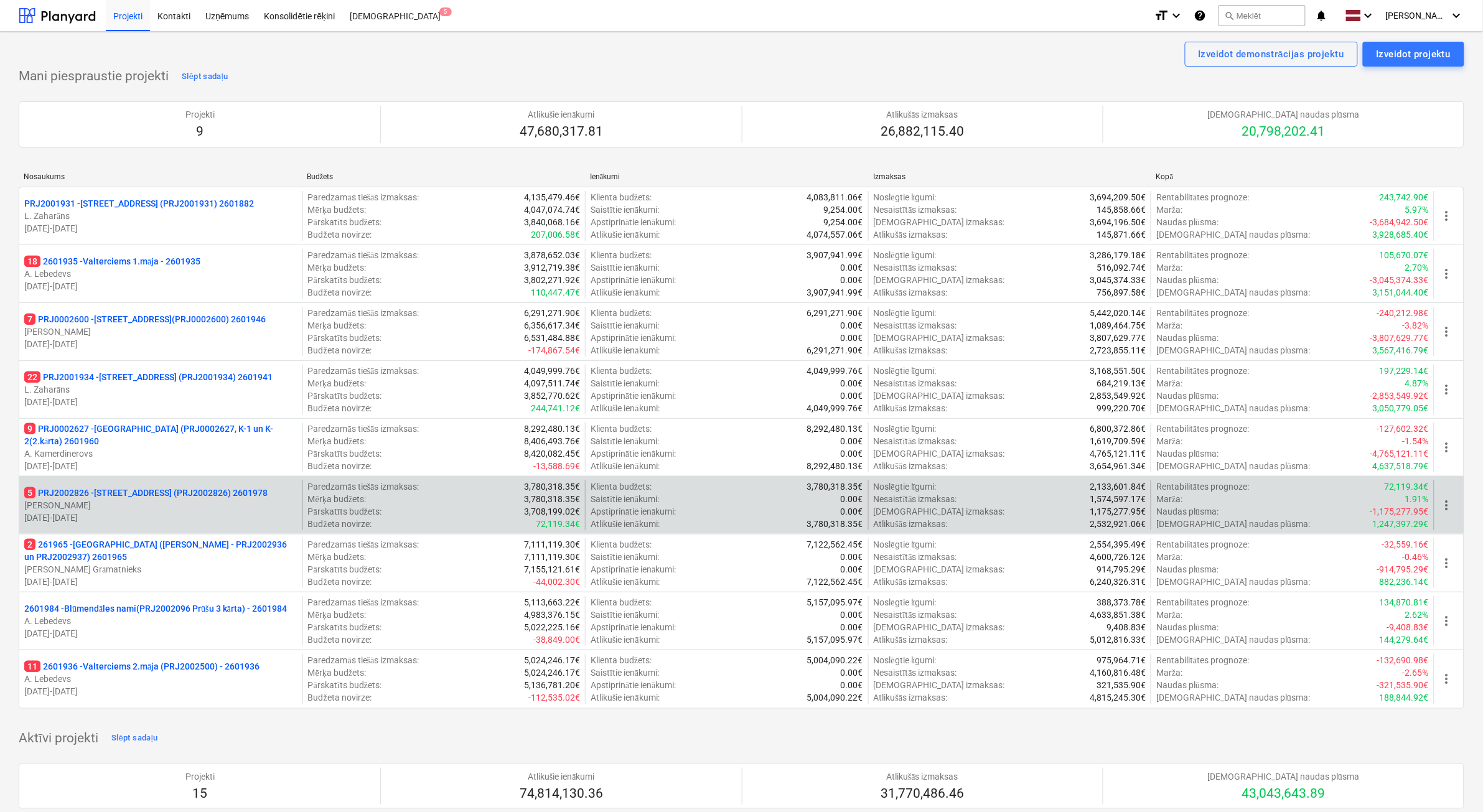
click at [207, 505] on p "[PERSON_NAME]" at bounding box center [161, 505] width 273 height 12
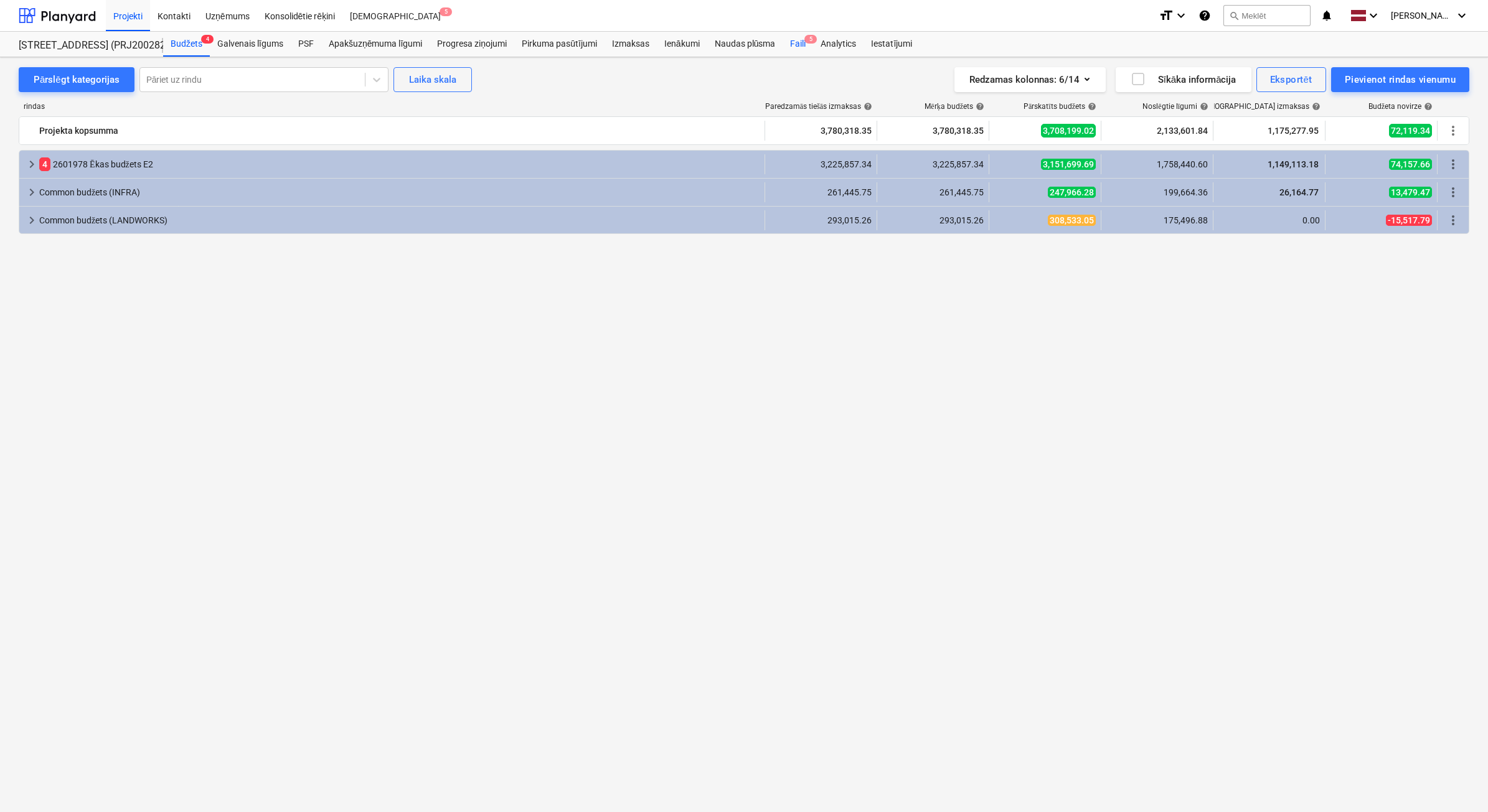
click at [797, 44] on div "Faili 5" at bounding box center [797, 44] width 31 height 25
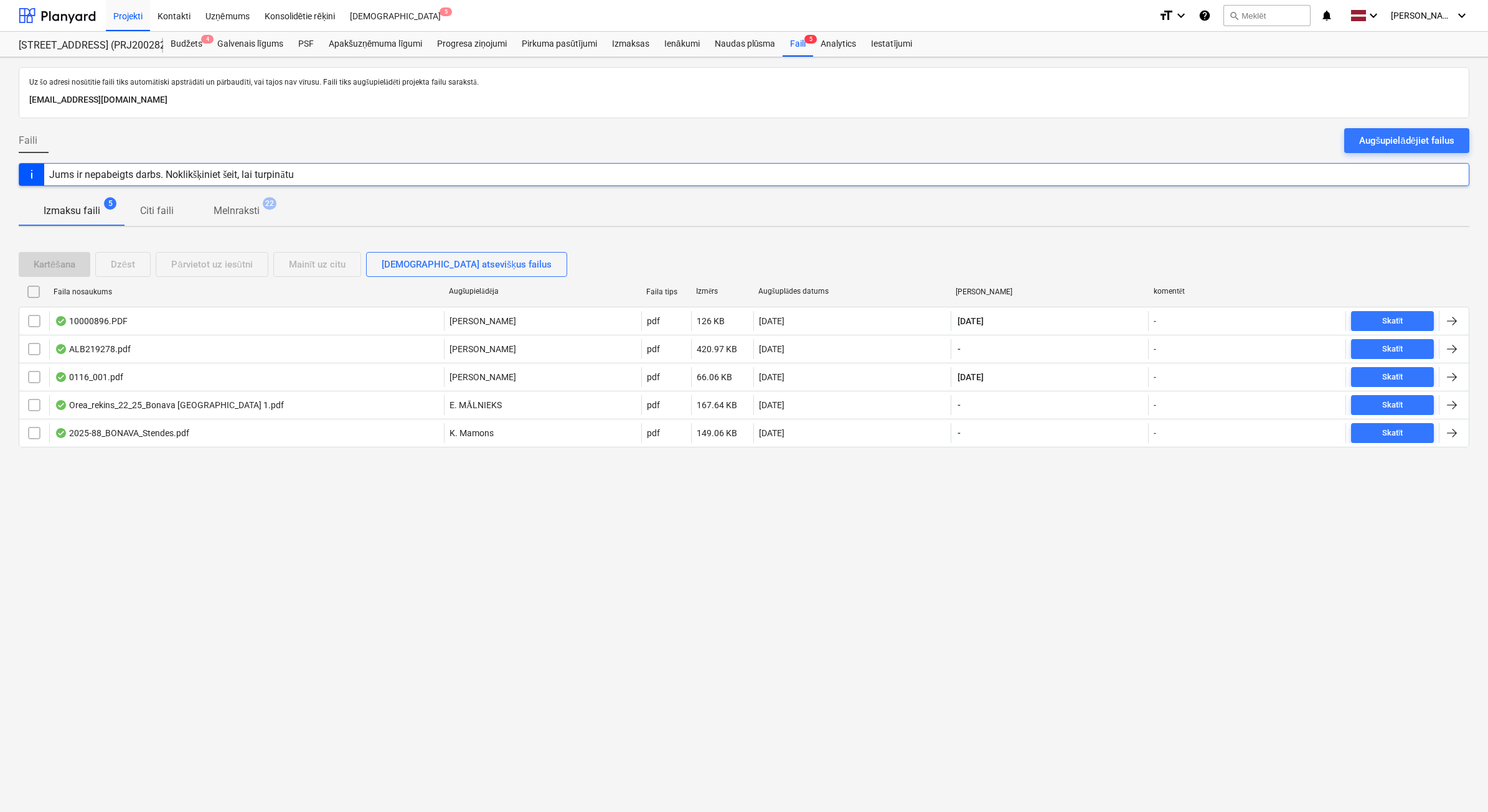
drag, startPoint x: 1419, startPoint y: 142, endPoint x: 1412, endPoint y: 142, distance: 7.0
click at [1418, 142] on div "Augšupielādējiet failus" at bounding box center [1406, 140] width 95 height 16
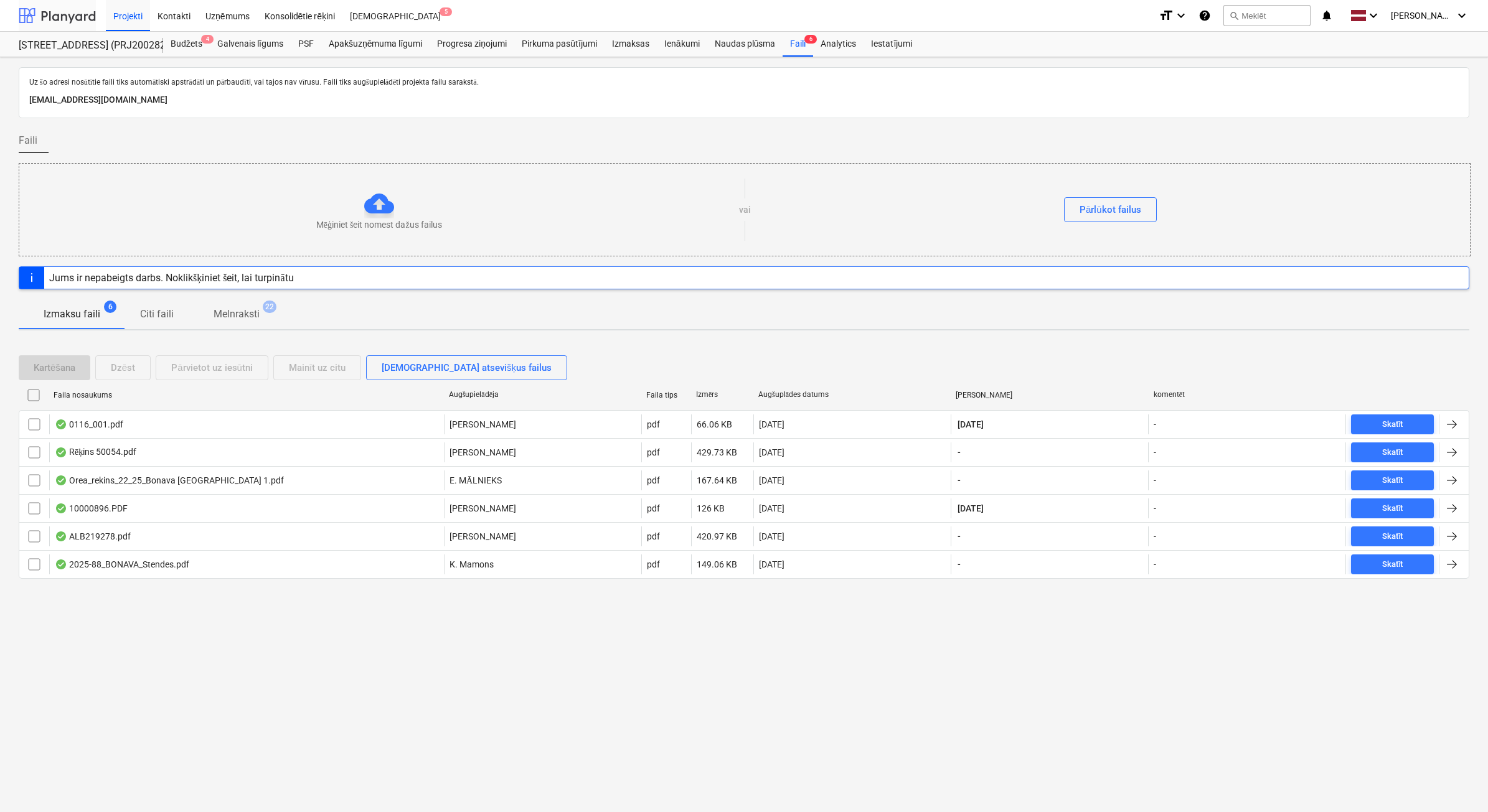
drag, startPoint x: 77, startPoint y: 21, endPoint x: 70, endPoint y: 29, distance: 10.6
click at [77, 21] on div at bounding box center [57, 15] width 77 height 31
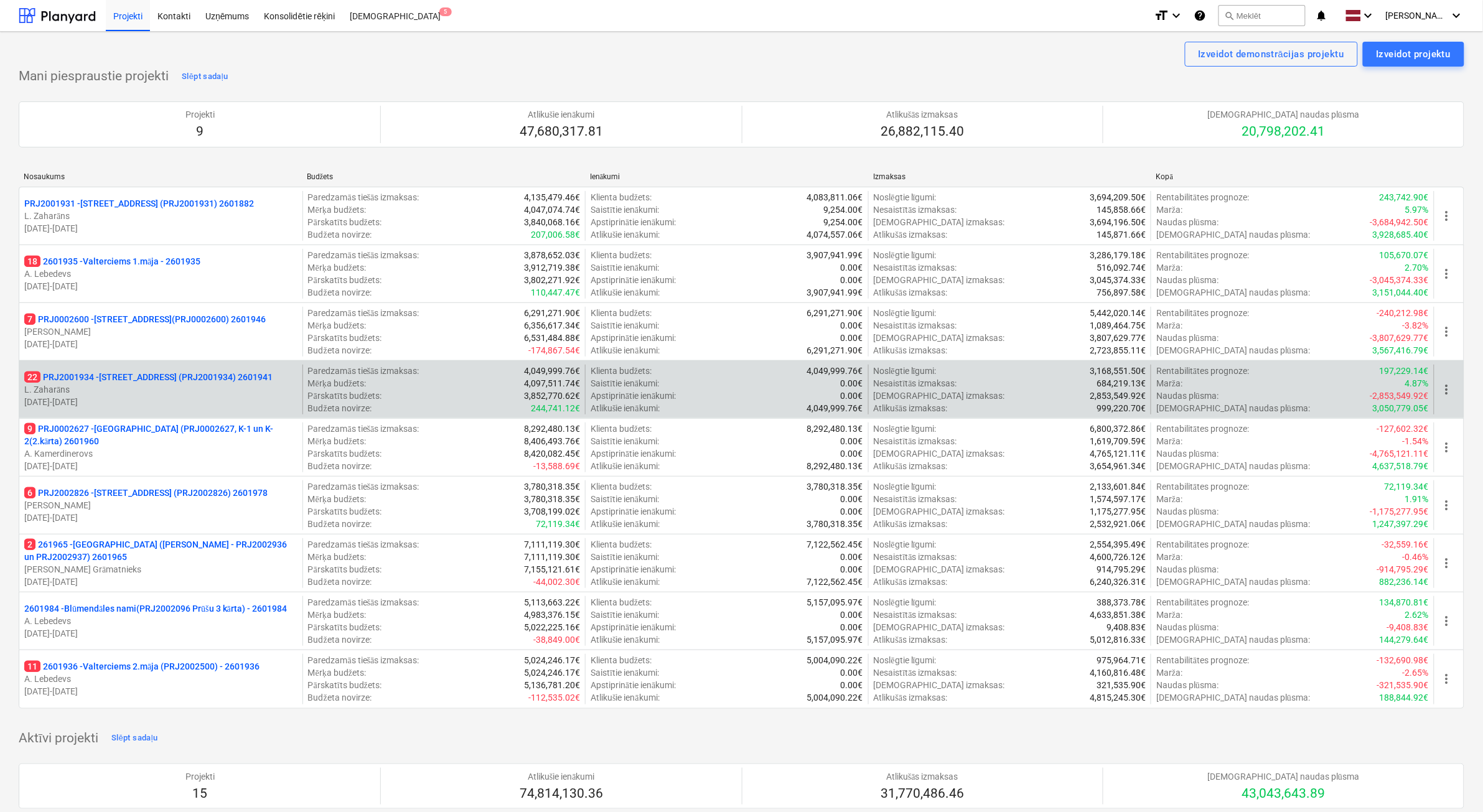
click at [207, 394] on p "L. Zaharāns" at bounding box center [161, 389] width 273 height 12
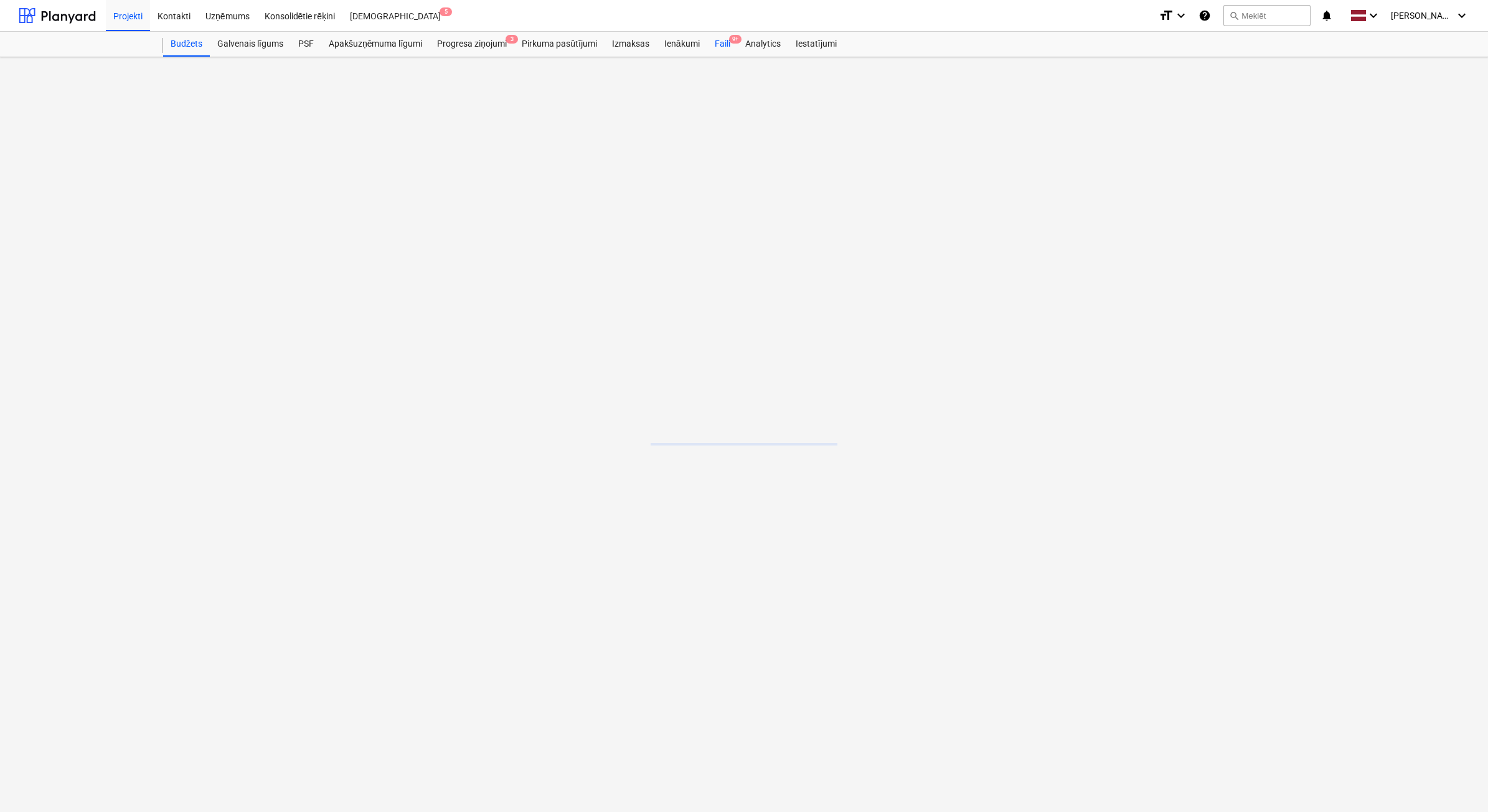
click at [731, 44] on div "Budžets Galvenais līgums PSF Apakšuzņēmuma līgumi Progresa ziņojumi 3 Pirkuma p…" at bounding box center [816, 44] width 1306 height 25
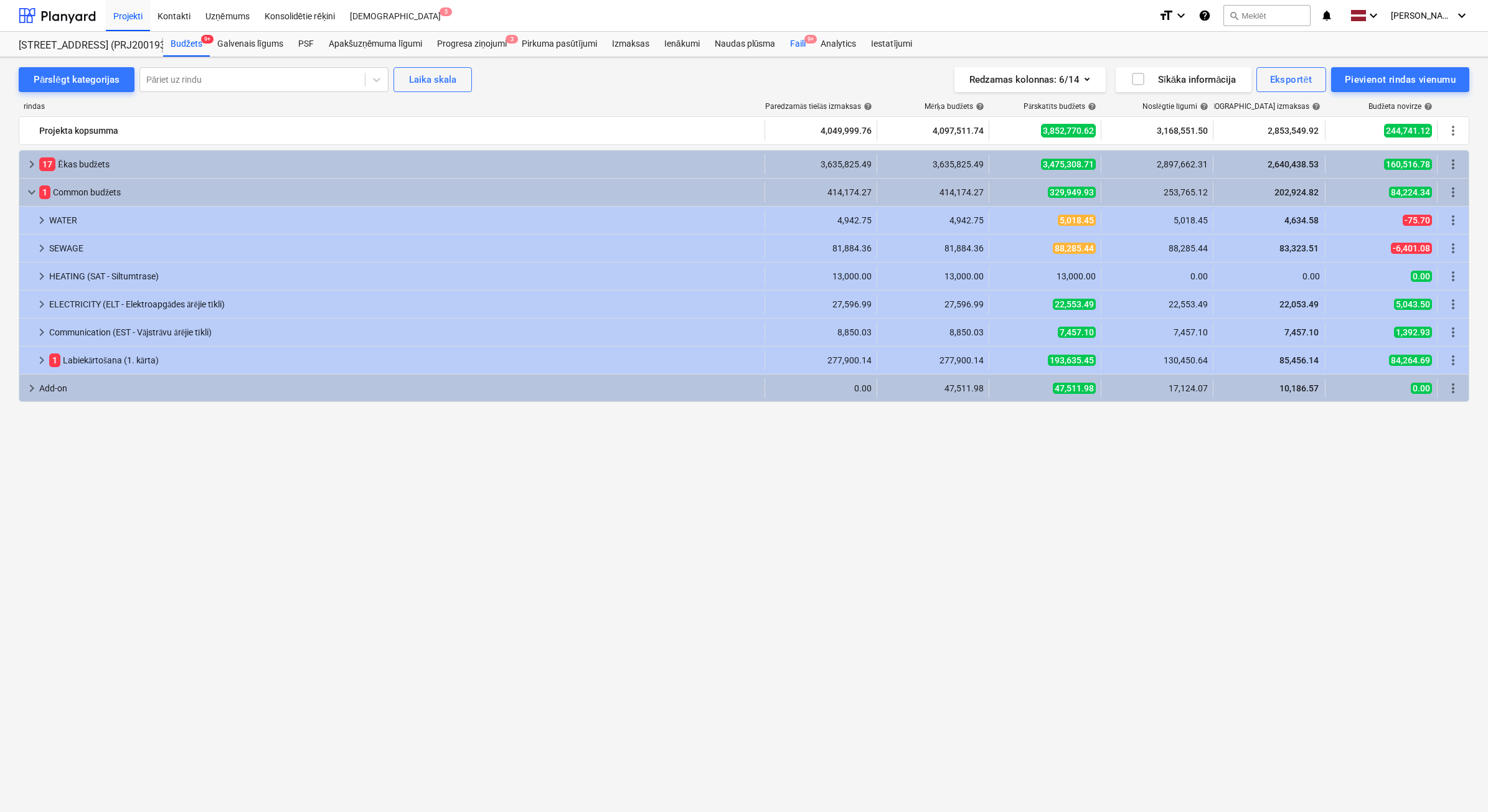
click at [792, 45] on div "Faili 9+" at bounding box center [797, 44] width 31 height 25
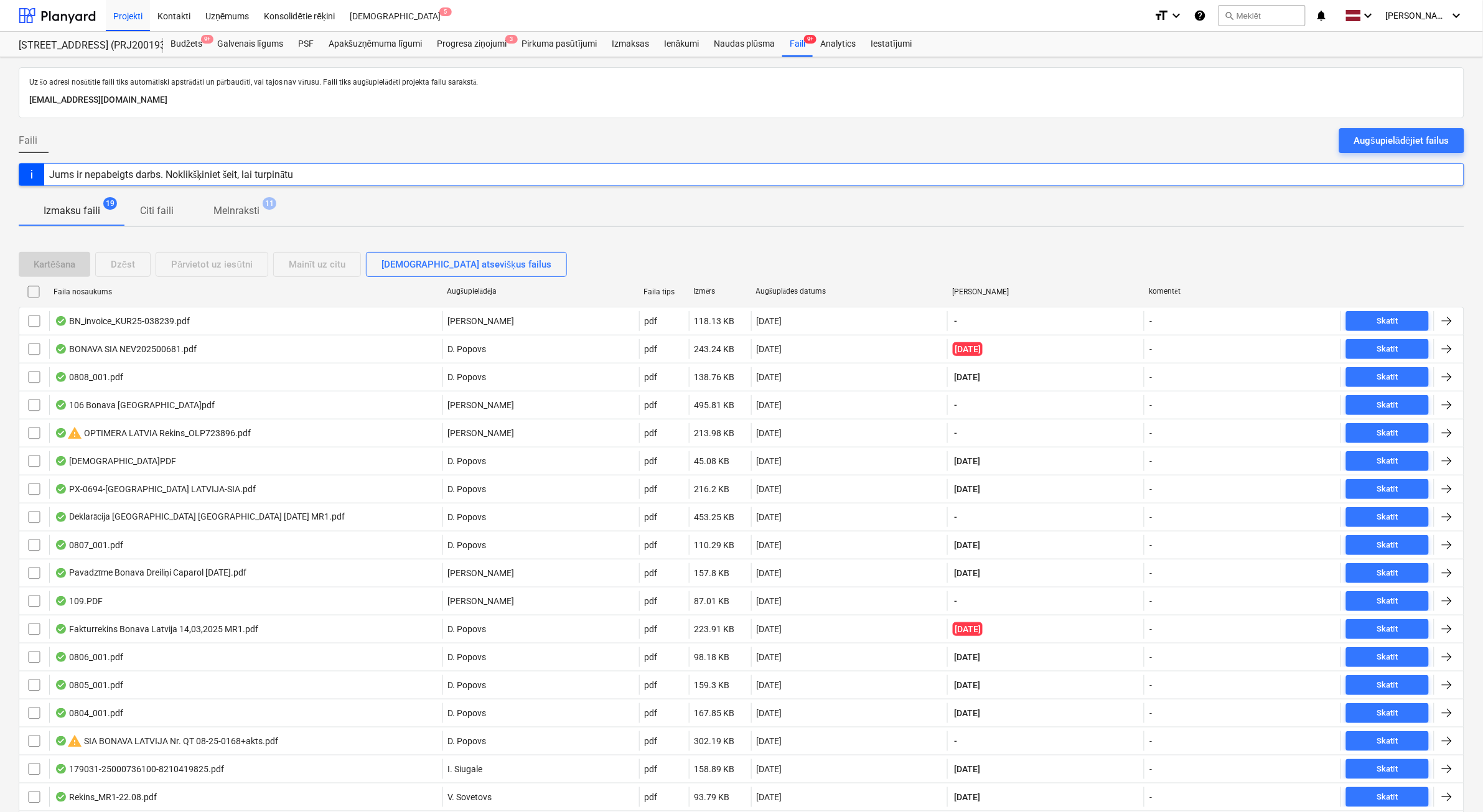
click at [1355, 150] on button "Augšupielādējiet failus" at bounding box center [1401, 140] width 125 height 25
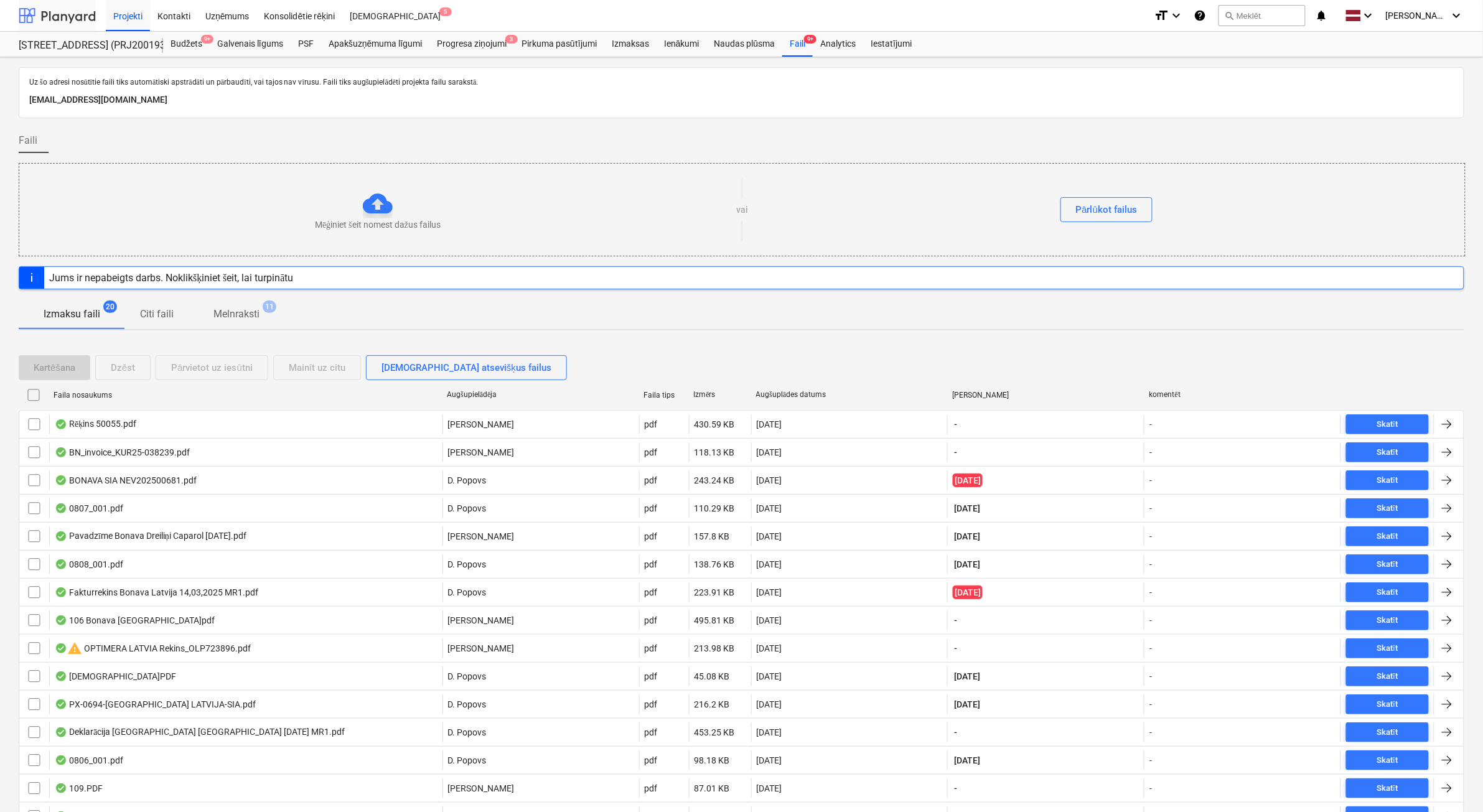
drag, startPoint x: 74, startPoint y: 8, endPoint x: 69, endPoint y: 26, distance: 18.7
click at [74, 8] on div at bounding box center [57, 15] width 77 height 31
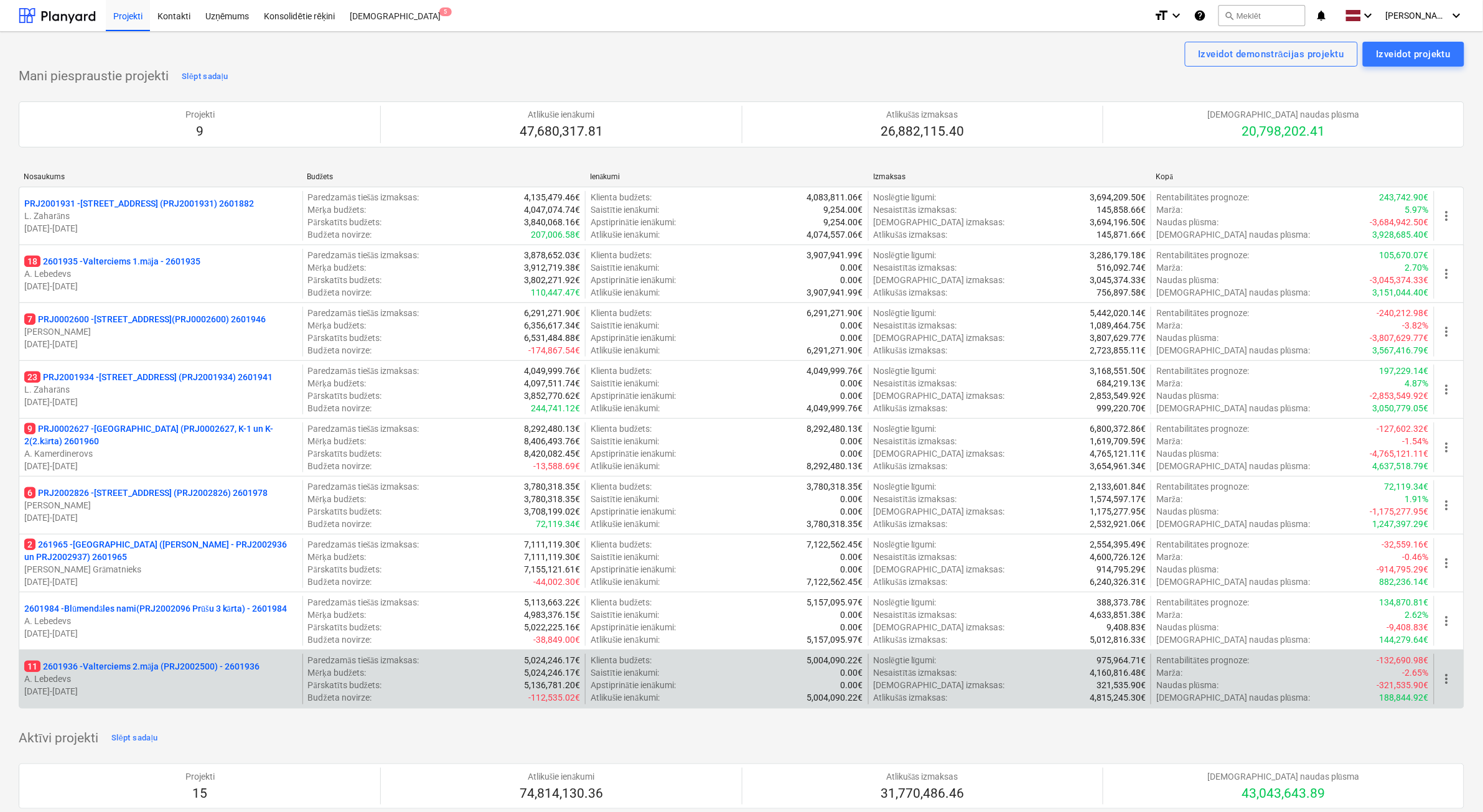
click at [189, 667] on p "11 2601936 - Valterciems 2.māja (PRJ2002500) - 2601936" at bounding box center [142, 666] width 235 height 12
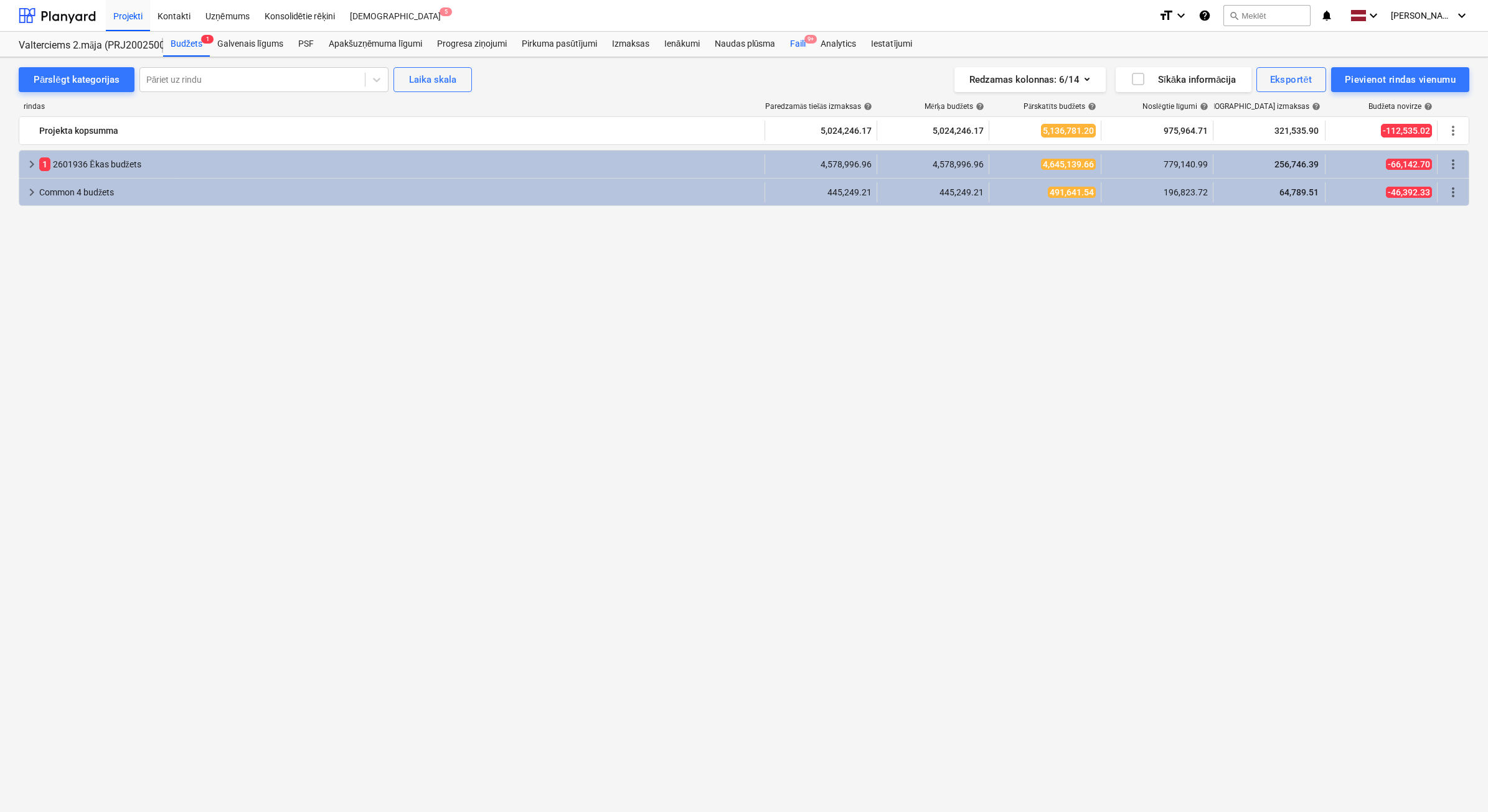
click at [804, 47] on div "Faili 9+" at bounding box center [797, 44] width 31 height 25
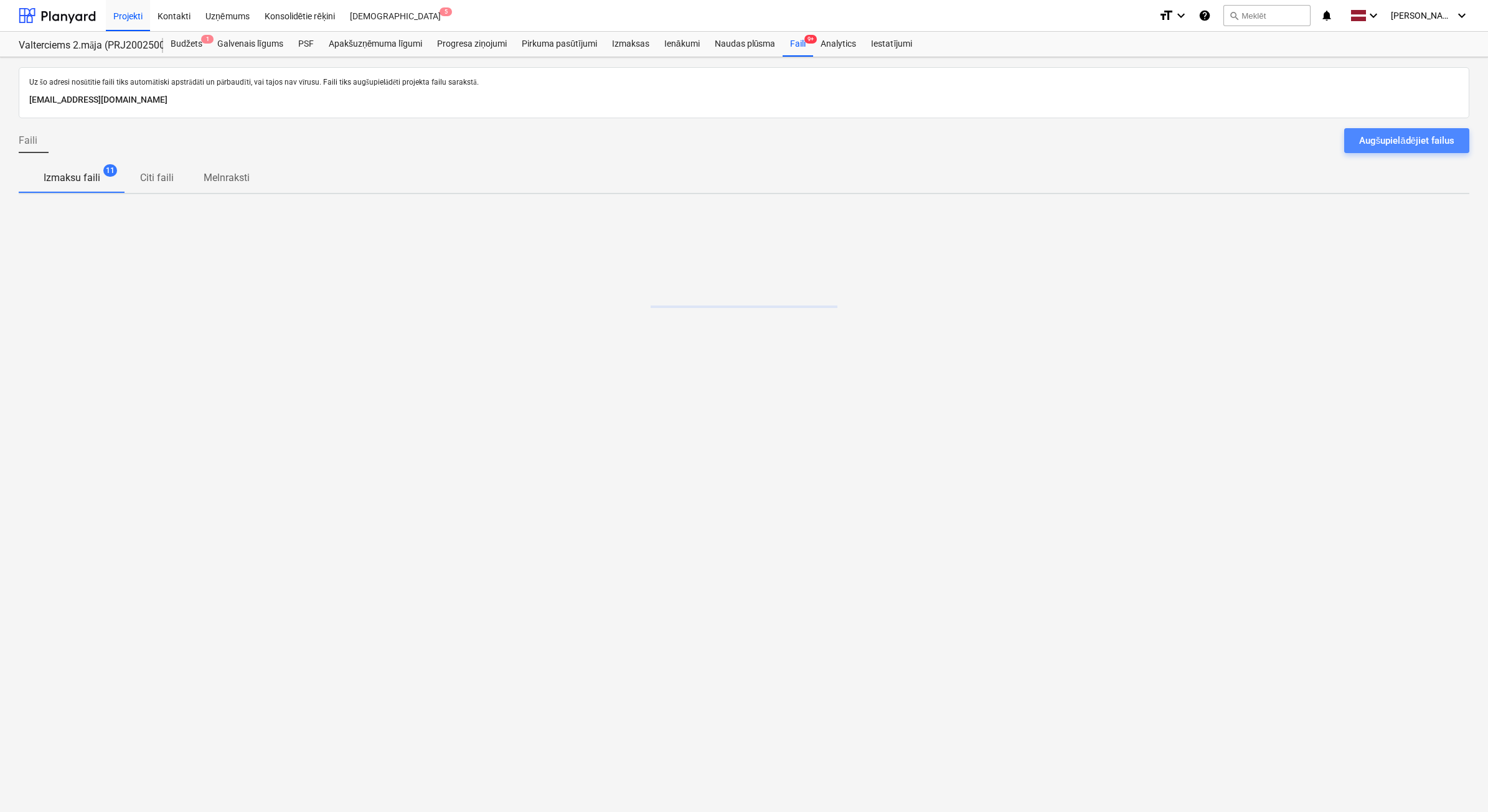
click at [1424, 134] on div "Augšupielādējiet failus" at bounding box center [1406, 140] width 95 height 16
